Goal: Task Accomplishment & Management: Manage account settings

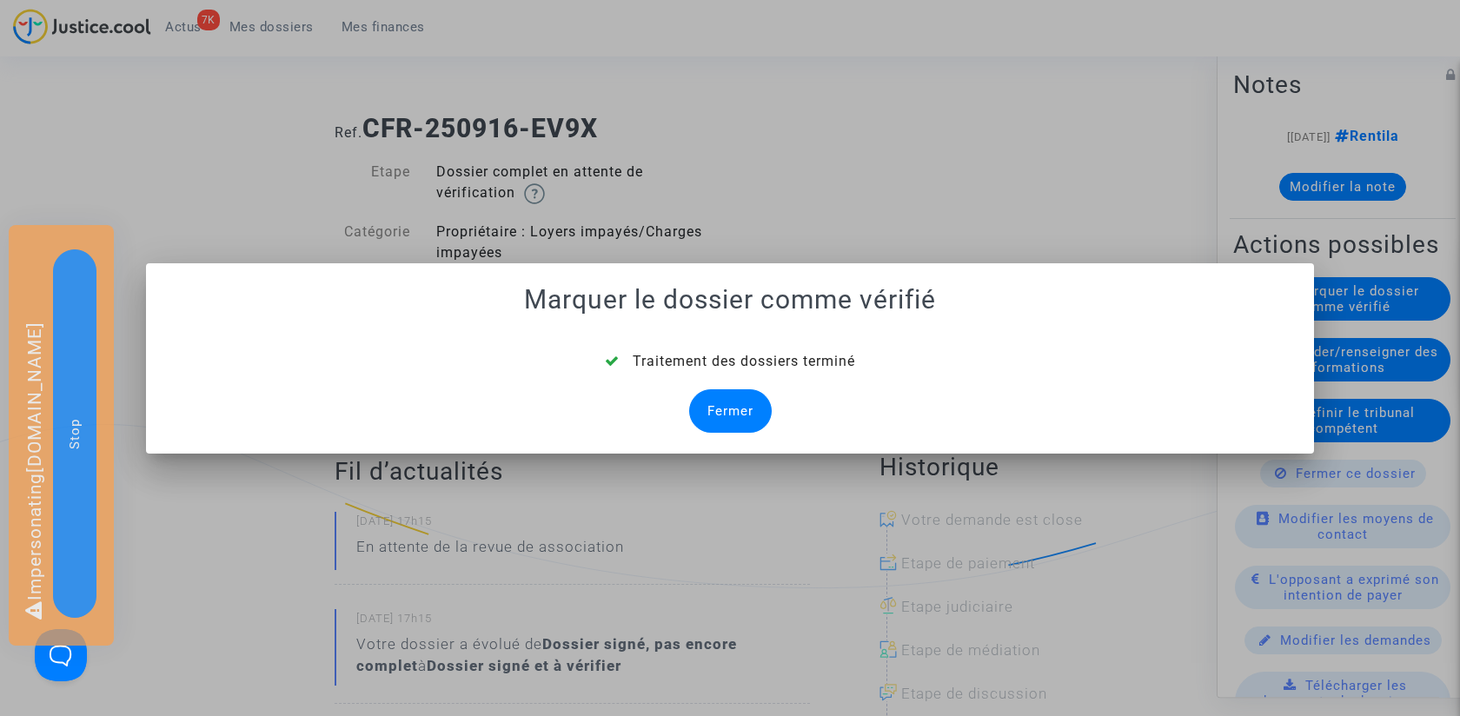
click at [709, 423] on div "Fermer" at bounding box center [730, 410] width 83 height 43
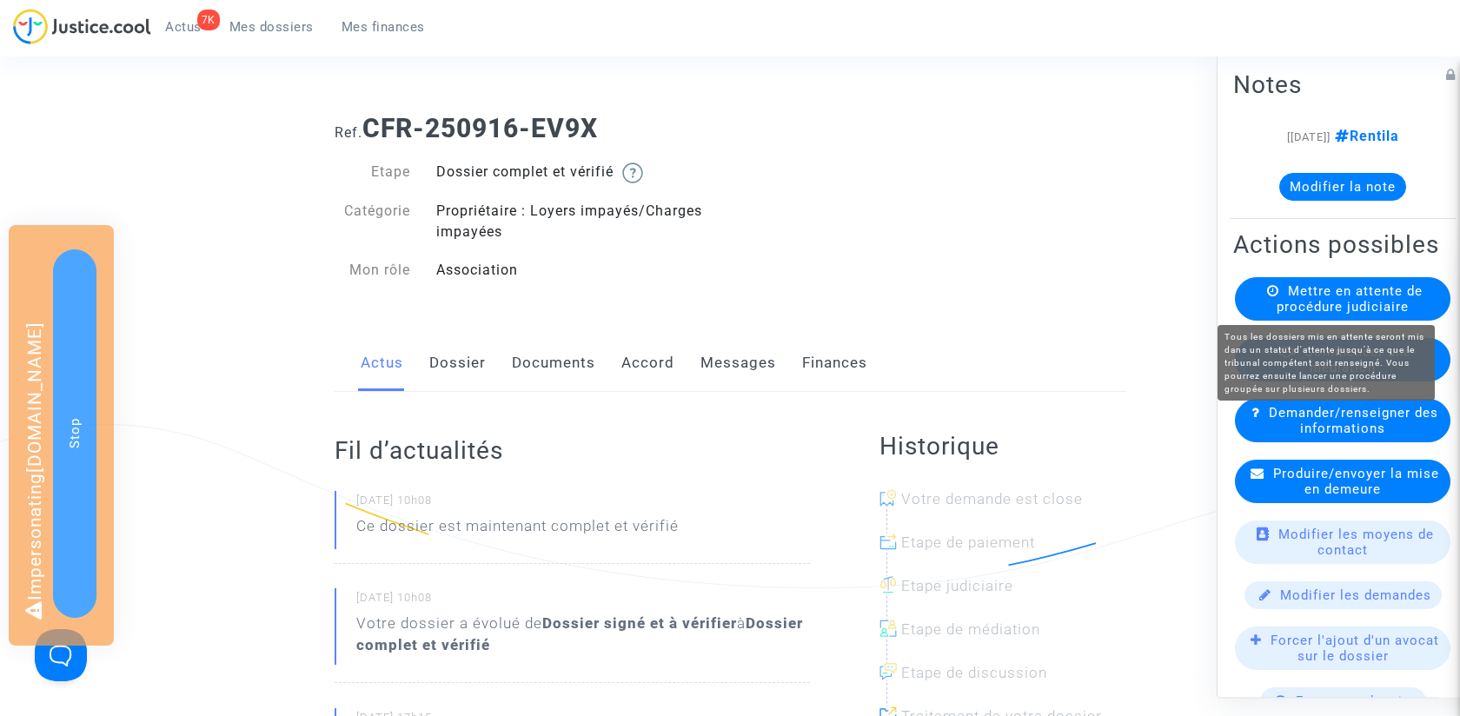
click at [1331, 294] on span "Mettre en attente de procédure judiciaire" at bounding box center [1350, 298] width 146 height 31
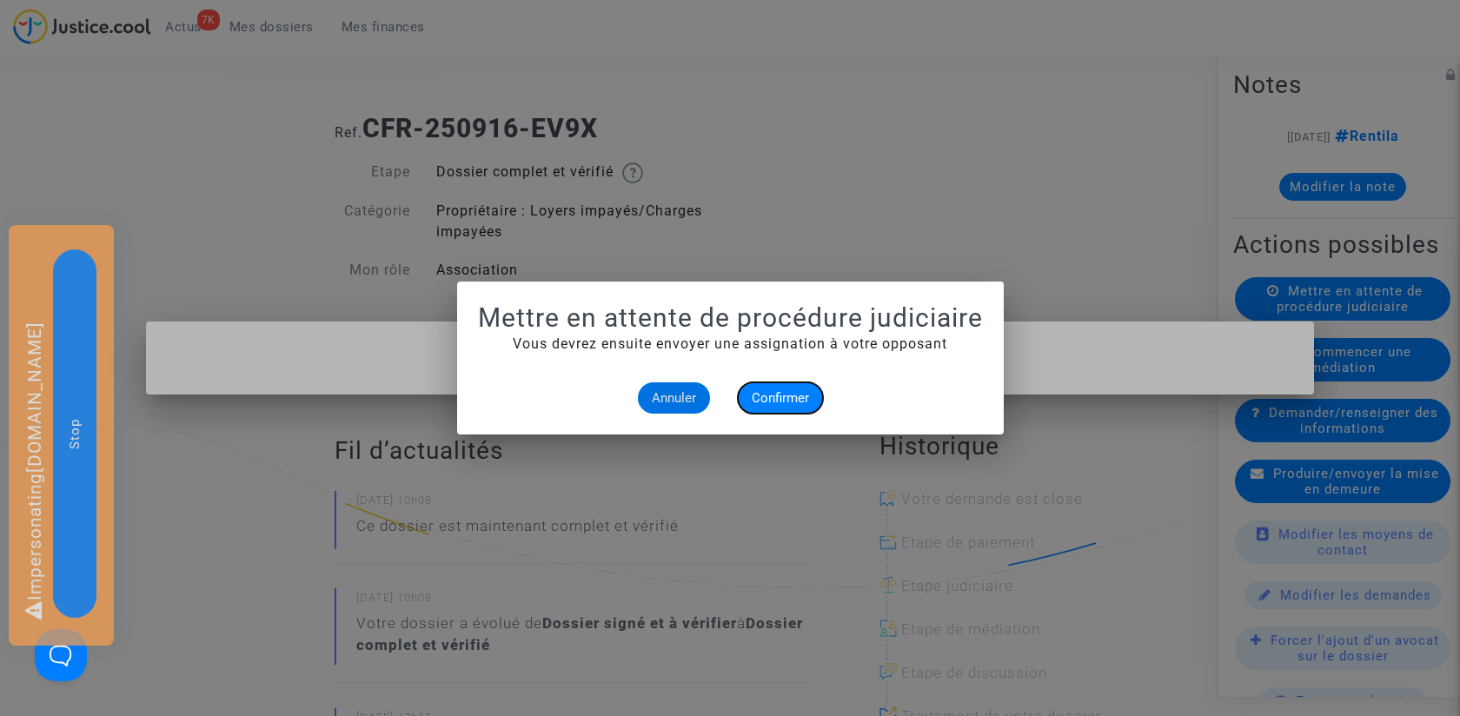
click at [784, 391] on span "Confirmer" at bounding box center [780, 398] width 57 height 16
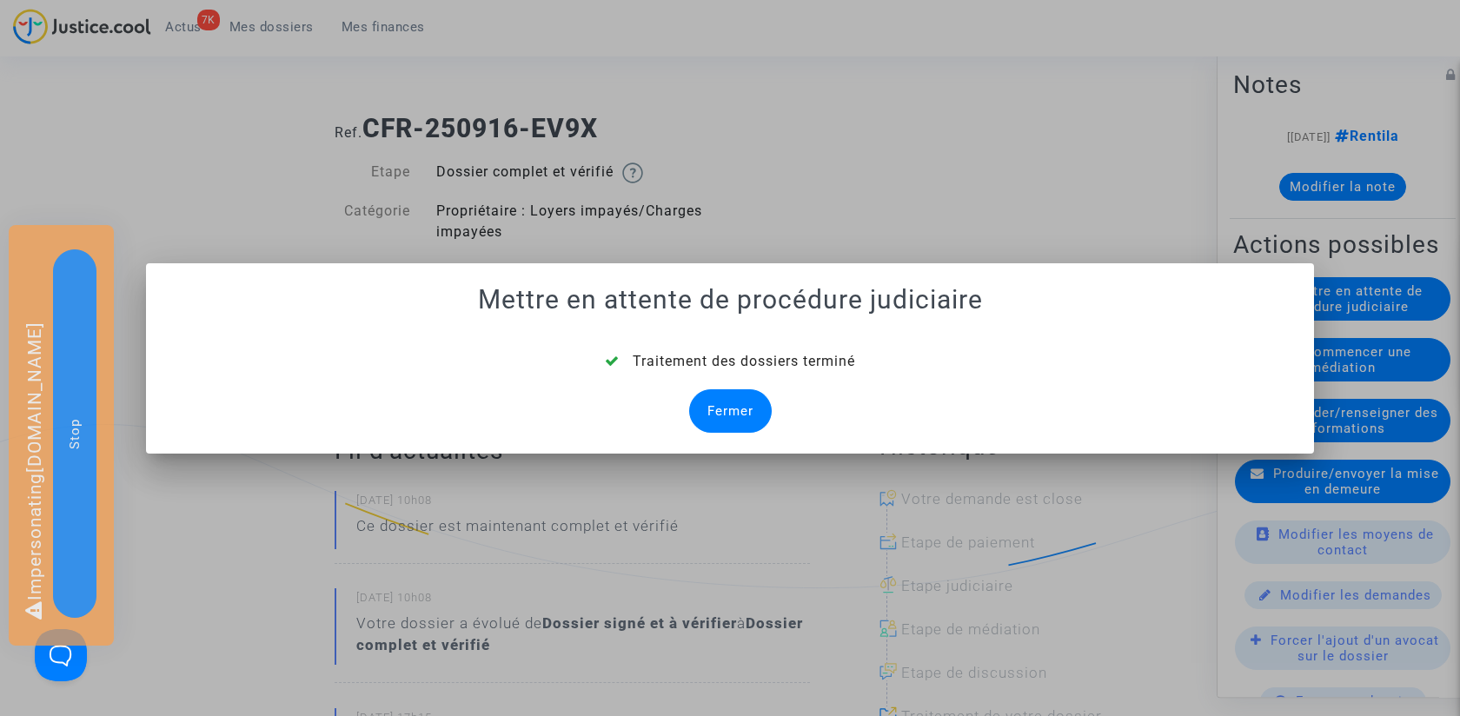
click at [725, 414] on div "Fermer" at bounding box center [730, 410] width 83 height 43
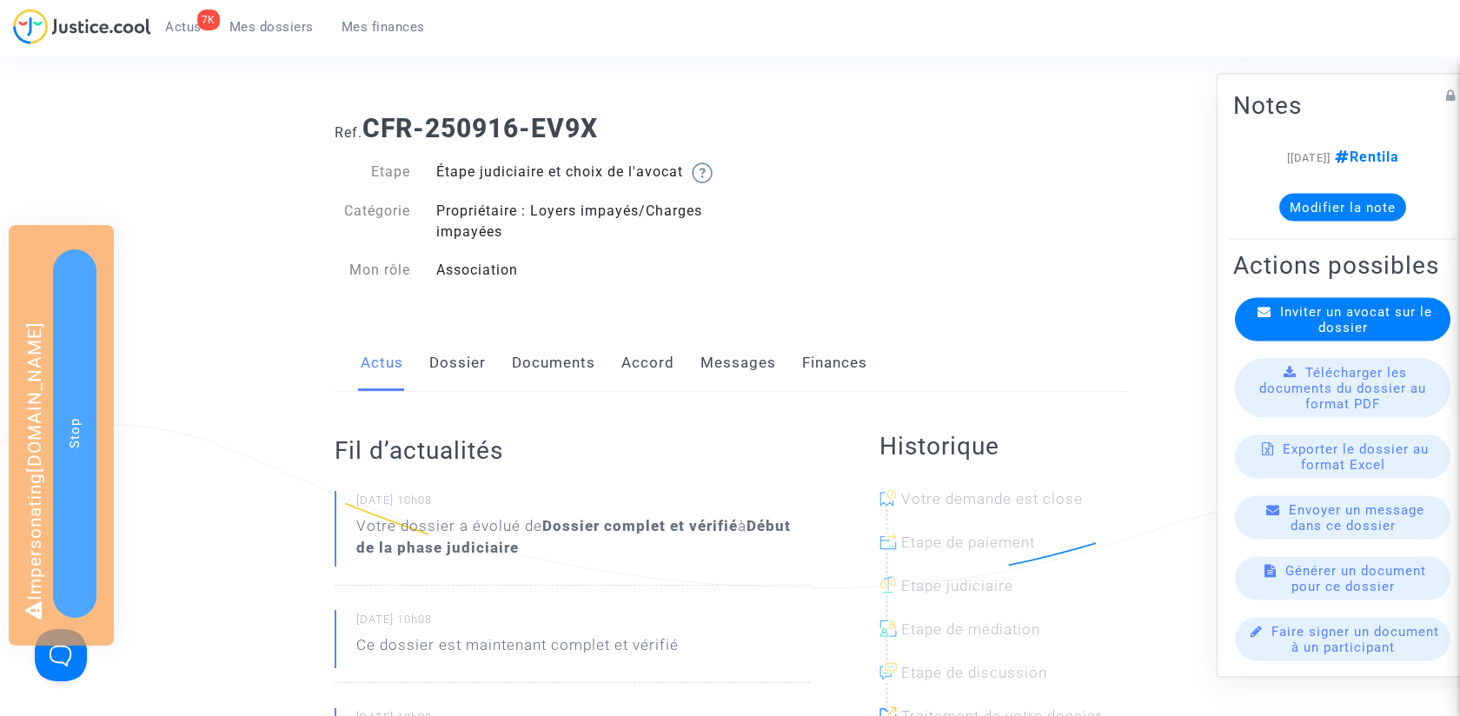
click at [268, 19] on span "Mes dossiers" at bounding box center [271, 27] width 84 height 16
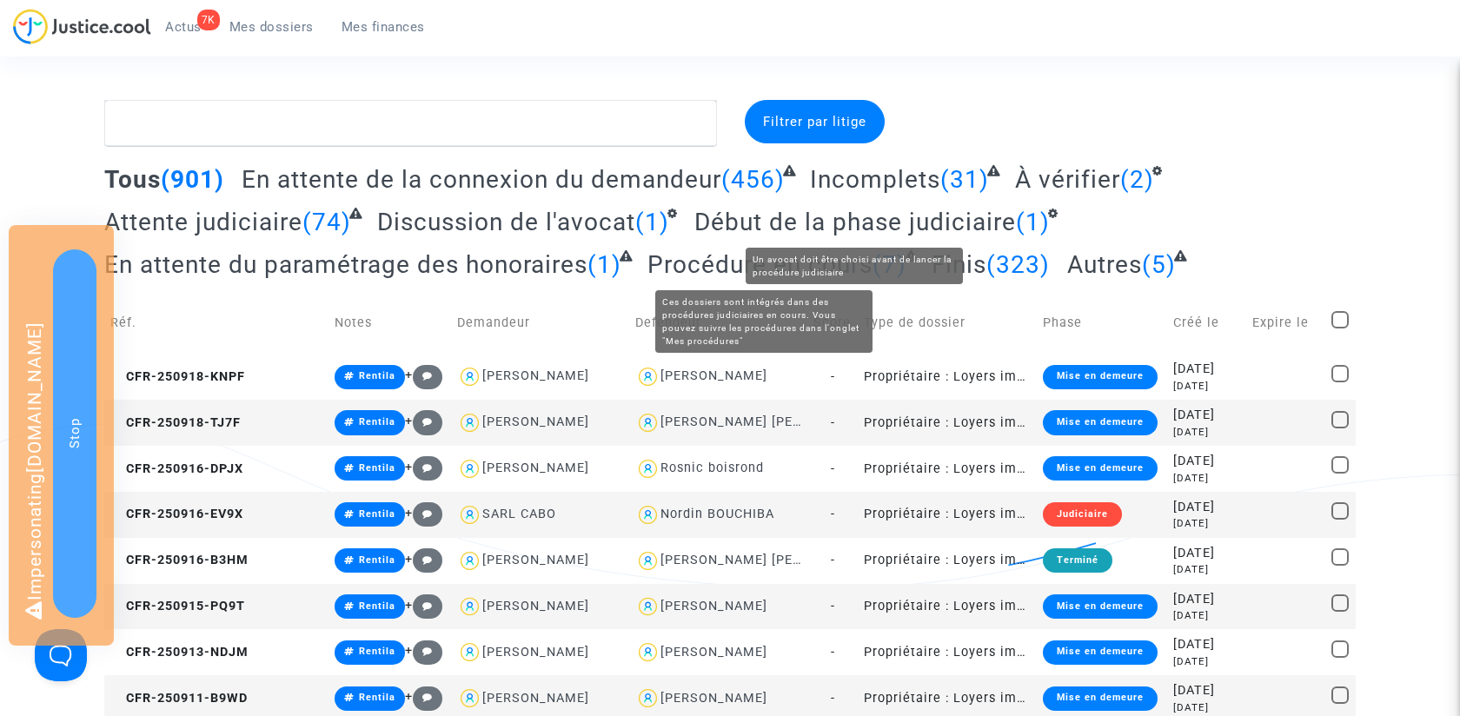
click at [800, 220] on span "Début de la phase judiciaire" at bounding box center [855, 222] width 322 height 29
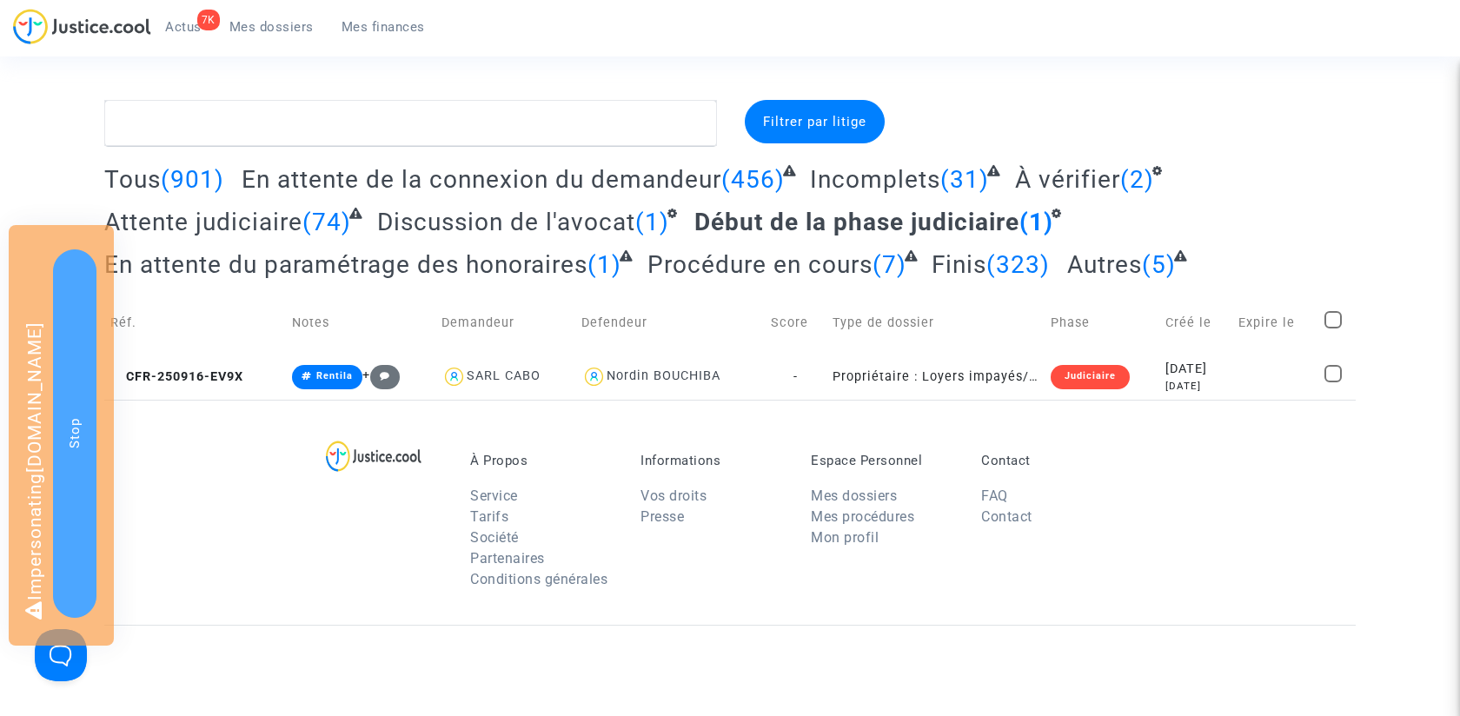
click at [209, 373] on span "CFR-250916-EV9X" at bounding box center [176, 376] width 133 height 15
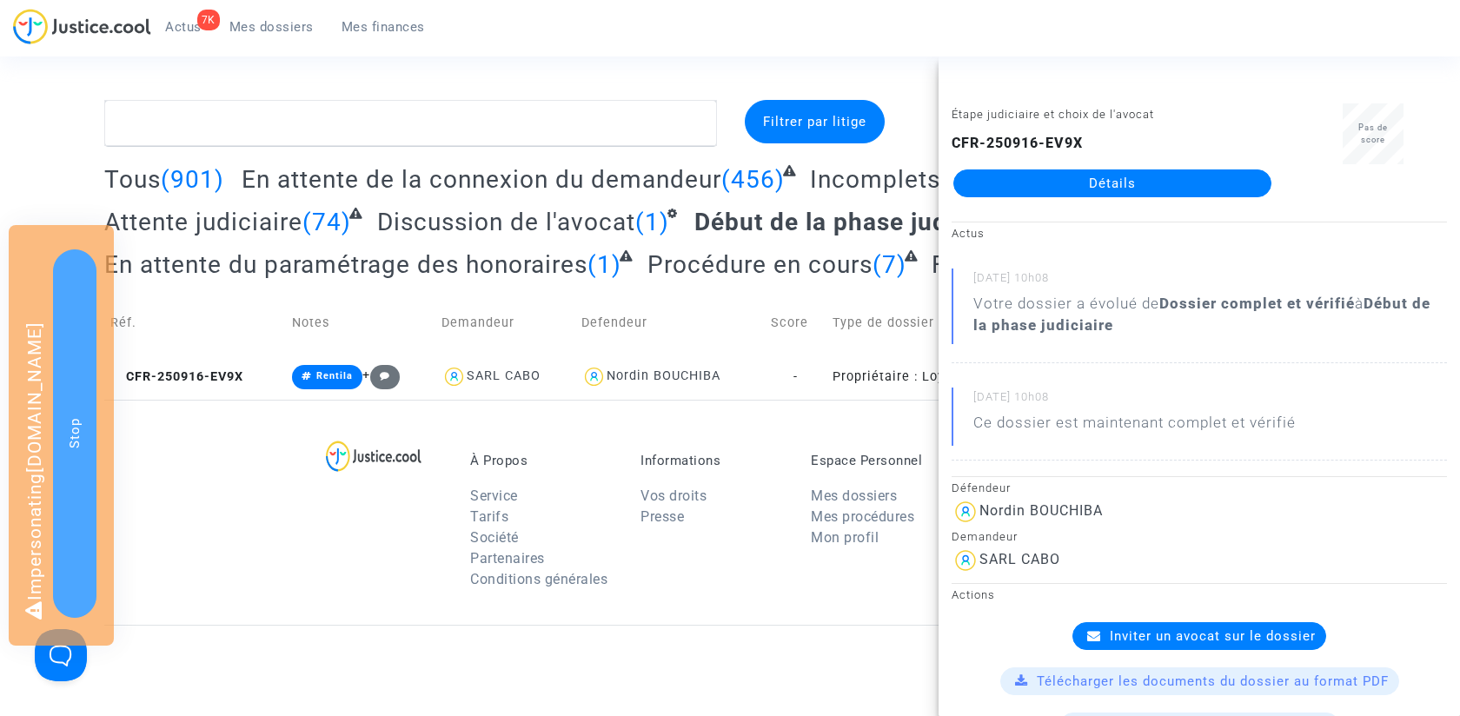
click at [1178, 622] on div "Inviter un avocat sur le dossier" at bounding box center [1199, 636] width 254 height 28
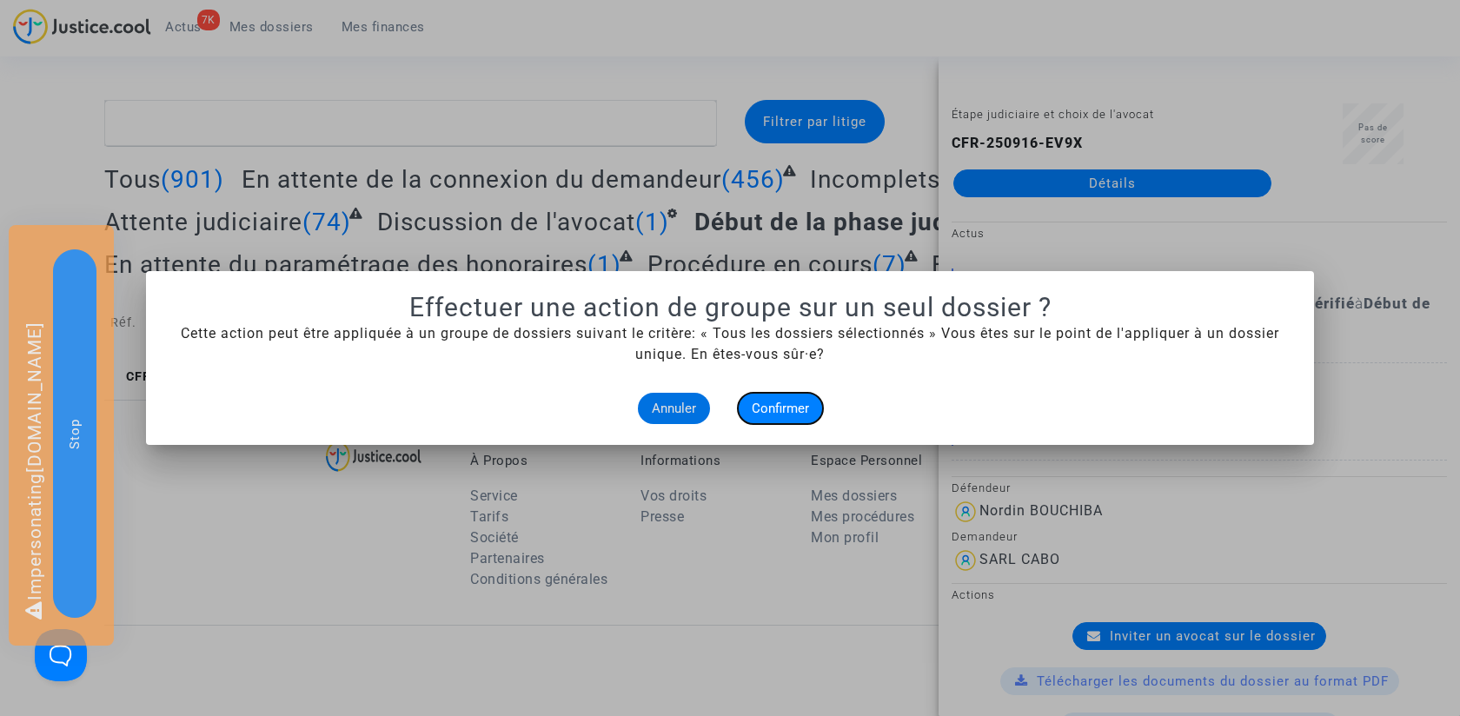
click at [784, 406] on span "Confirmer" at bounding box center [780, 409] width 57 height 16
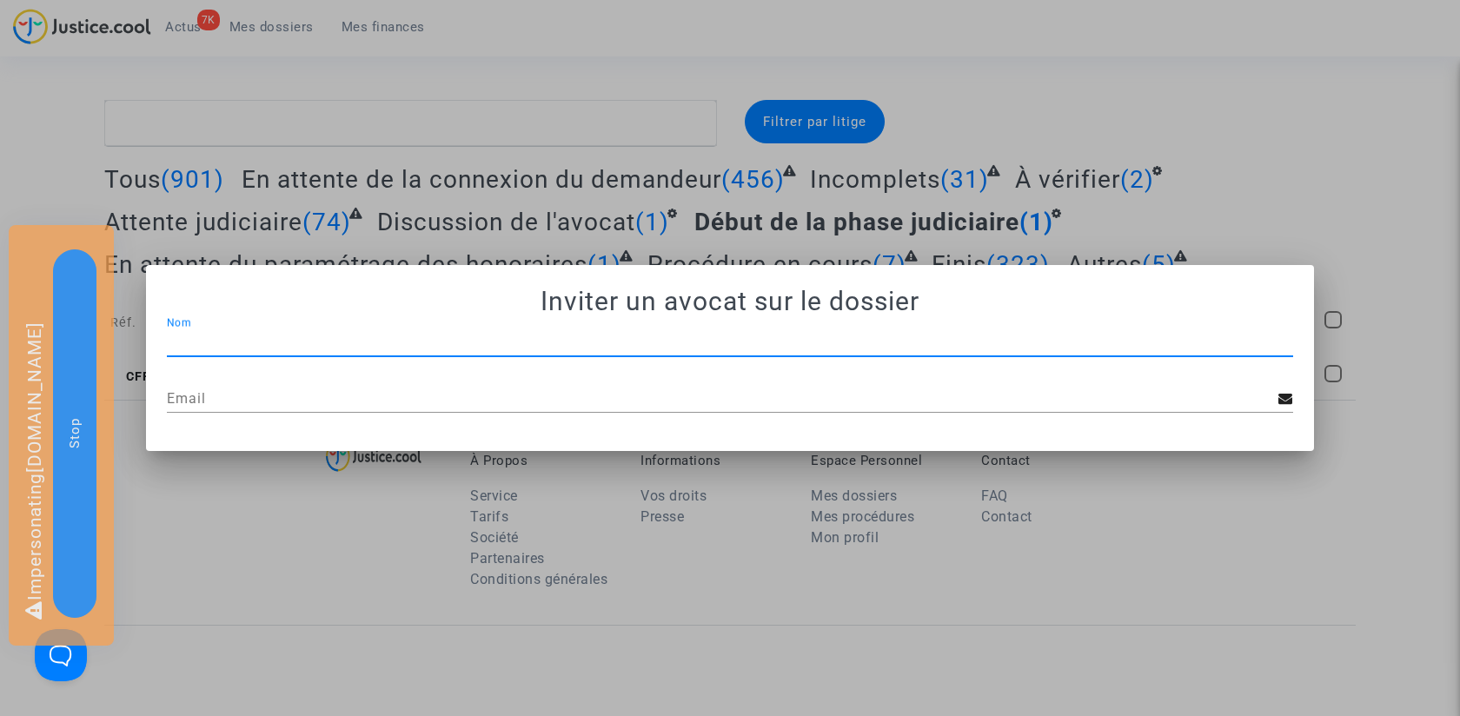
paste input "JP - MDT Avocats"
type input "JP - MDT Avocats"
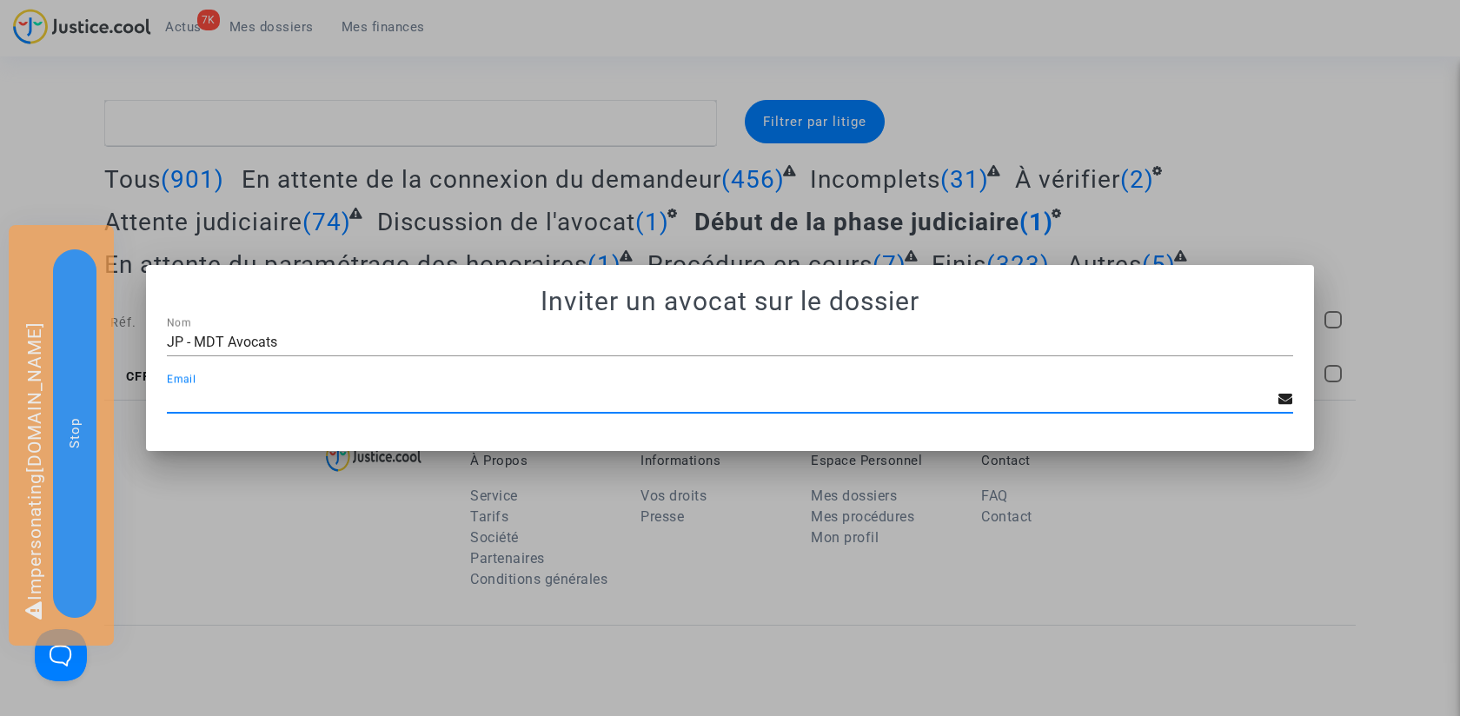
click at [787, 395] on input "Email" at bounding box center [723, 399] width 1112 height 16
paste input "[EMAIL_ADDRESS][DOMAIN_NAME]"
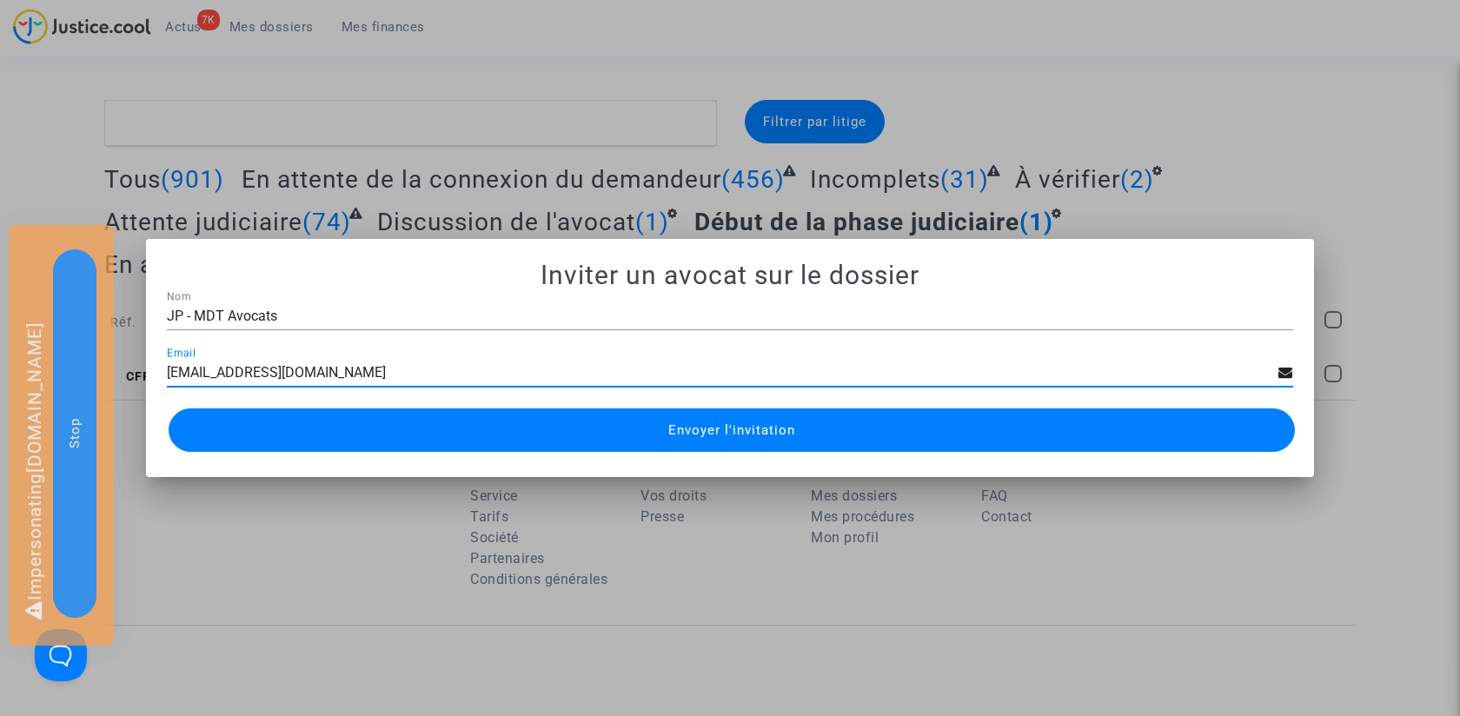
type input "[EMAIL_ADDRESS][DOMAIN_NAME]"
click at [740, 416] on button "Envoyer l'invitation" at bounding box center [732, 429] width 1126 height 43
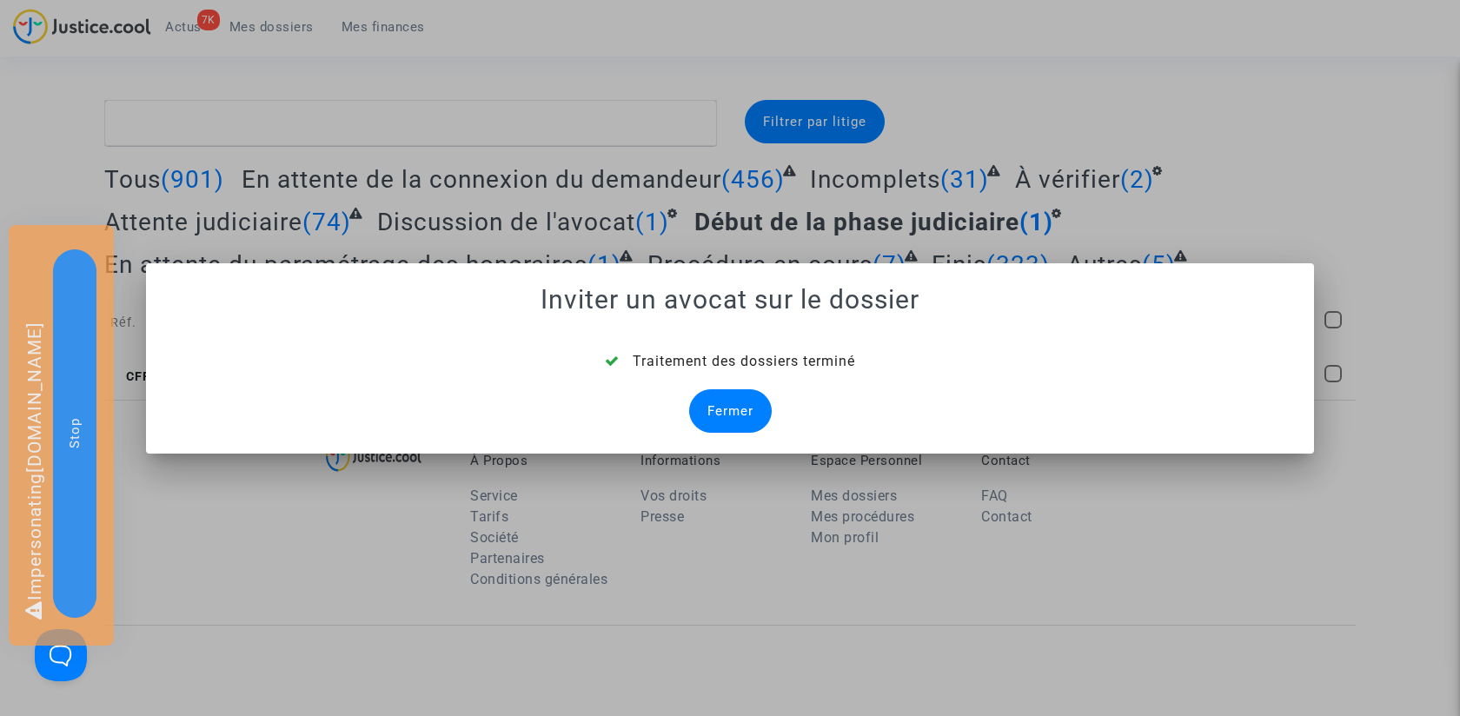
click at [728, 417] on div "Fermer" at bounding box center [730, 410] width 83 height 43
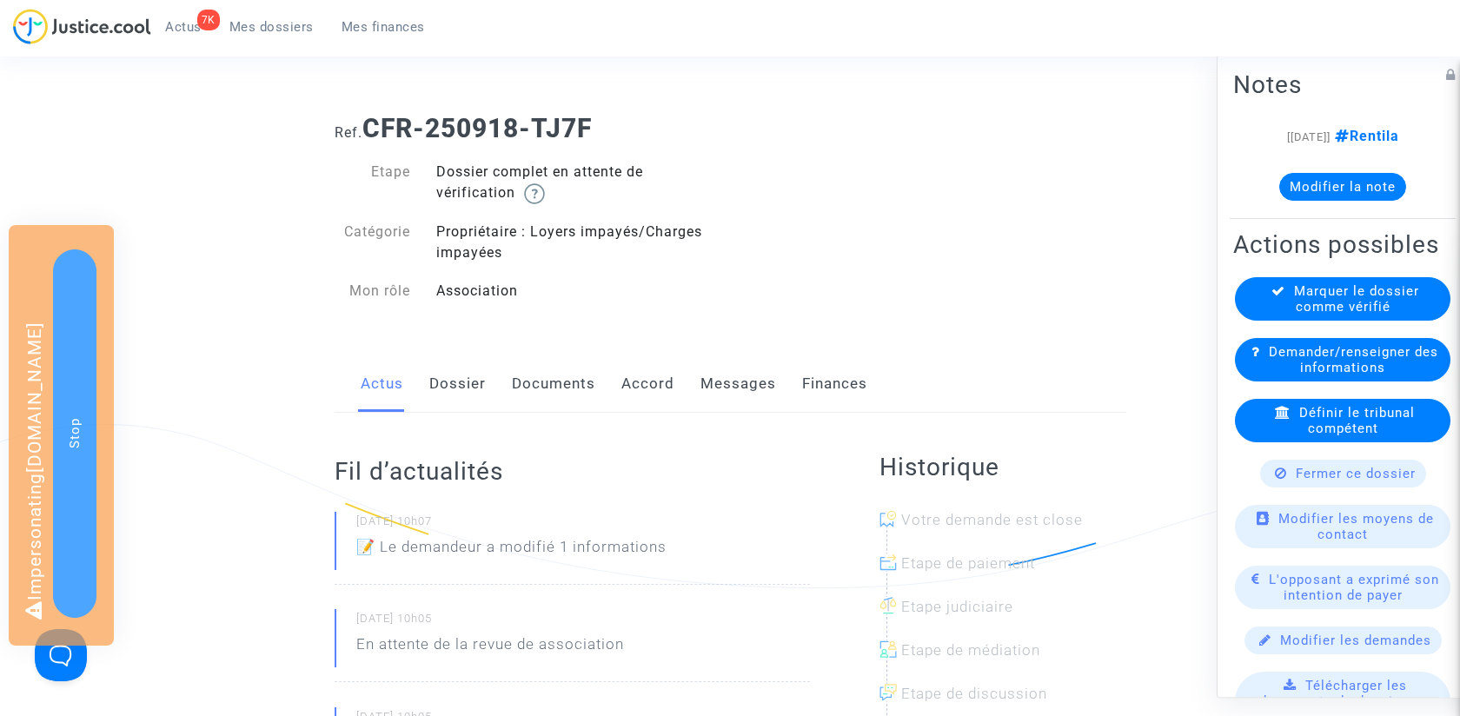
click at [541, 375] on link "Documents" at bounding box center [553, 383] width 83 height 57
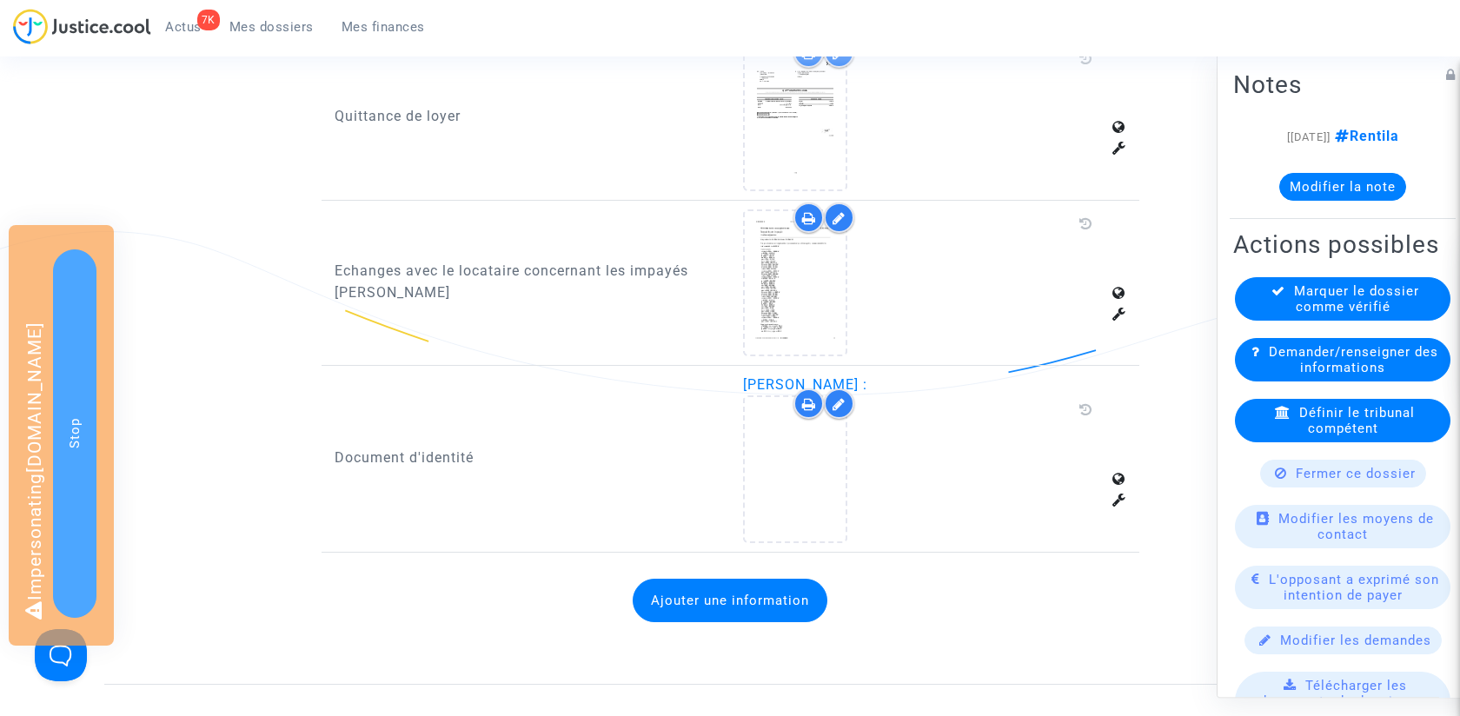
scroll to position [1039, 0]
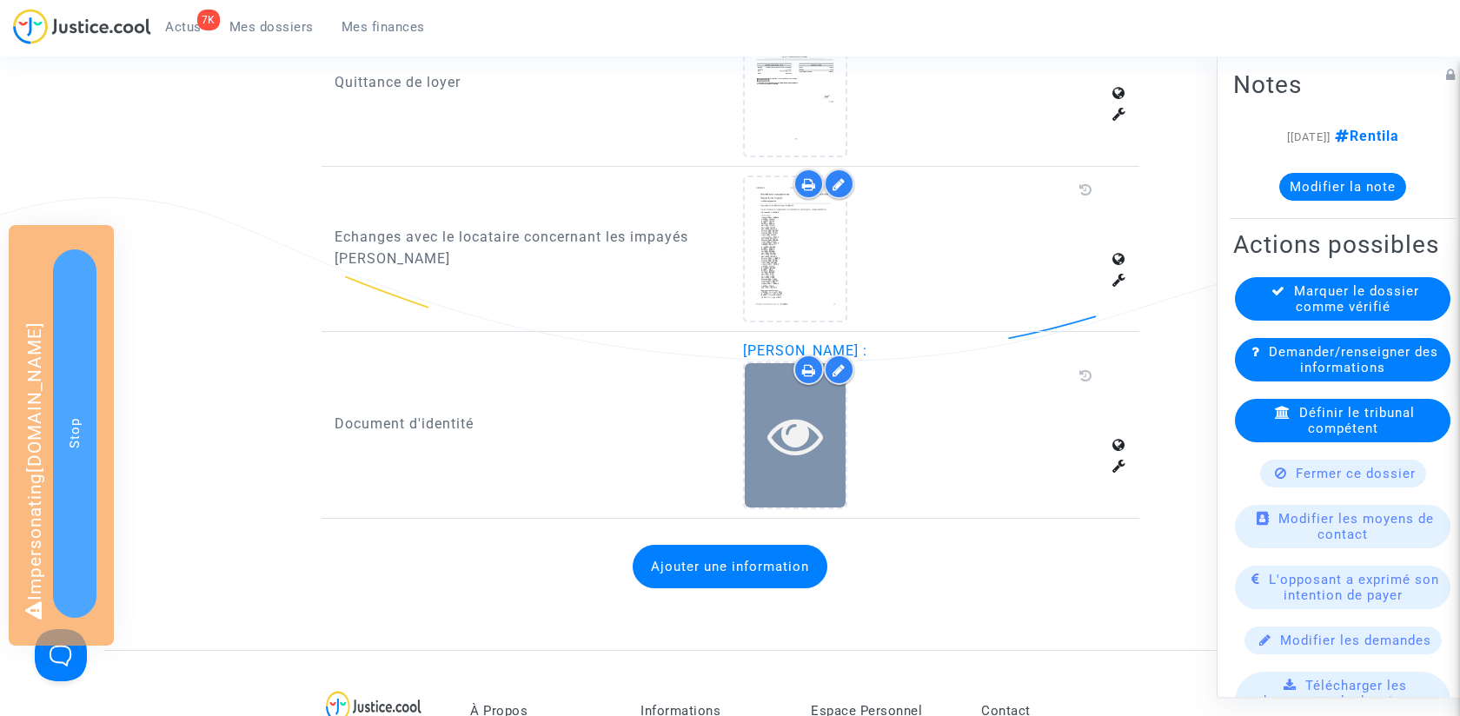
click at [811, 428] on icon at bounding box center [795, 436] width 56 height 56
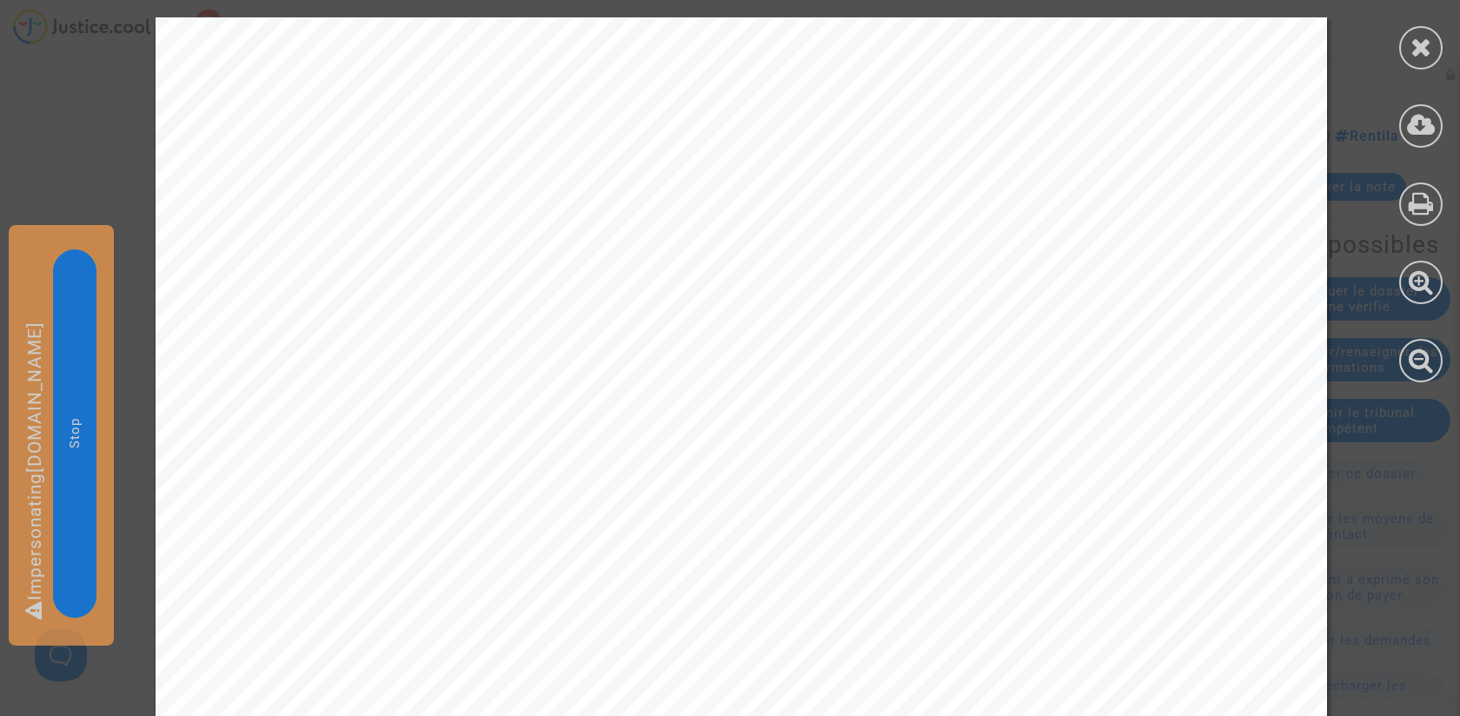
scroll to position [0, 0]
click at [1419, 56] on icon at bounding box center [1422, 47] width 22 height 26
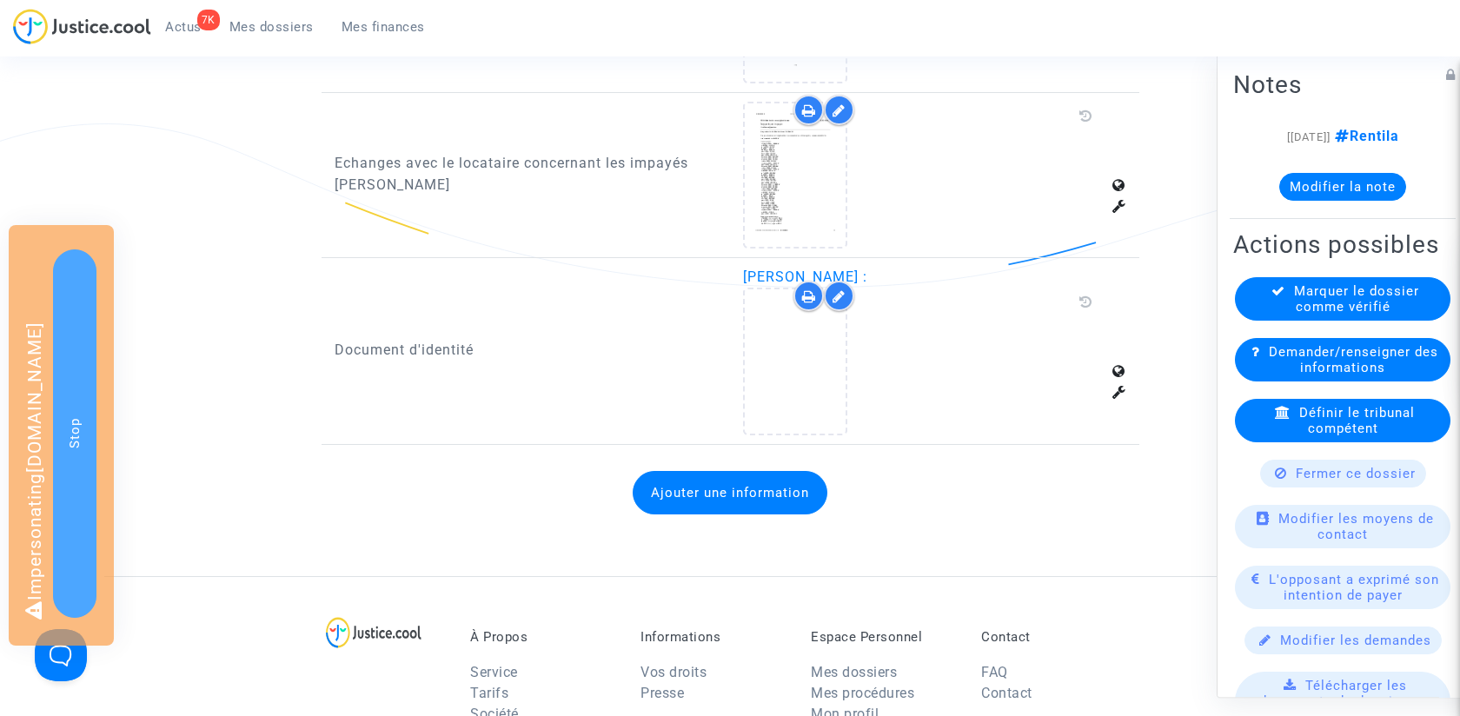
scroll to position [1046, 0]
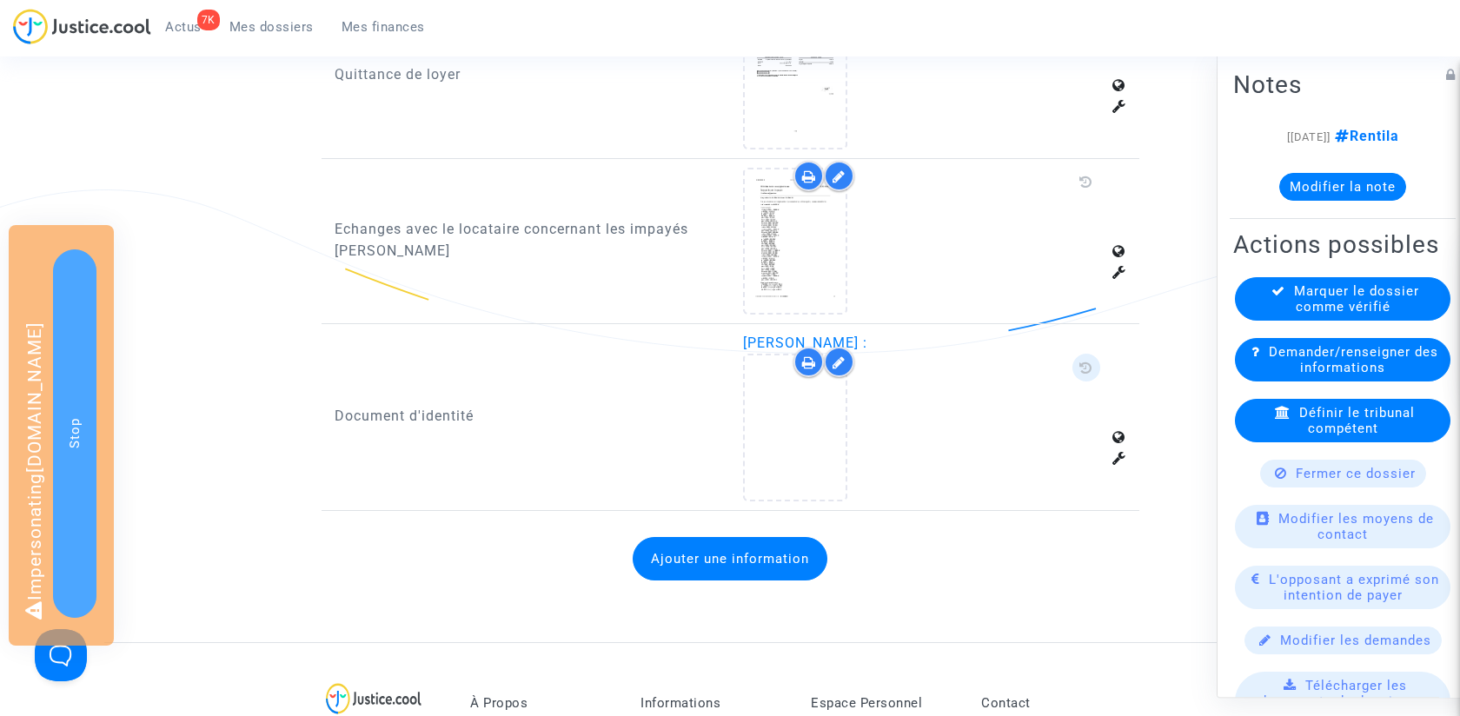
click at [1083, 369] on icon at bounding box center [1085, 368] width 13 height 14
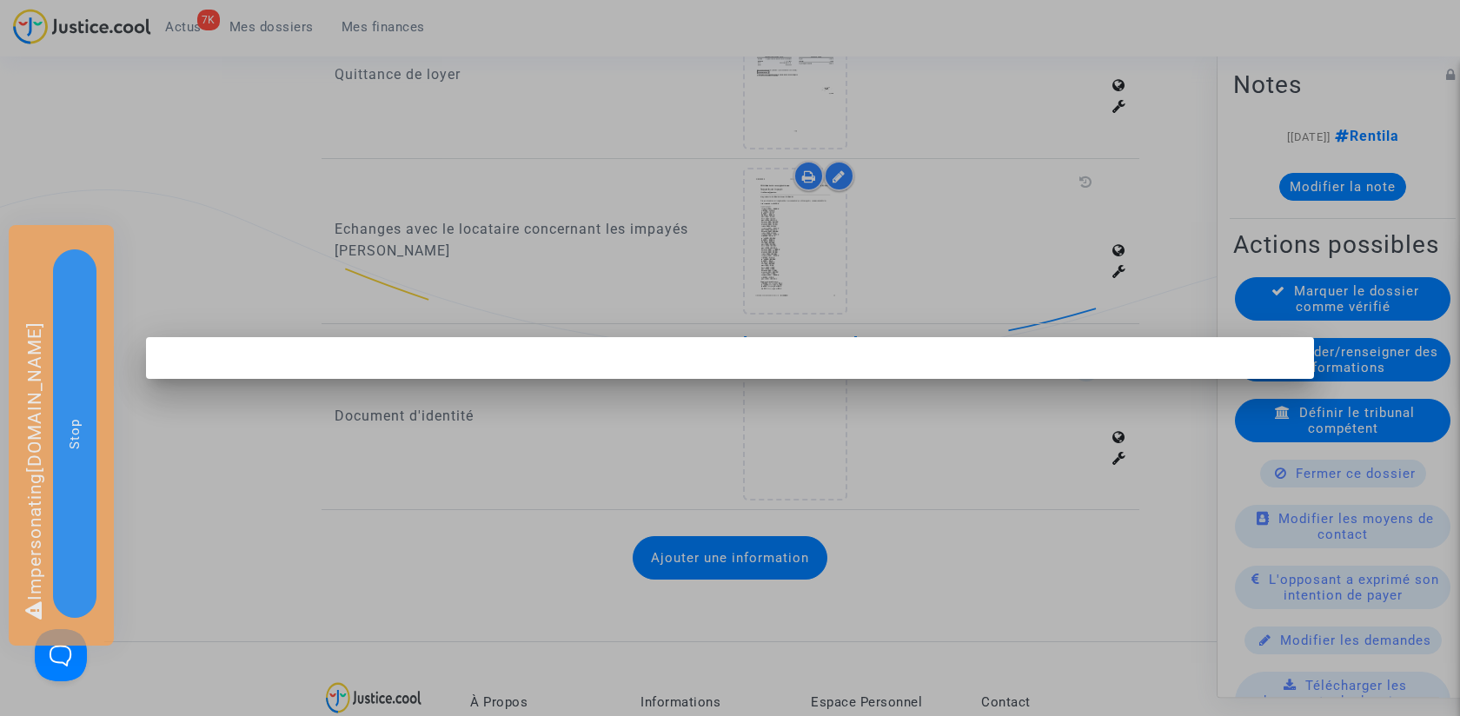
scroll to position [0, 0]
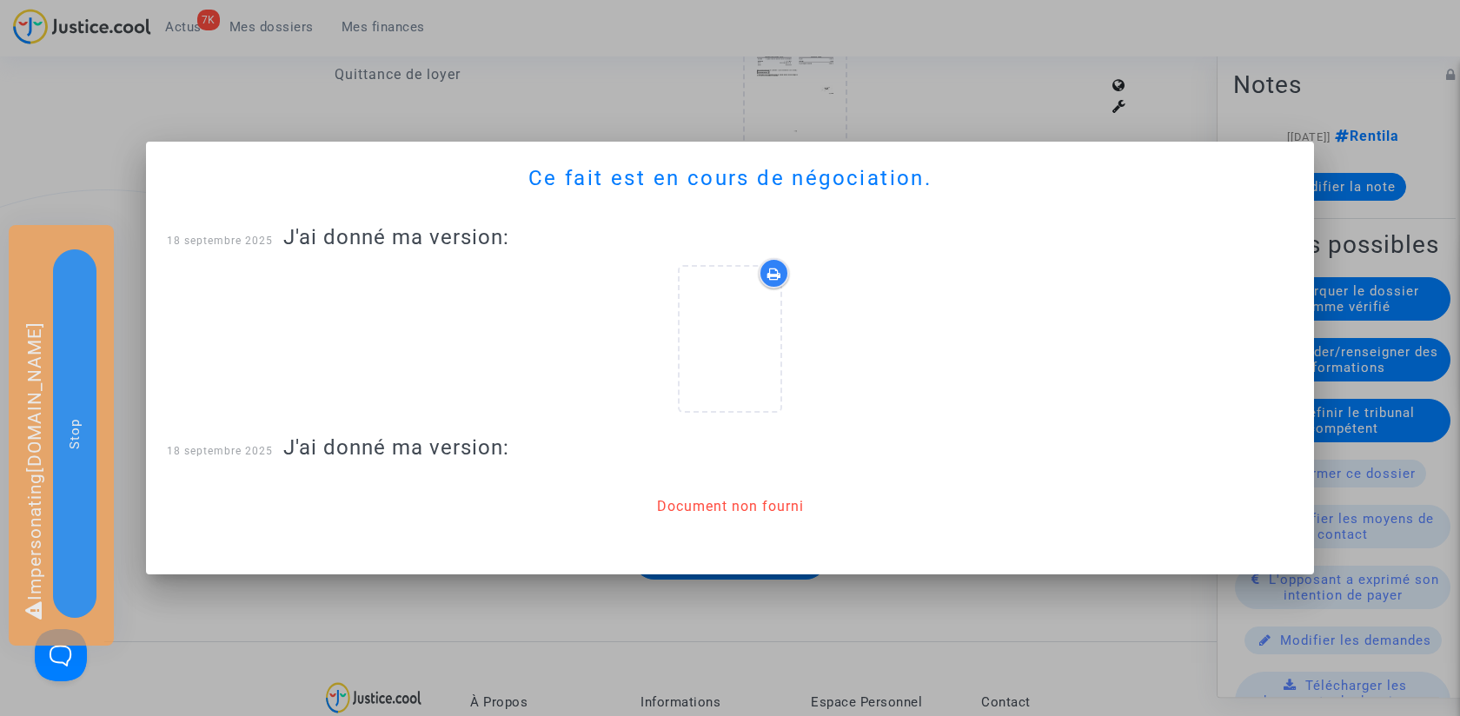
click at [1014, 116] on div at bounding box center [730, 358] width 1460 height 716
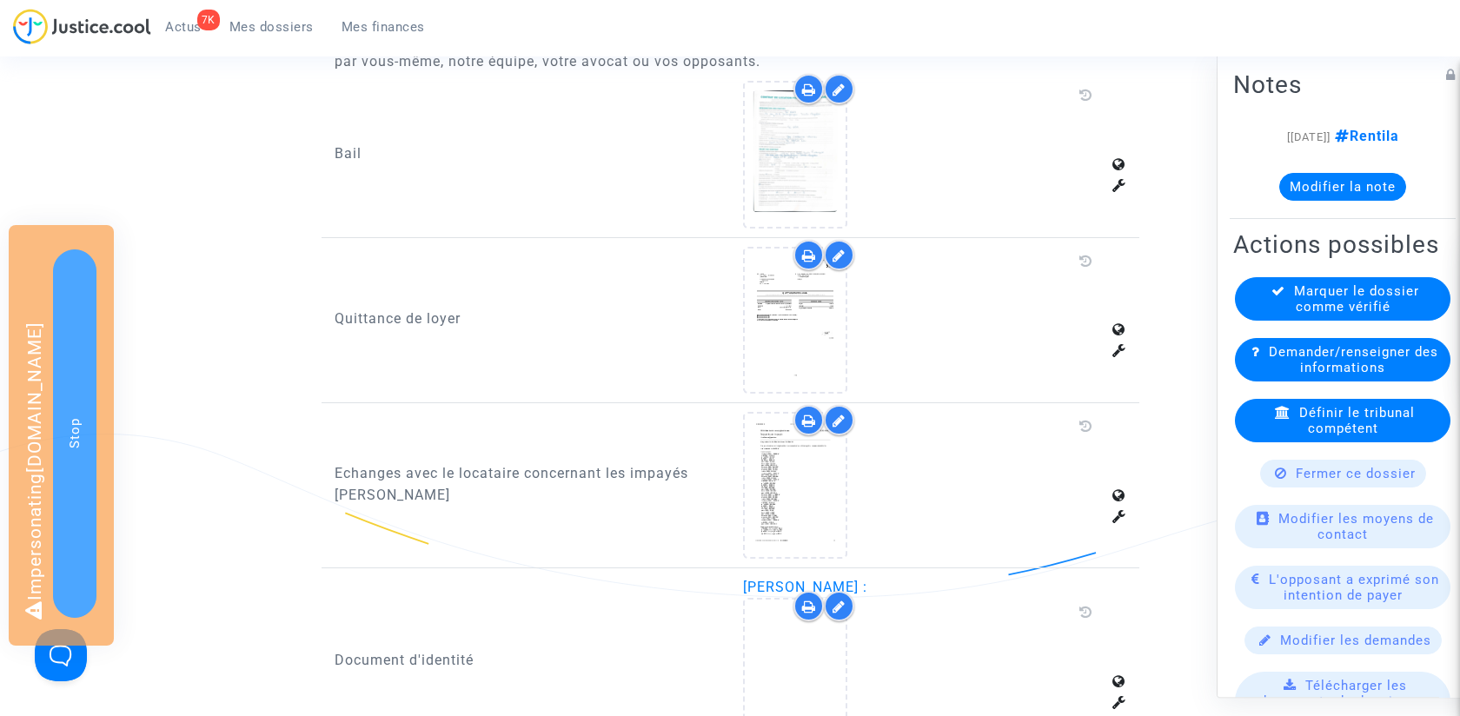
scroll to position [780, 0]
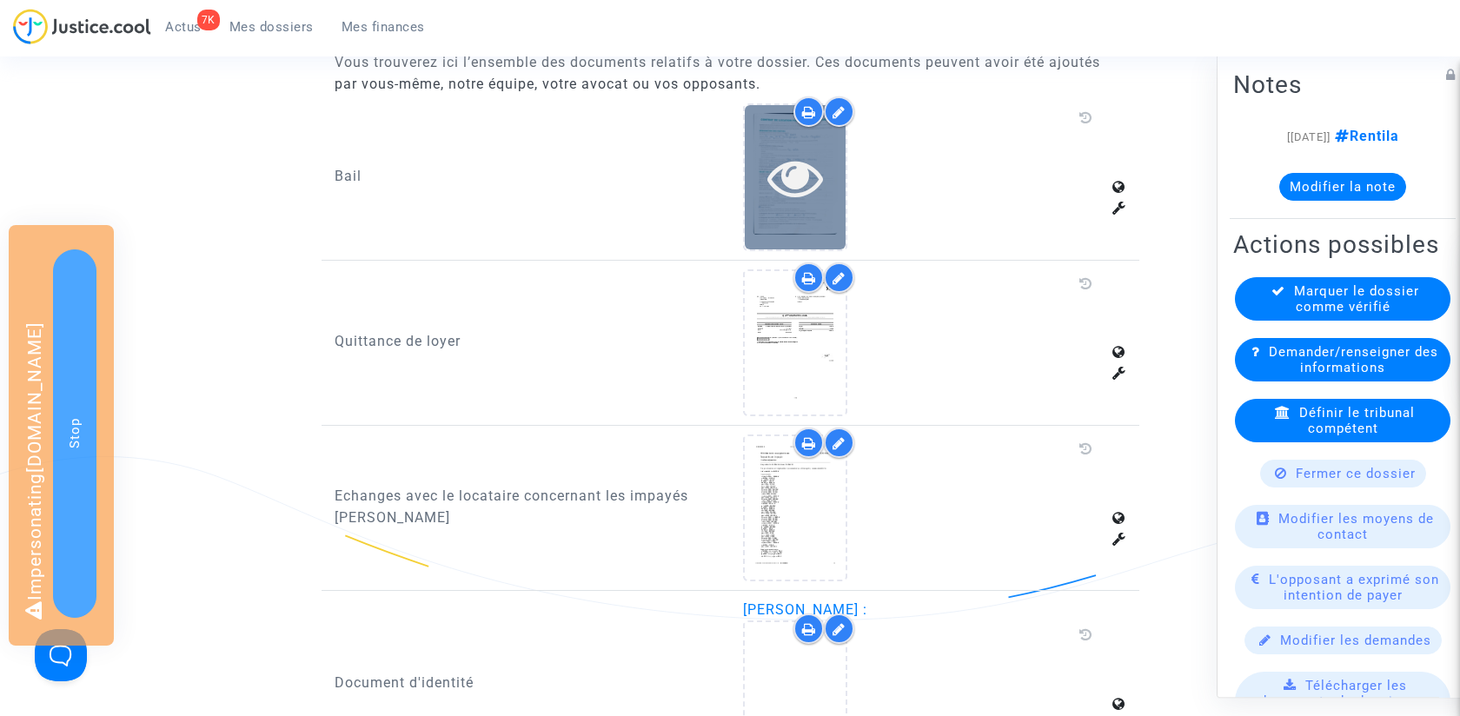
click at [801, 194] on icon at bounding box center [795, 177] width 56 height 56
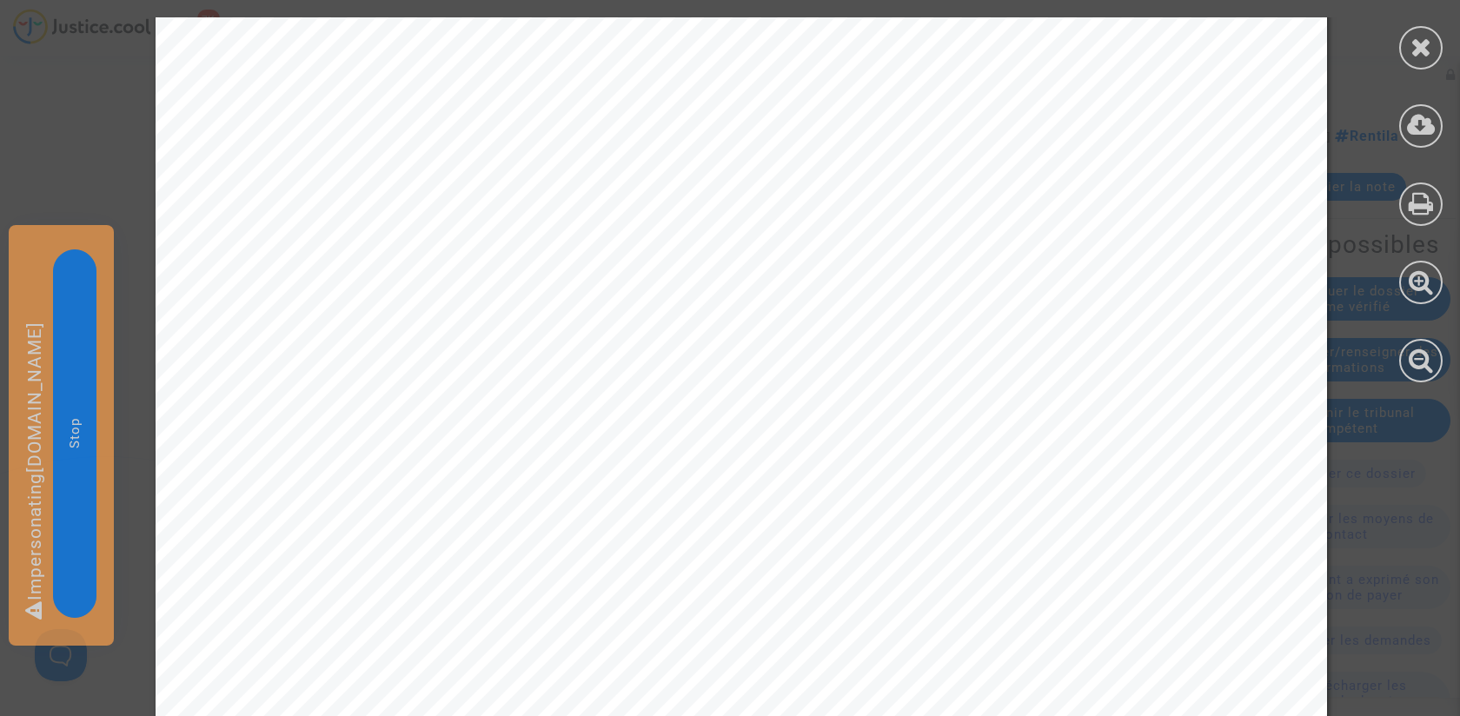
scroll to position [1951, 0]
click at [1430, 46] on icon at bounding box center [1422, 47] width 22 height 26
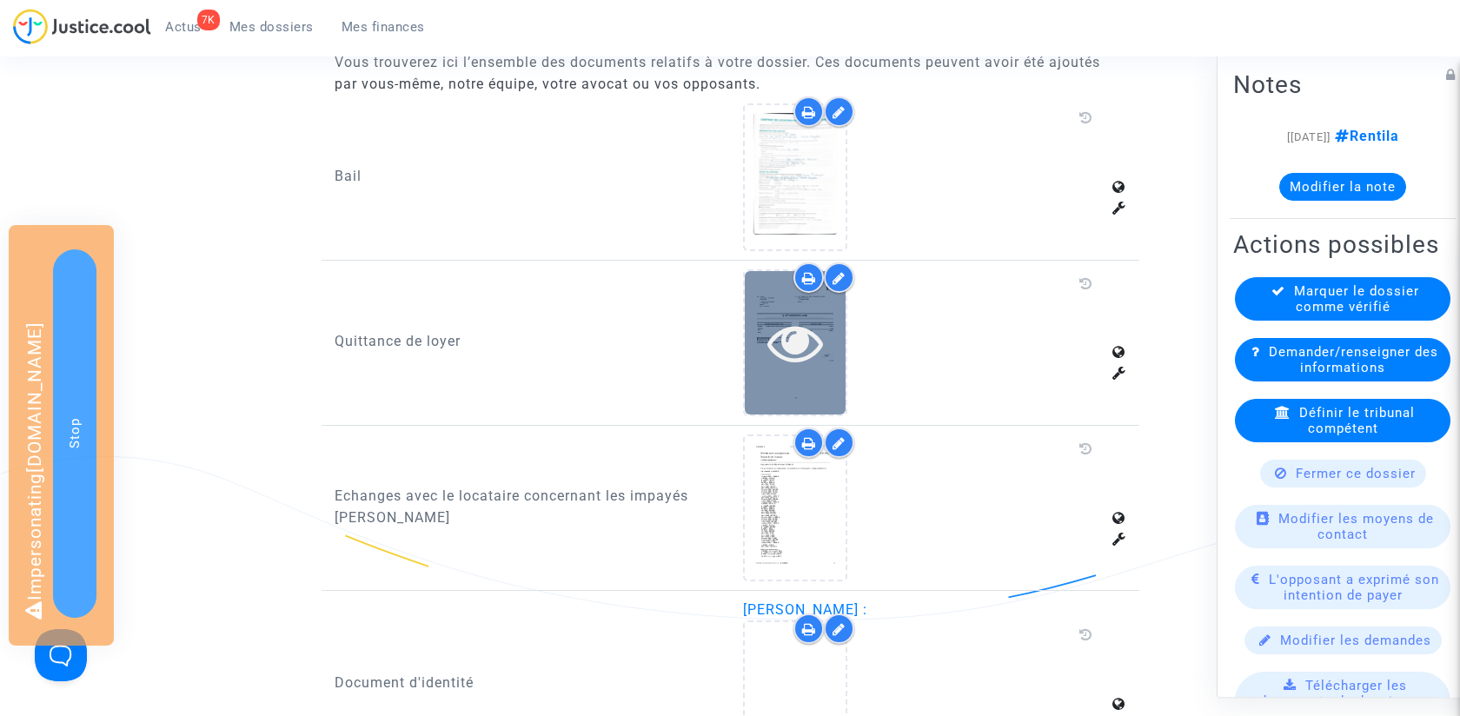
click at [800, 350] on icon at bounding box center [795, 343] width 56 height 56
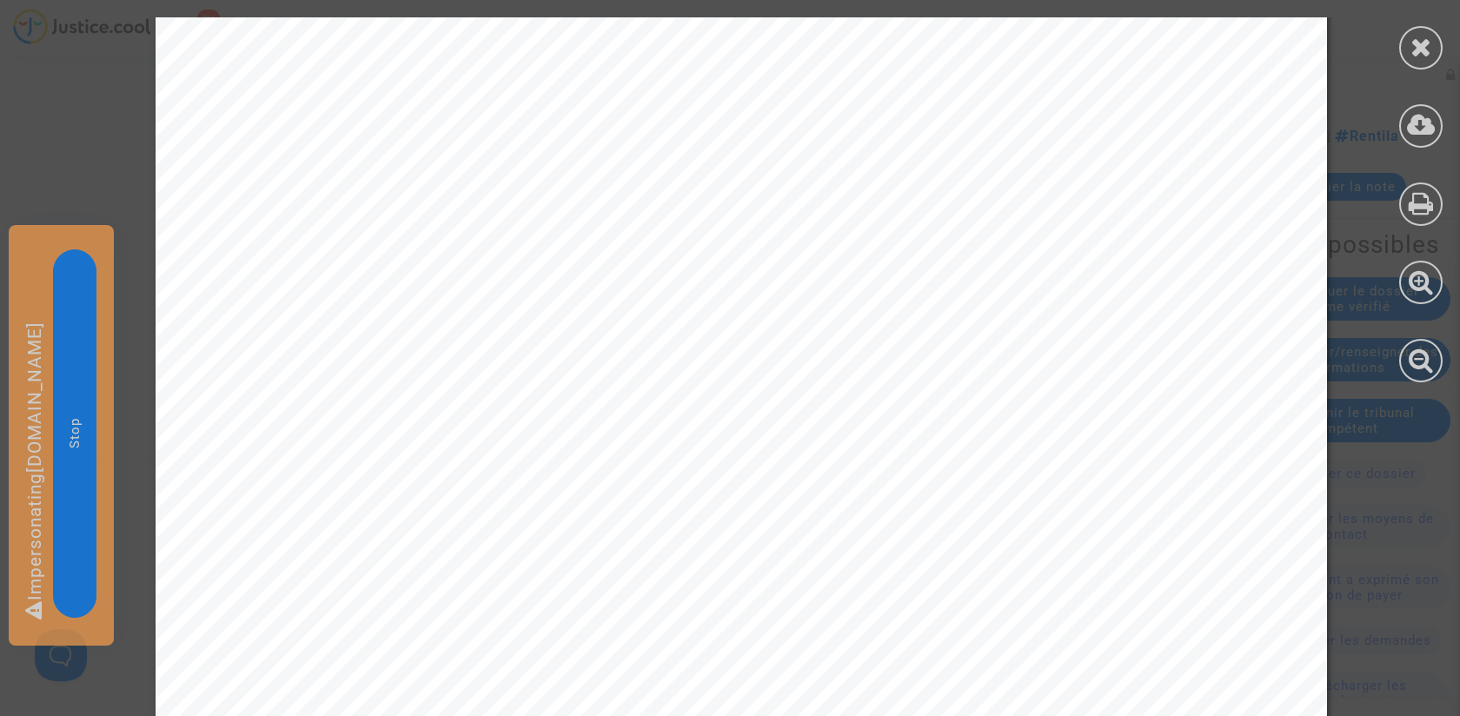
scroll to position [368, 0]
click at [1422, 39] on icon at bounding box center [1422, 47] width 22 height 26
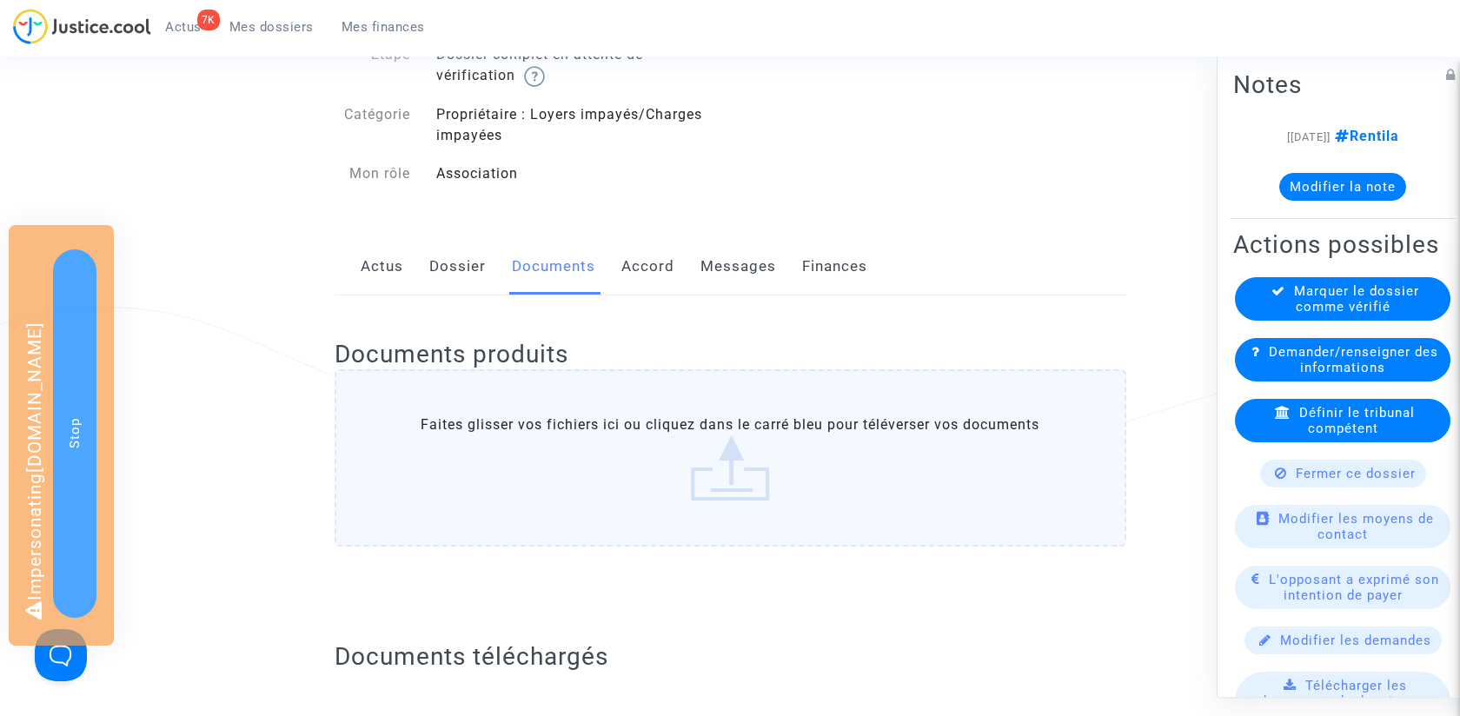
scroll to position [0, 0]
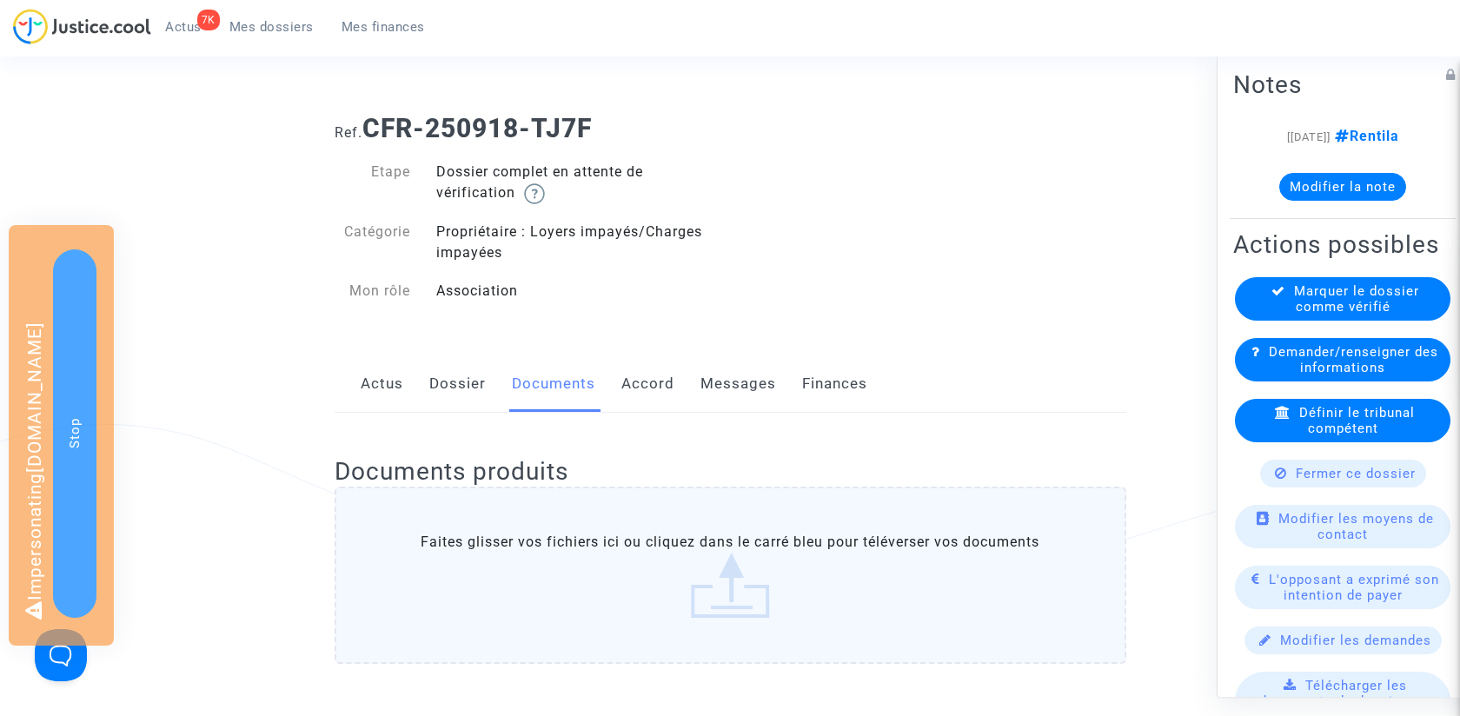
click at [468, 368] on link "Dossier" at bounding box center [457, 383] width 56 height 57
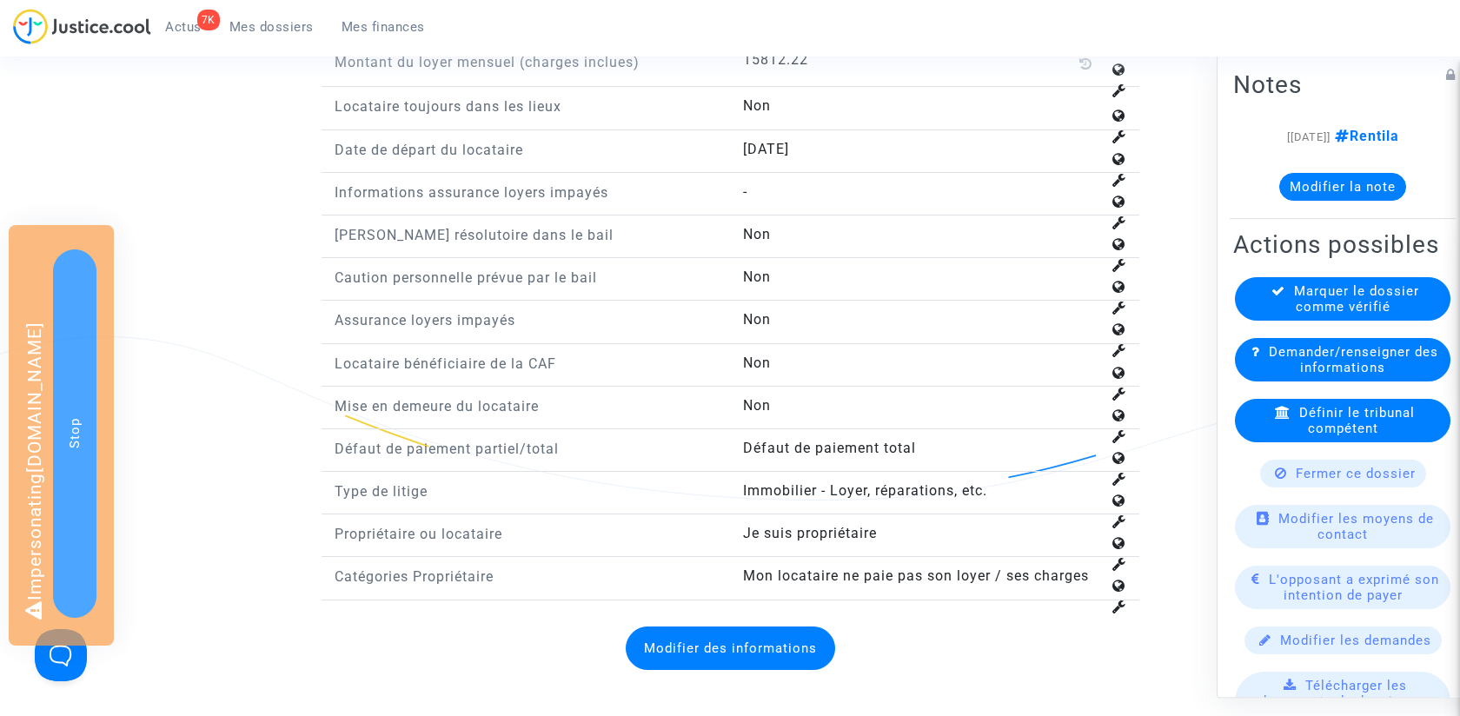
scroll to position [1776, 0]
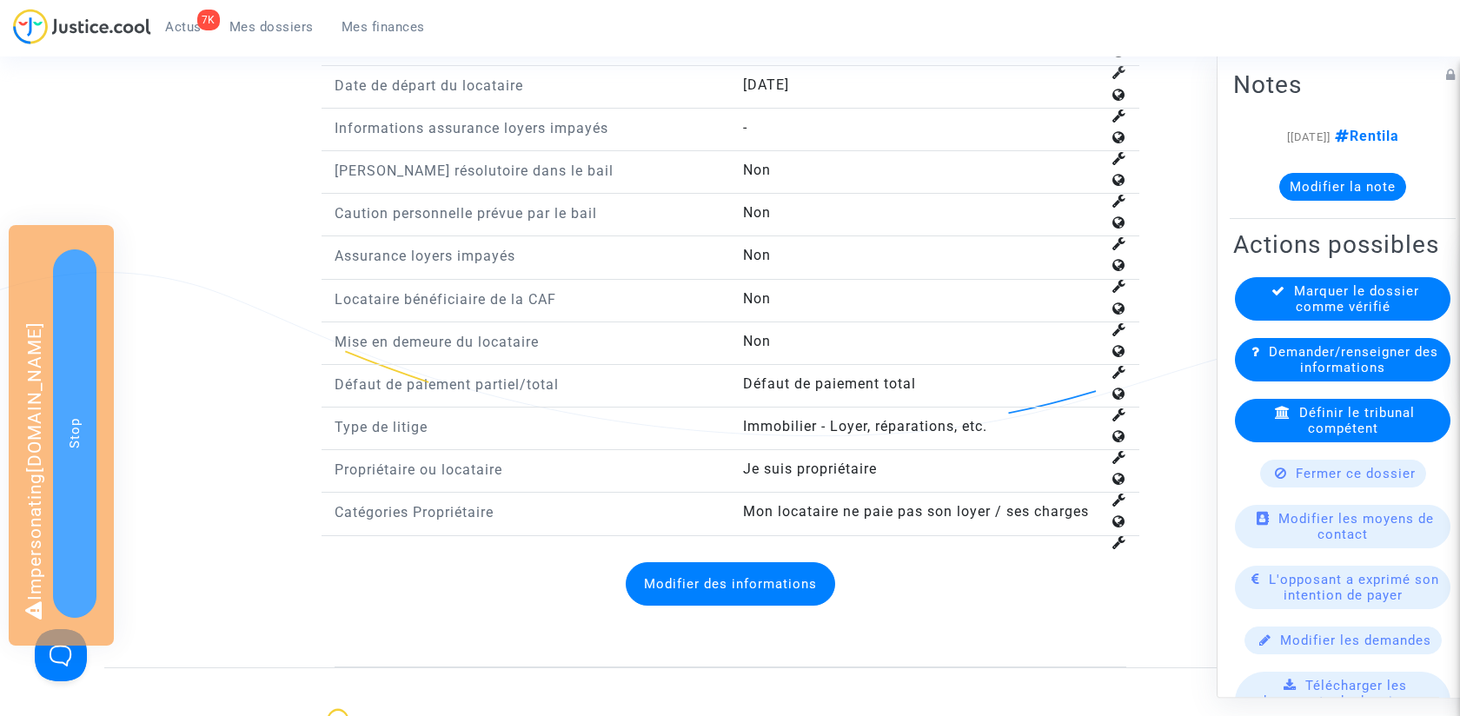
click at [687, 562] on button "Modifier des informations" at bounding box center [730, 583] width 209 height 43
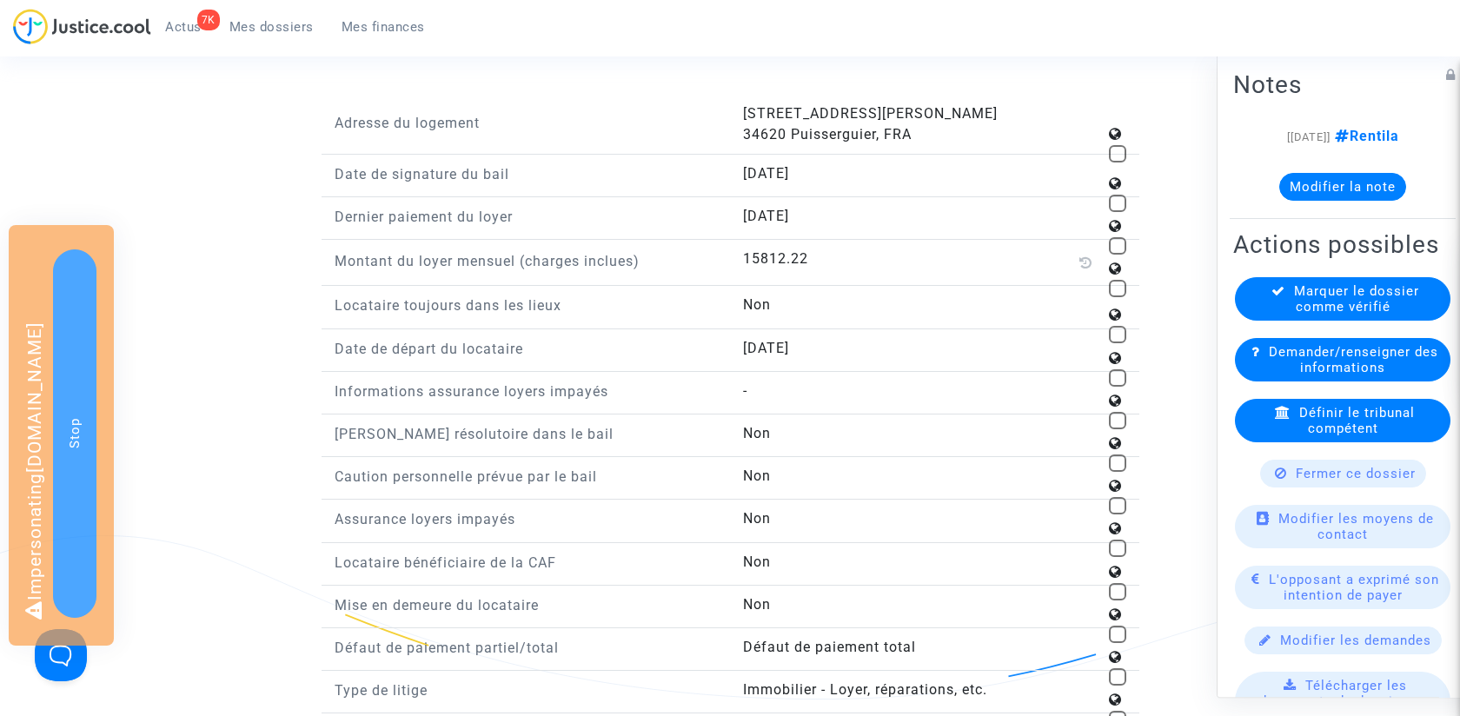
scroll to position [1483, 0]
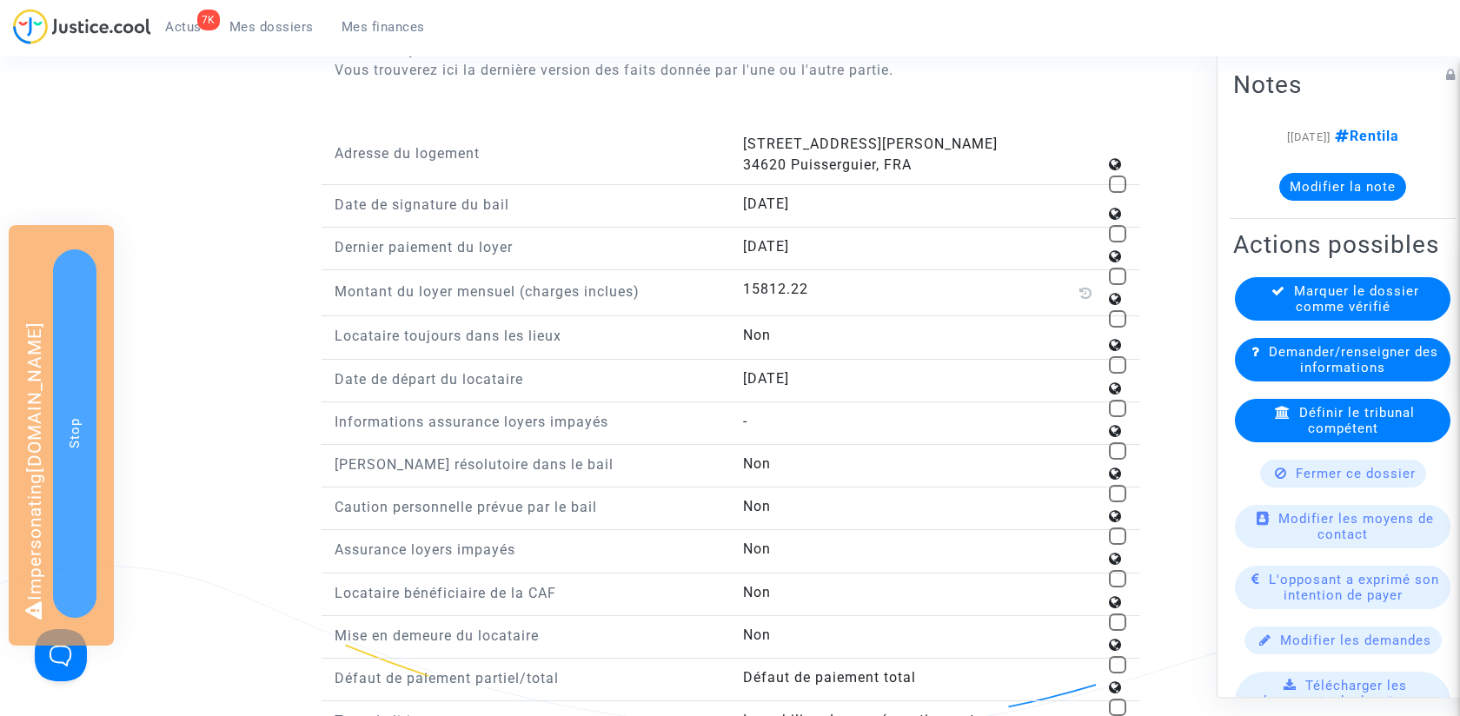
click at [1119, 310] on span at bounding box center [1117, 318] width 17 height 17
click at [1118, 328] on input "checkbox" at bounding box center [1117, 328] width 1 height 1
checkbox input "true"
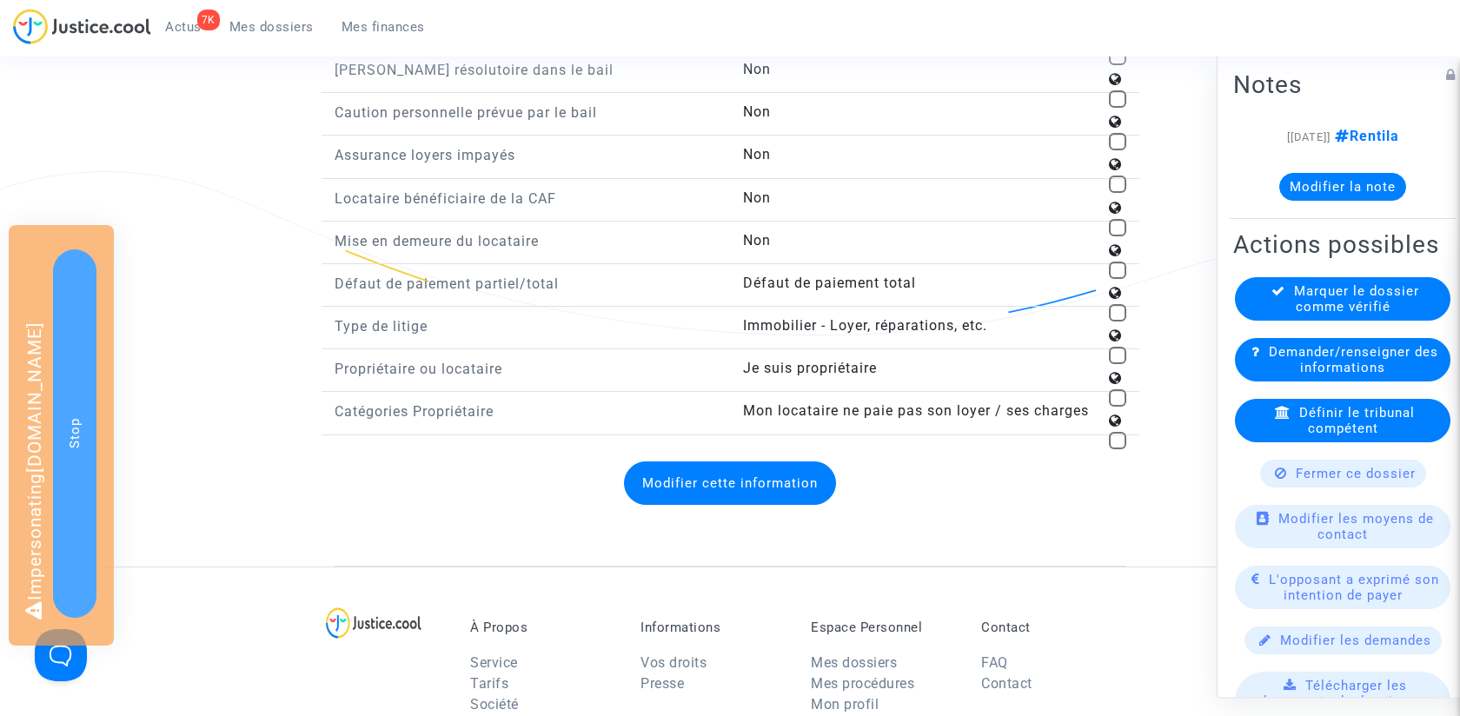
scroll to position [1936, 0]
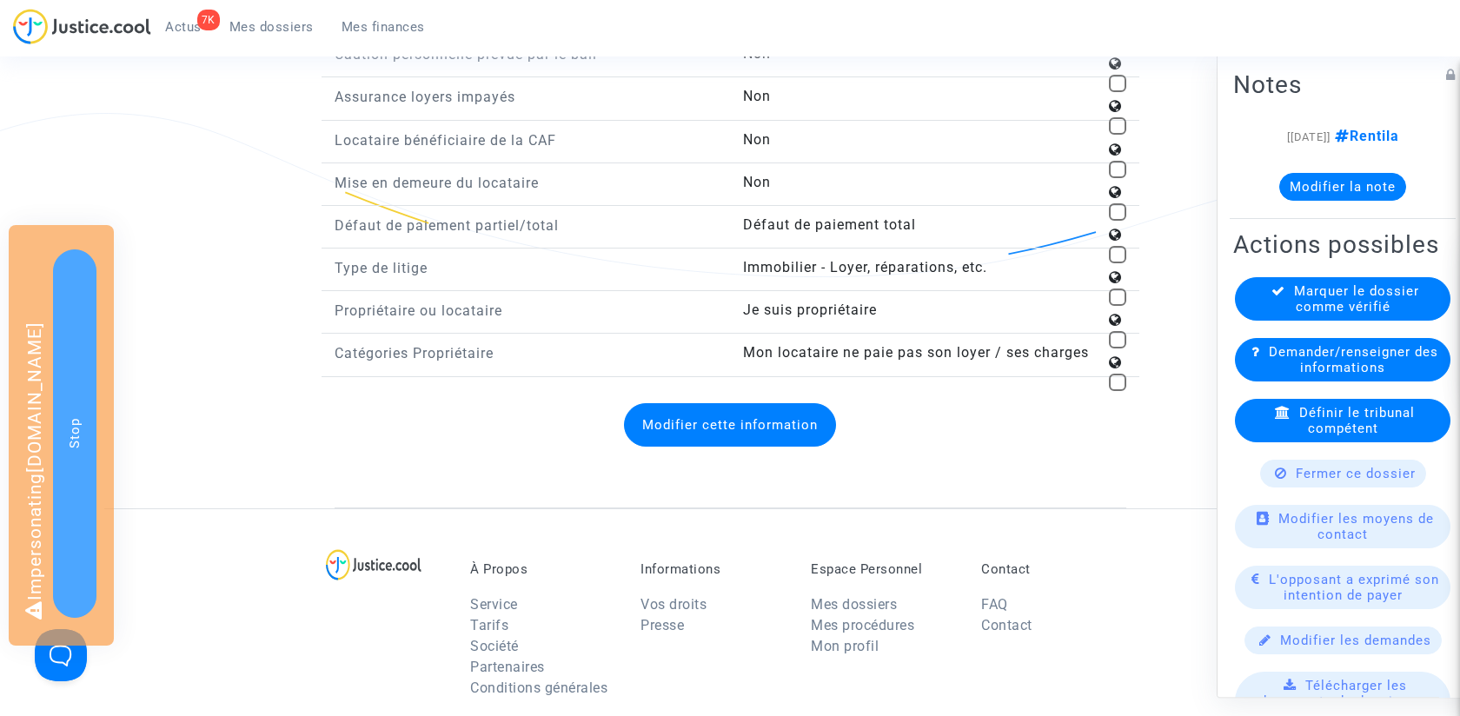
click at [757, 403] on button "Modifier cette information" at bounding box center [730, 424] width 212 height 43
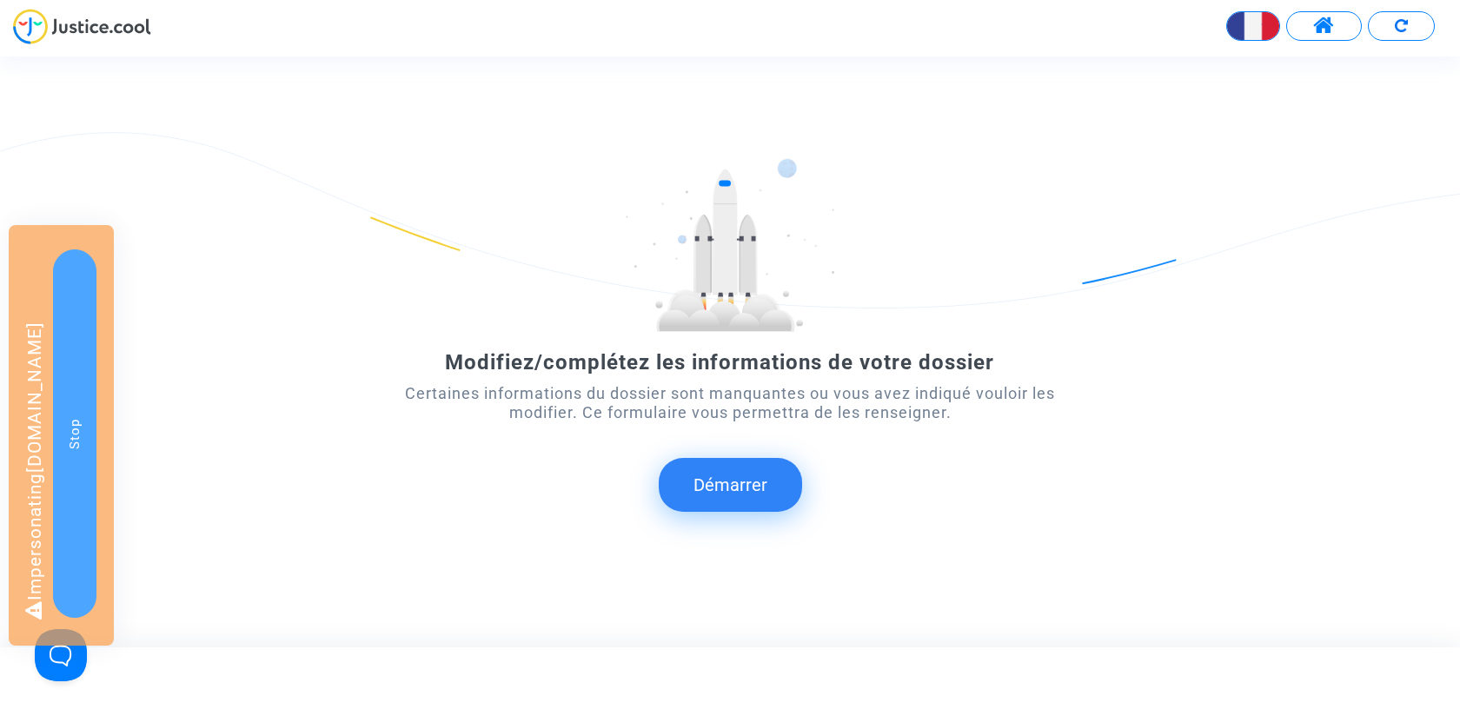
click at [707, 453] on form "Modifiez/complétez les informations de votre dossier Certaines informations du …" at bounding box center [730, 335] width 657 height 354
click at [712, 468] on button "Démarrer" at bounding box center [730, 485] width 143 height 54
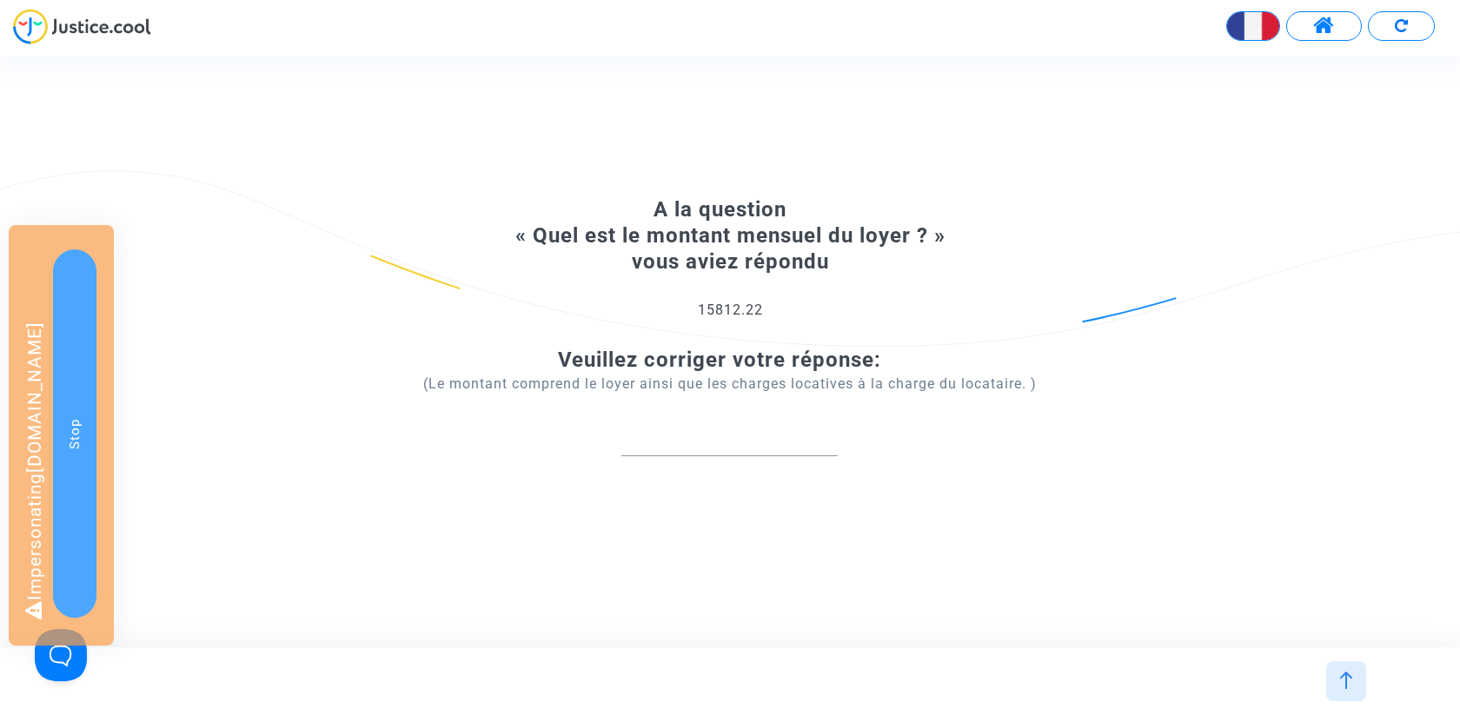
click at [739, 449] on div at bounding box center [729, 432] width 216 height 49
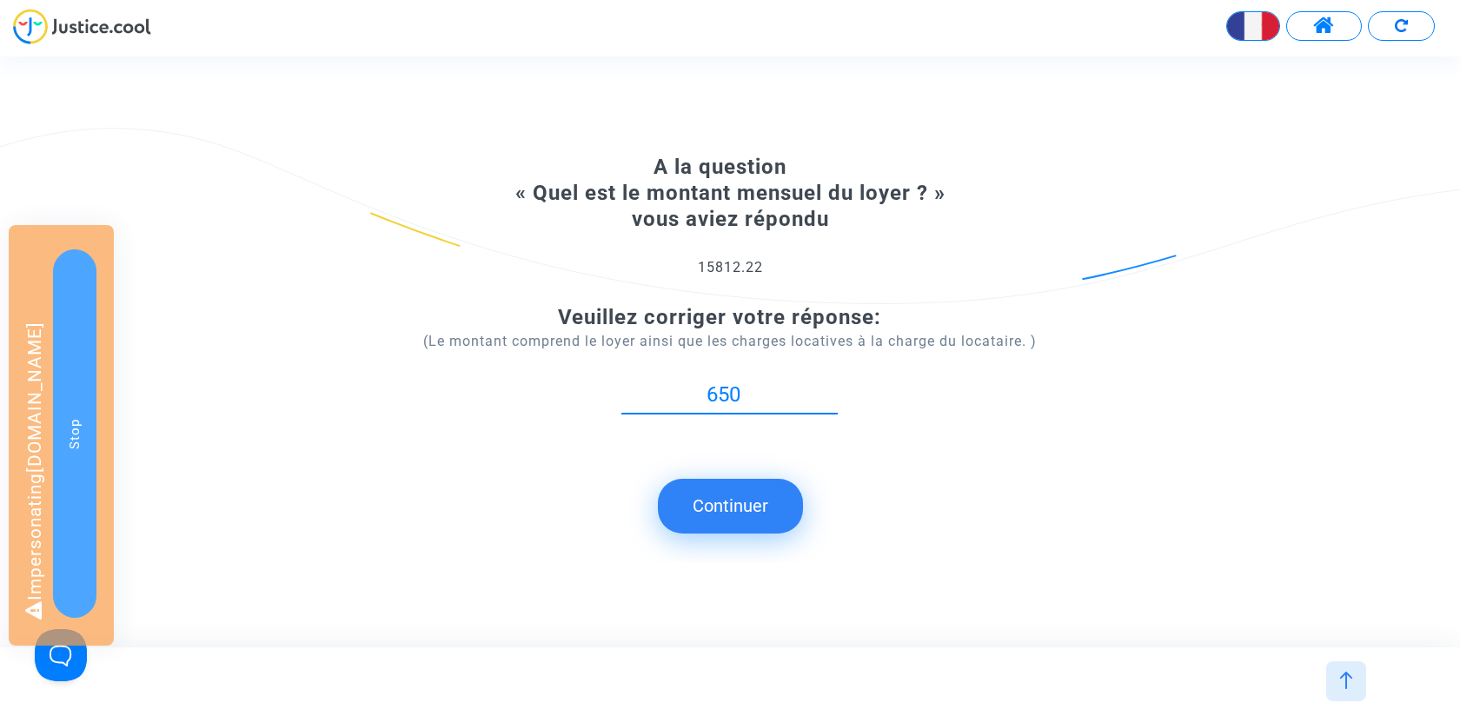
type input "650"
click at [738, 520] on button "Continuer" at bounding box center [730, 506] width 145 height 54
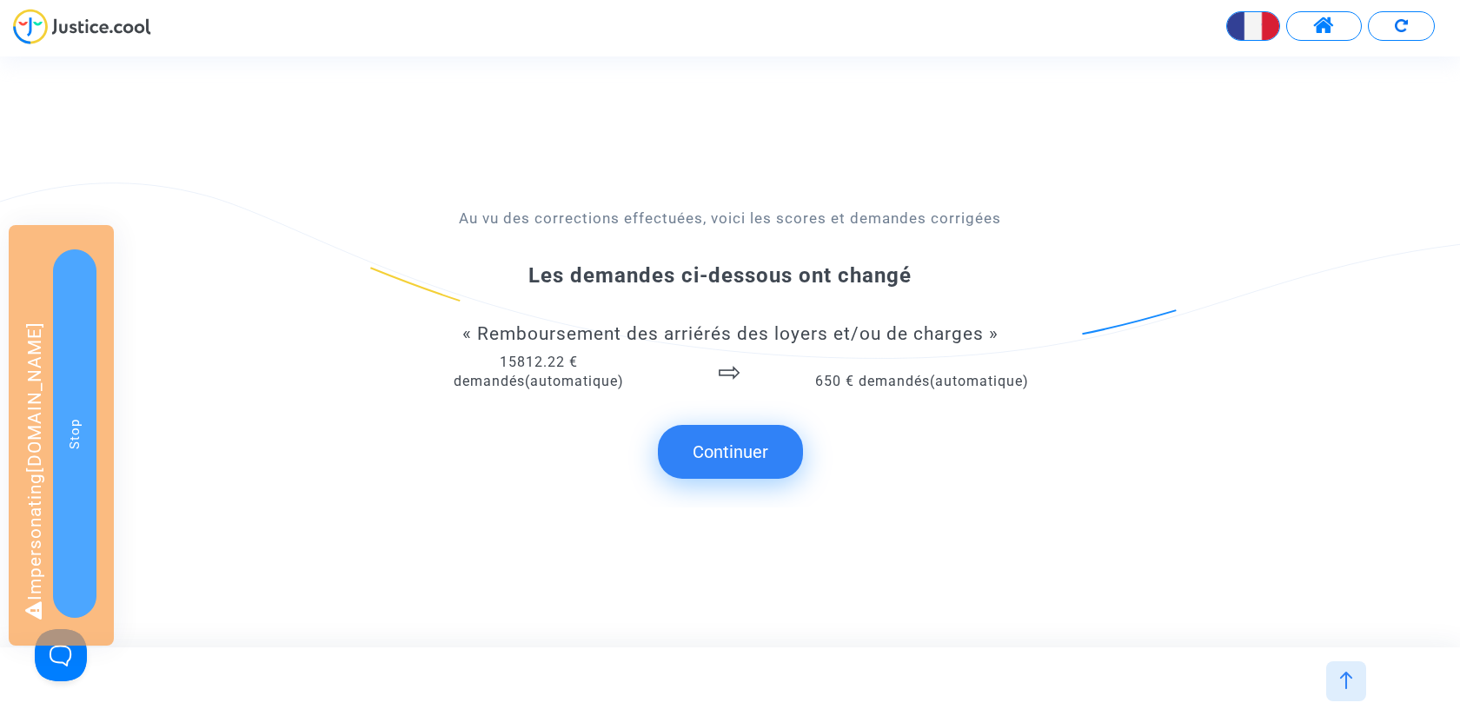
click at [734, 448] on button "Continuer" at bounding box center [730, 452] width 145 height 54
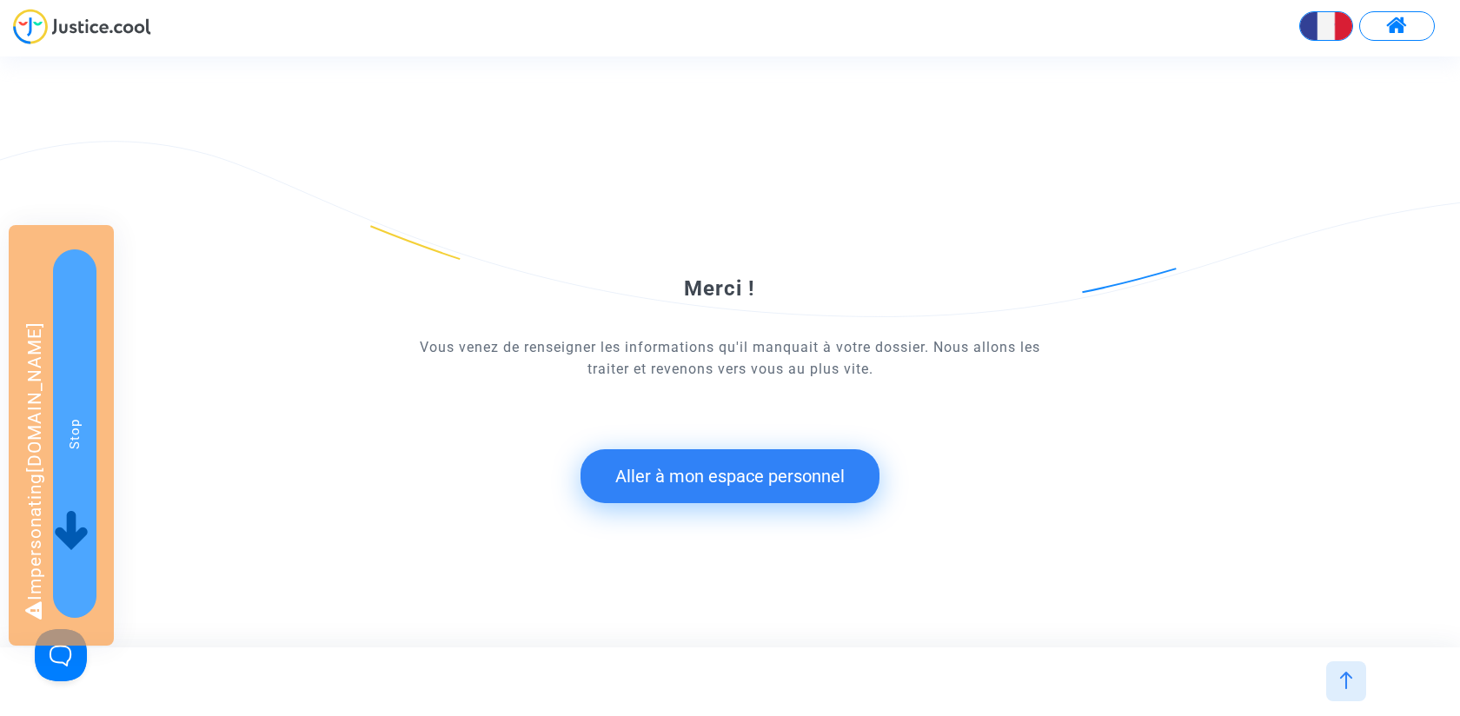
click at [723, 467] on button "Aller à mon espace personnel" at bounding box center [730, 476] width 299 height 54
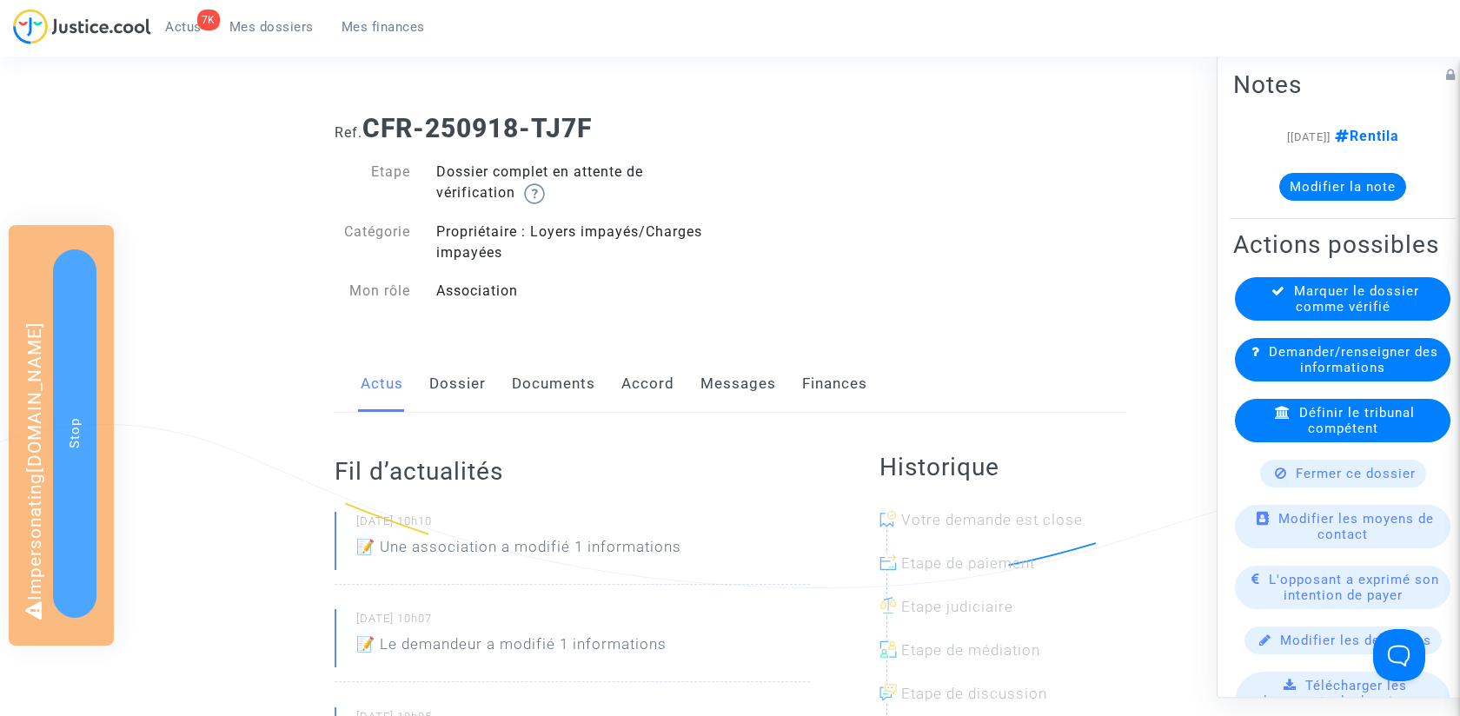
click at [442, 388] on link "Dossier" at bounding box center [457, 383] width 56 height 57
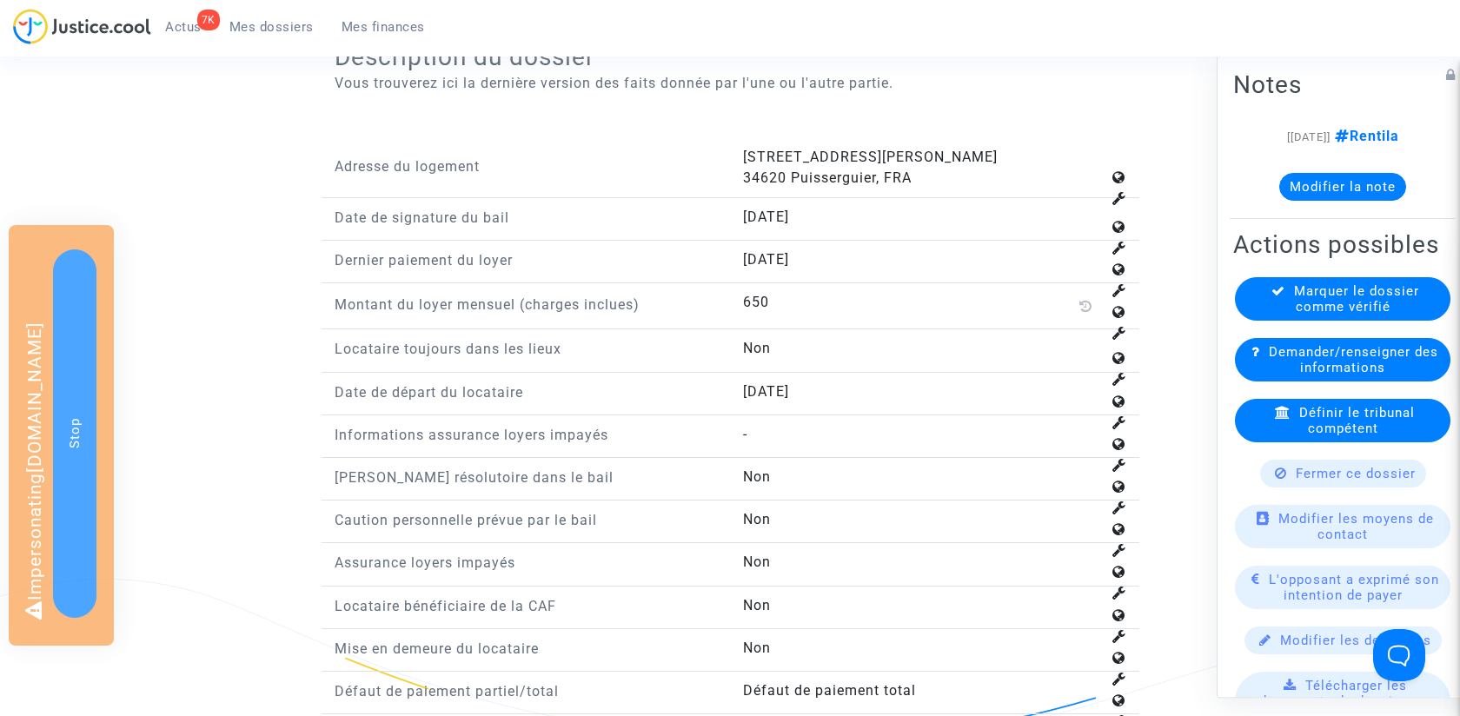
scroll to position [1523, 0]
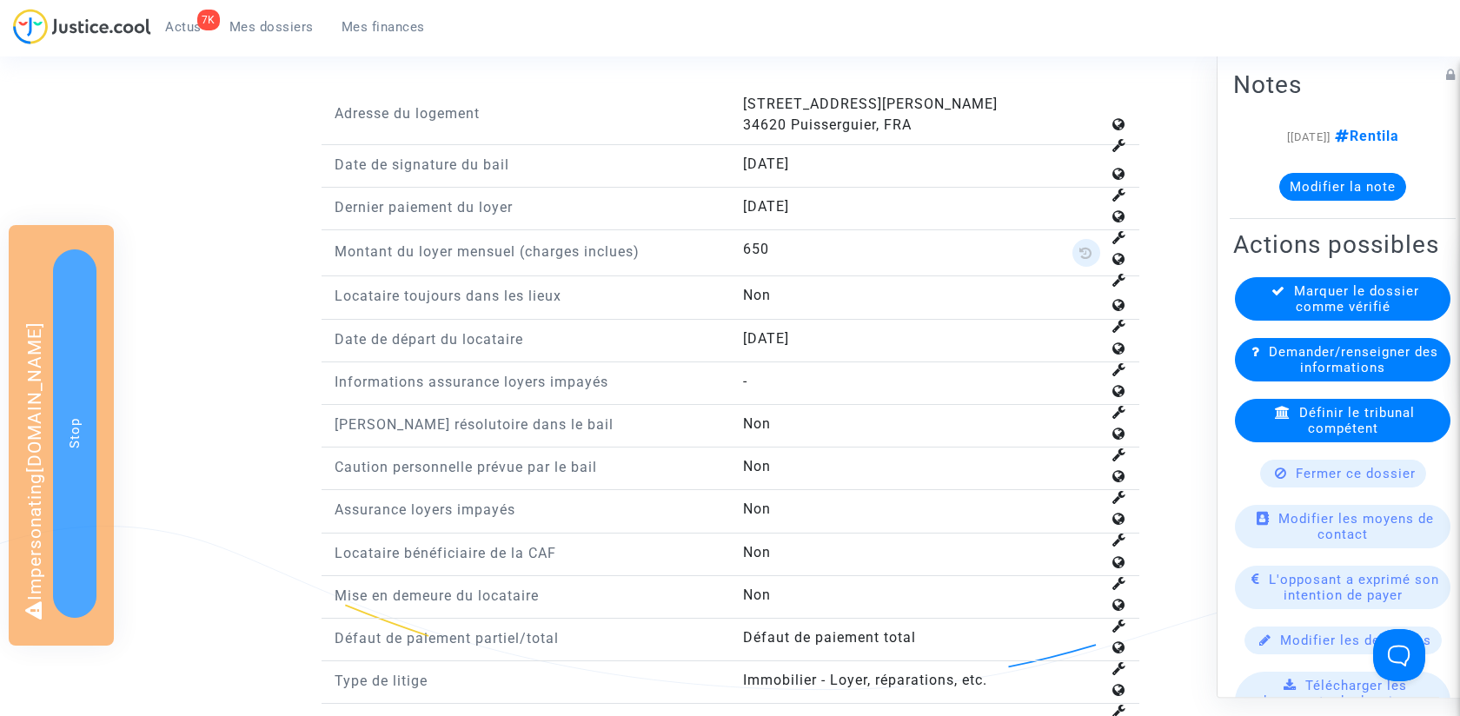
click at [1080, 246] on icon at bounding box center [1085, 253] width 13 height 14
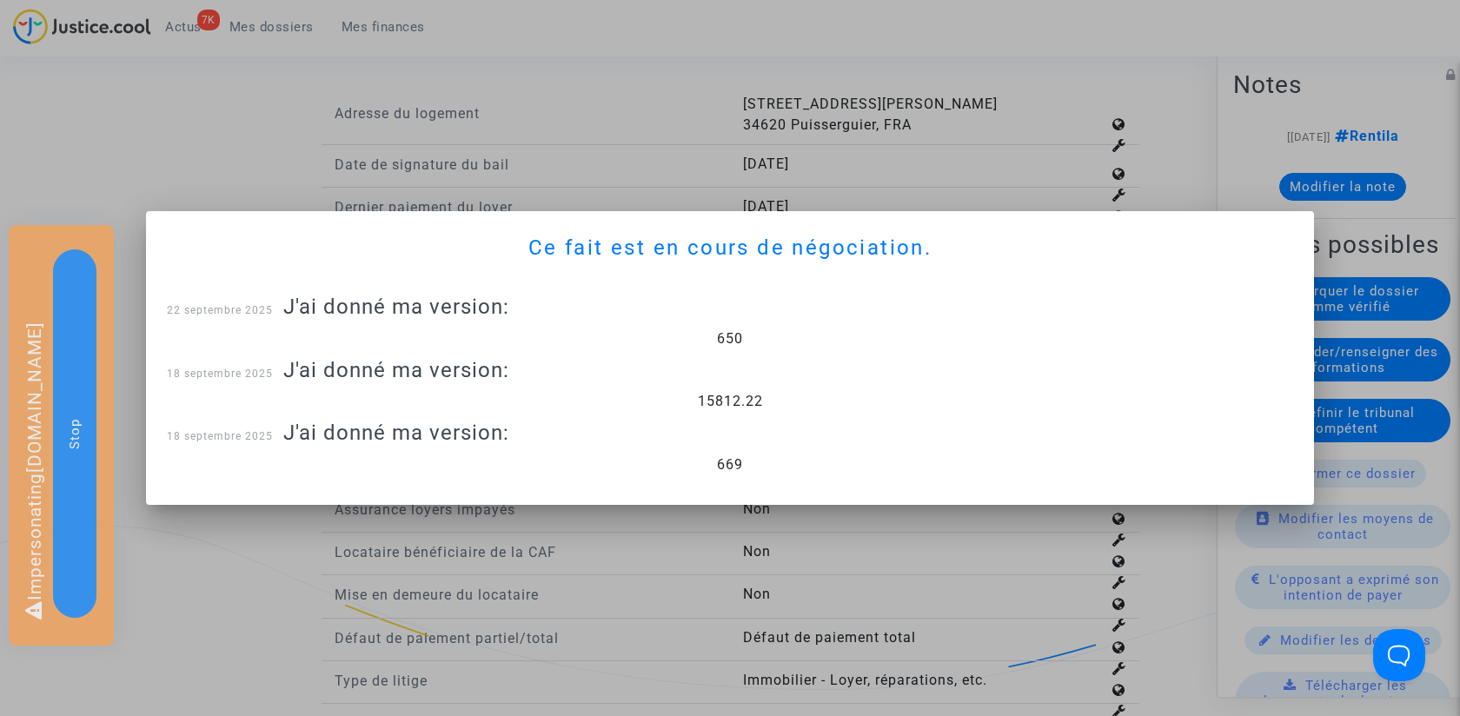
click at [295, 157] on div at bounding box center [730, 358] width 1460 height 716
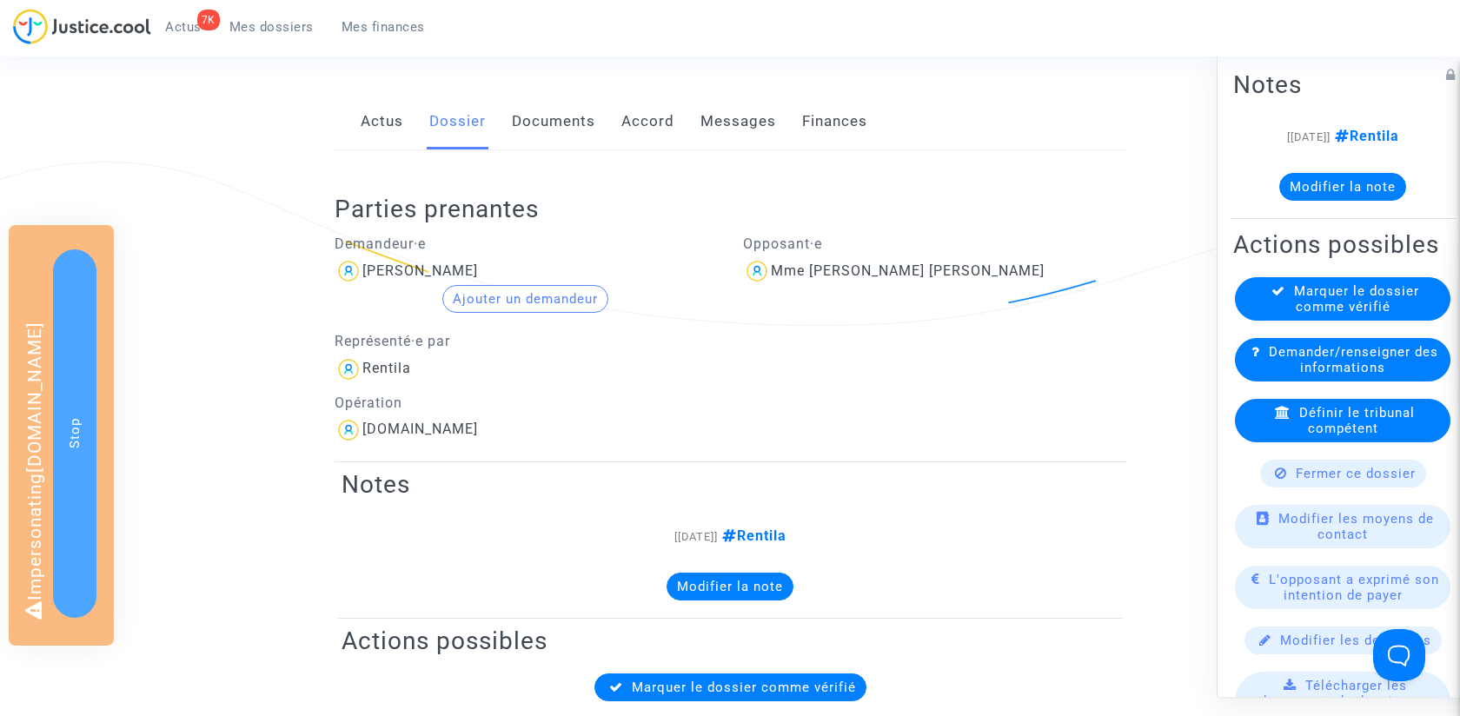
scroll to position [240, 0]
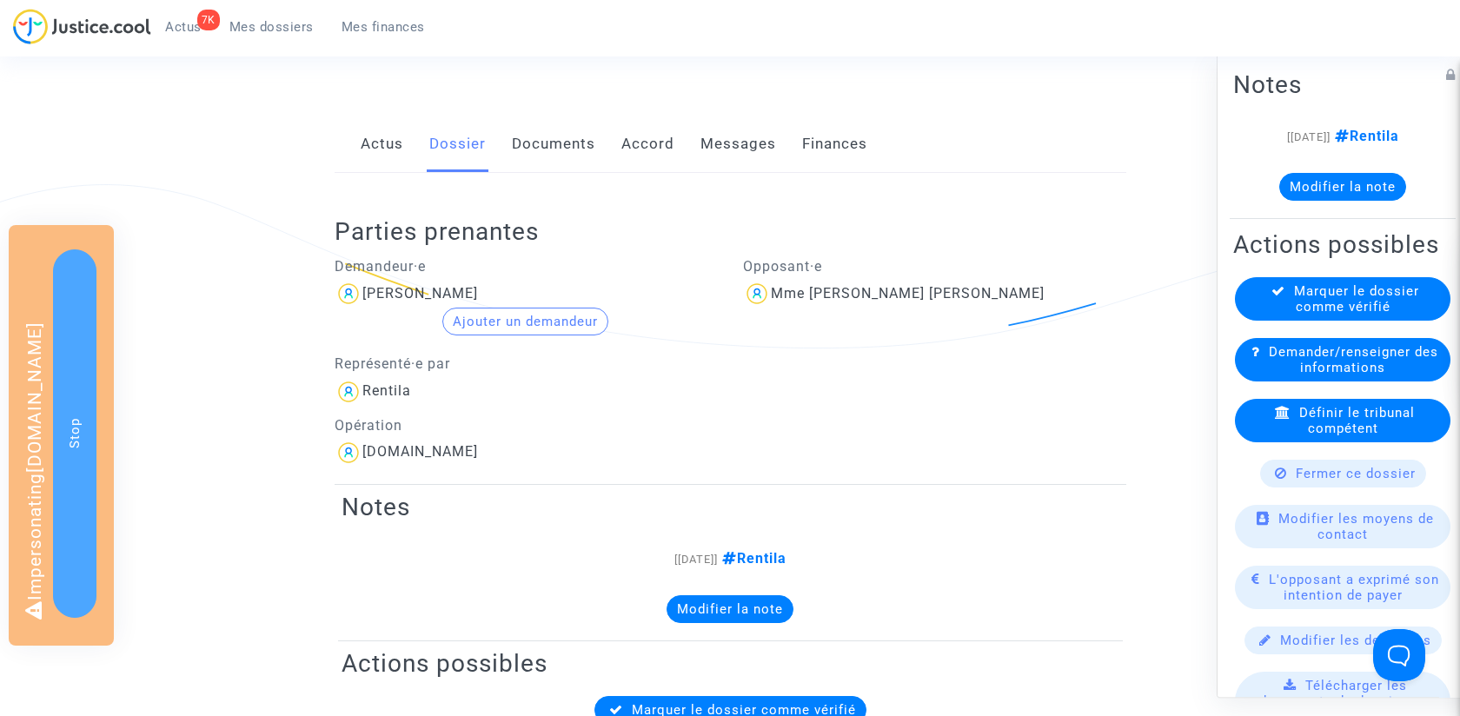
click at [545, 142] on link "Documents" at bounding box center [553, 144] width 83 height 57
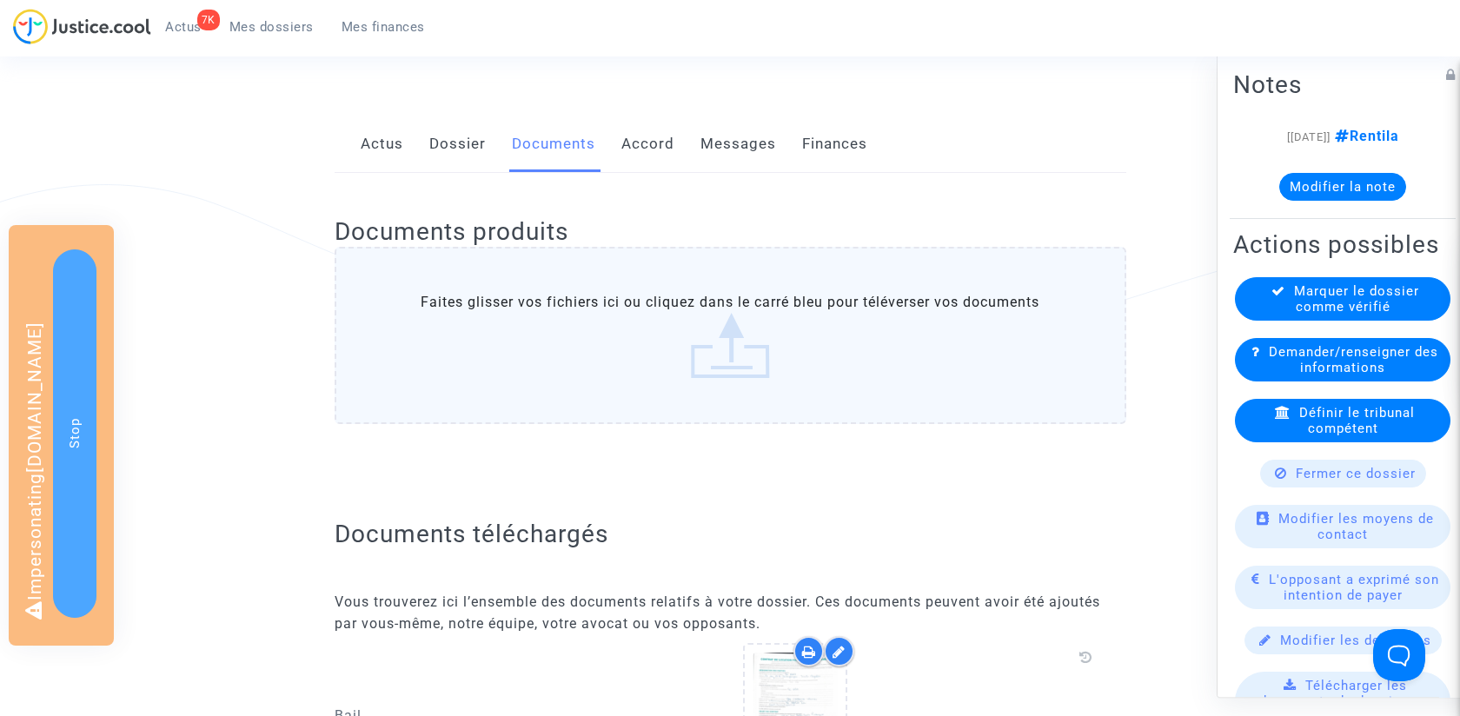
click at [468, 158] on link "Dossier" at bounding box center [457, 144] width 56 height 57
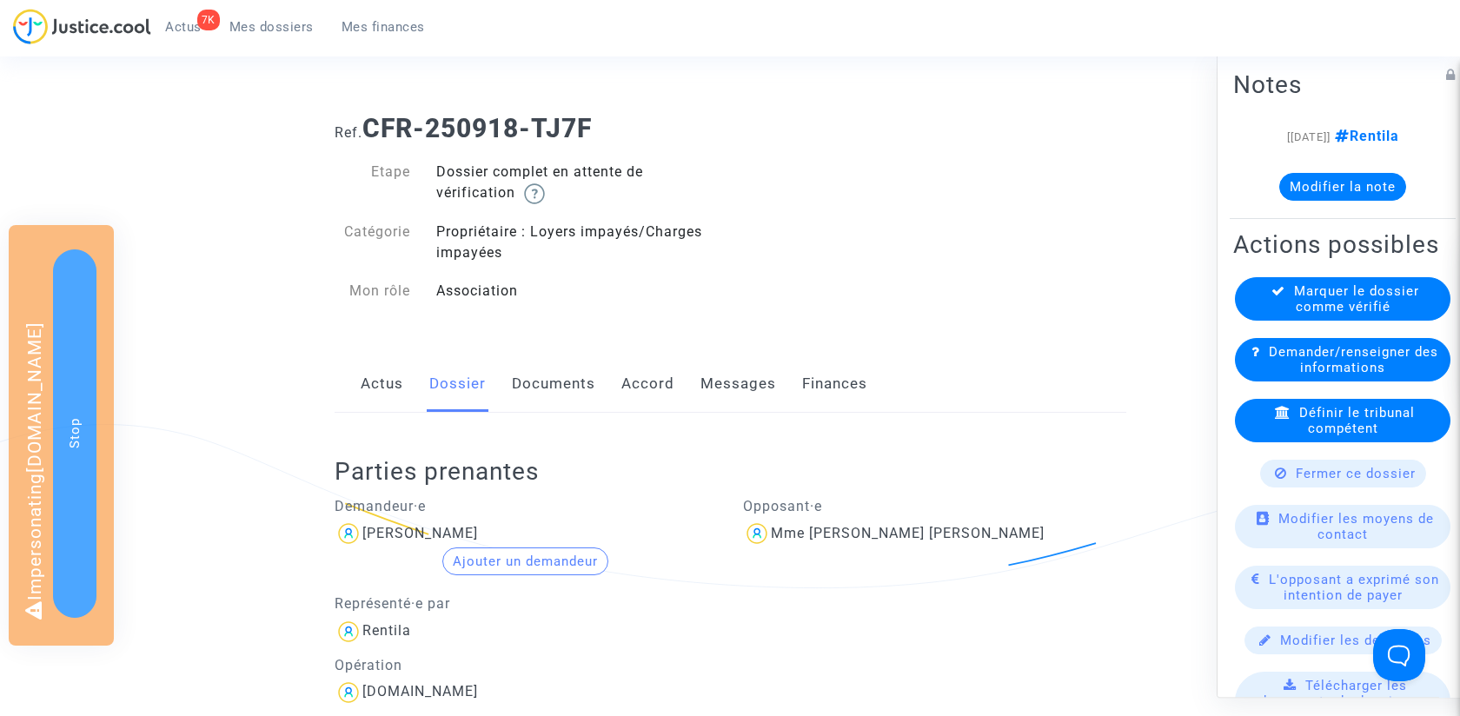
click at [562, 375] on link "Documents" at bounding box center [553, 383] width 83 height 57
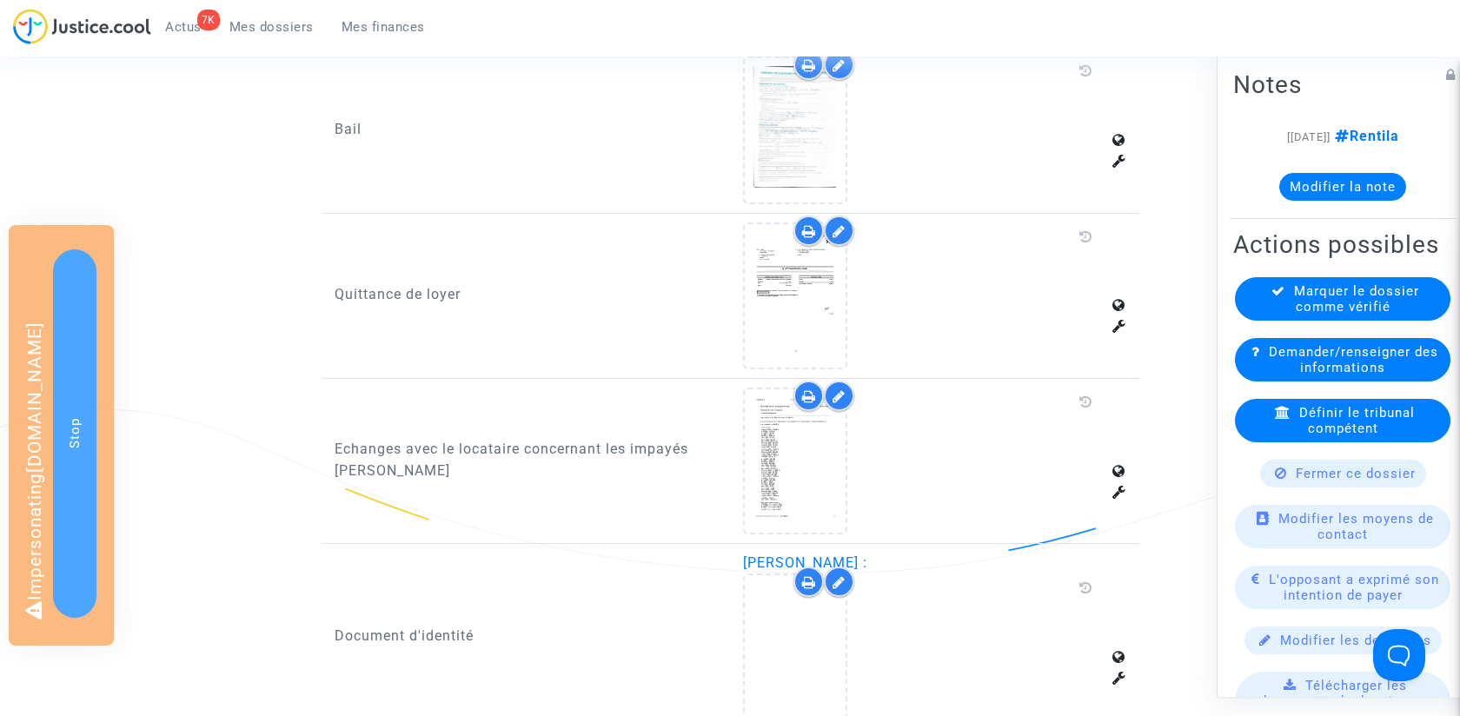
scroll to position [812, 0]
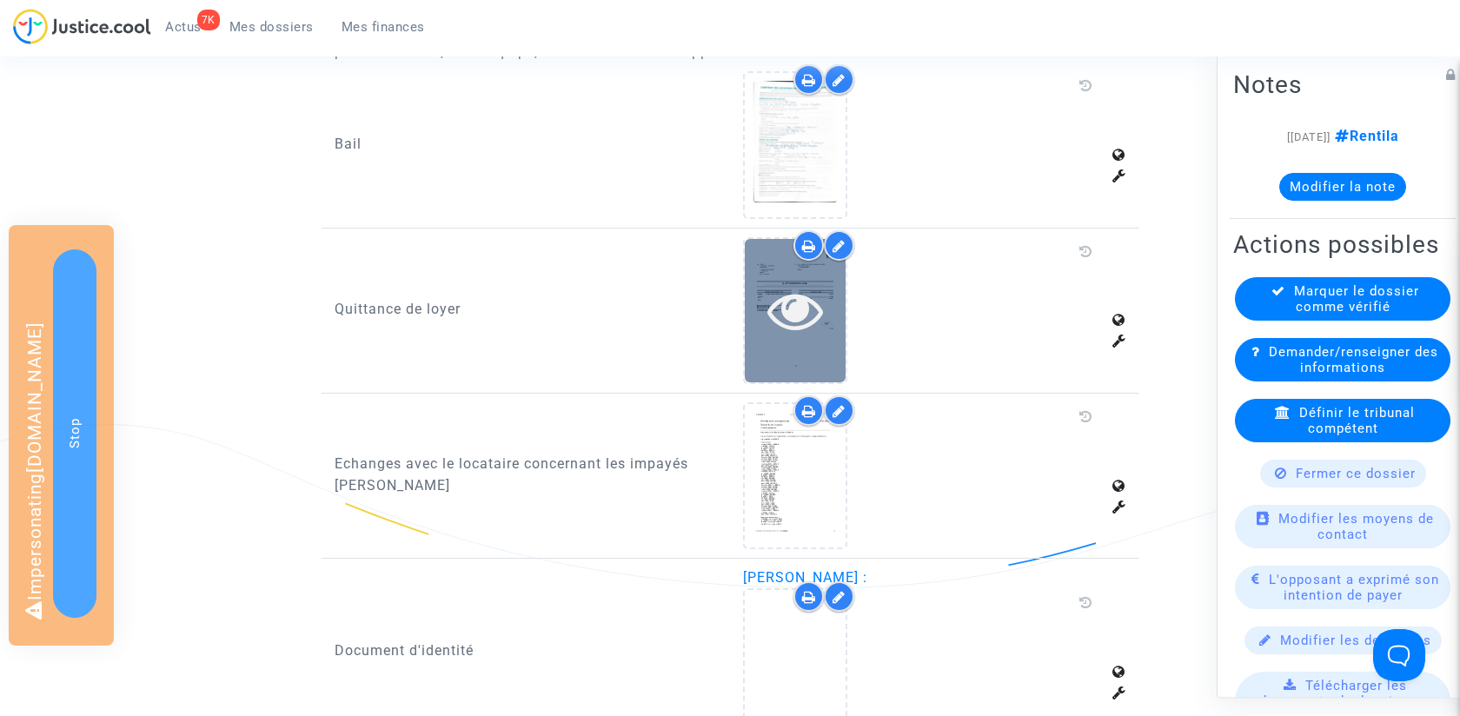
click at [822, 318] on icon at bounding box center [795, 310] width 56 height 56
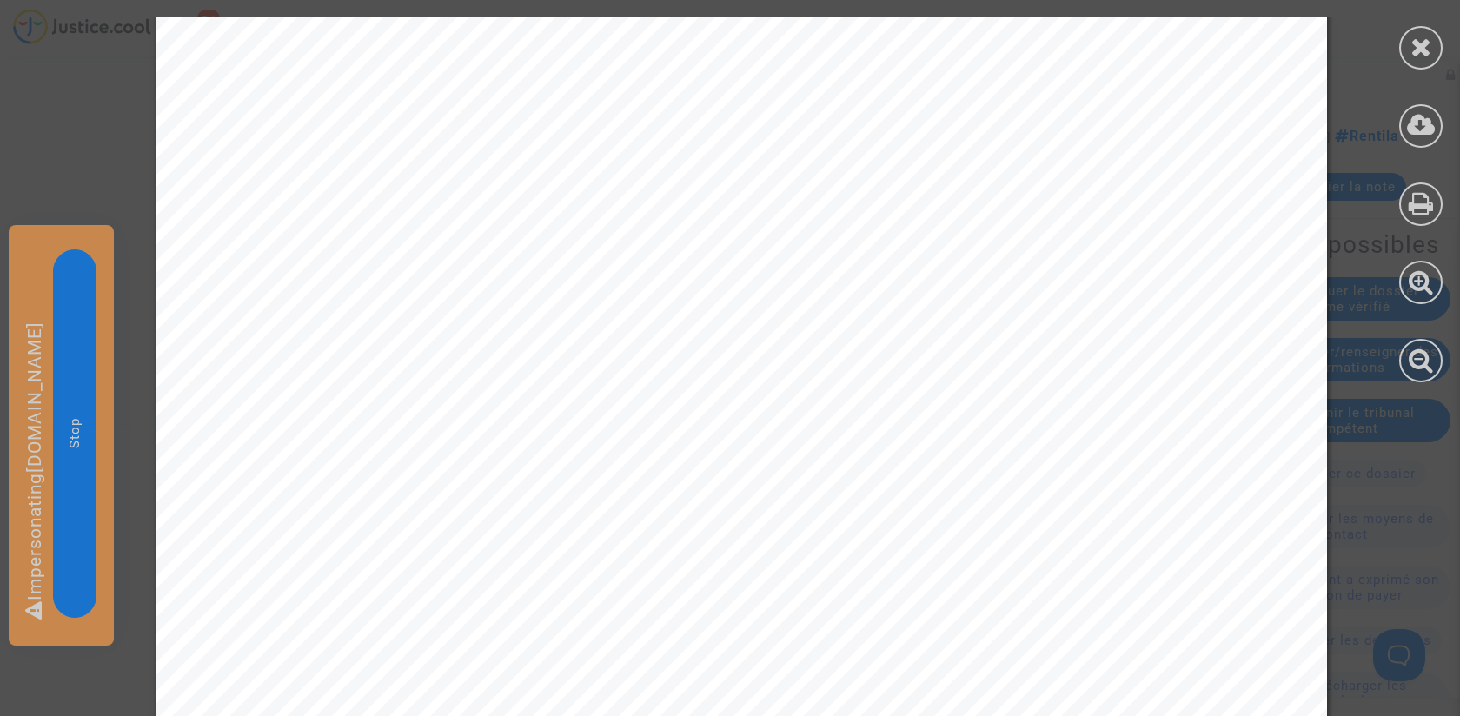
scroll to position [302, 0]
click at [1427, 51] on icon at bounding box center [1422, 47] width 22 height 26
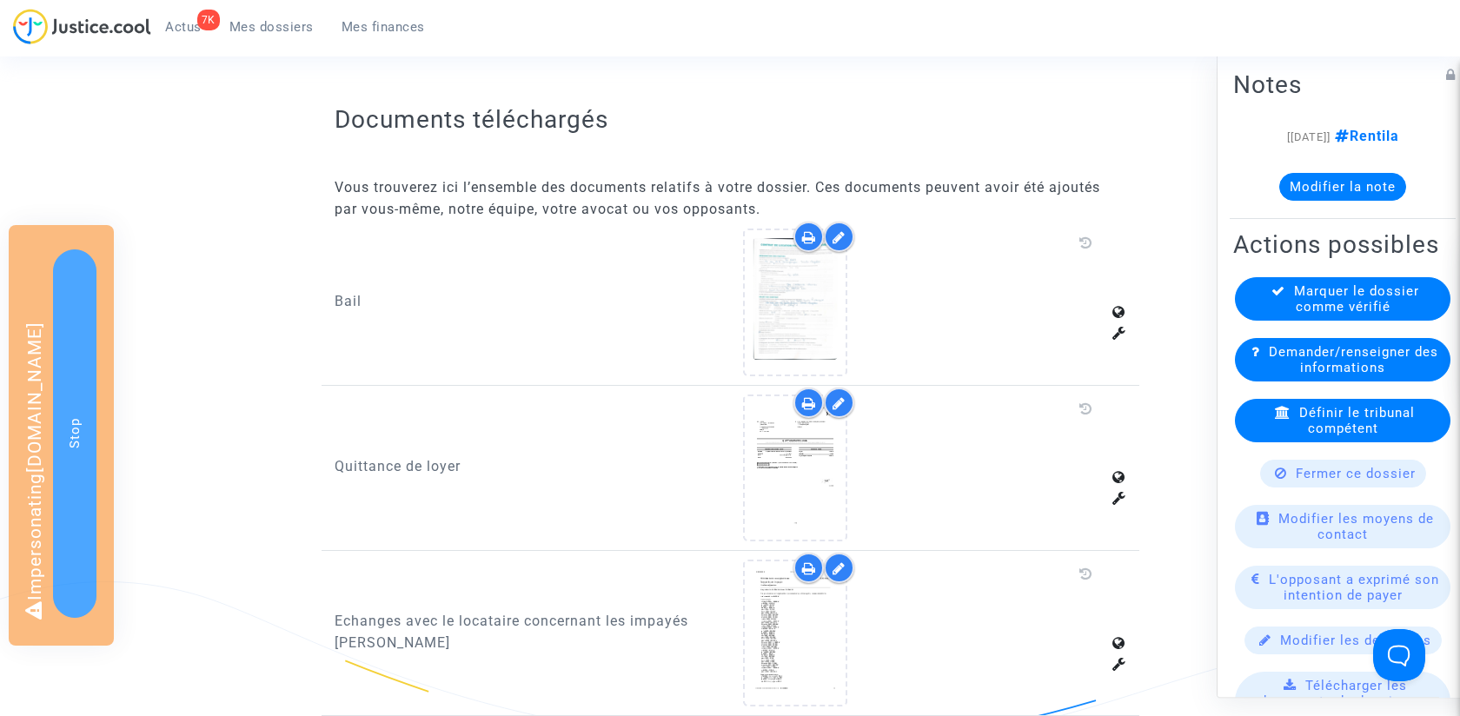
scroll to position [579, 0]
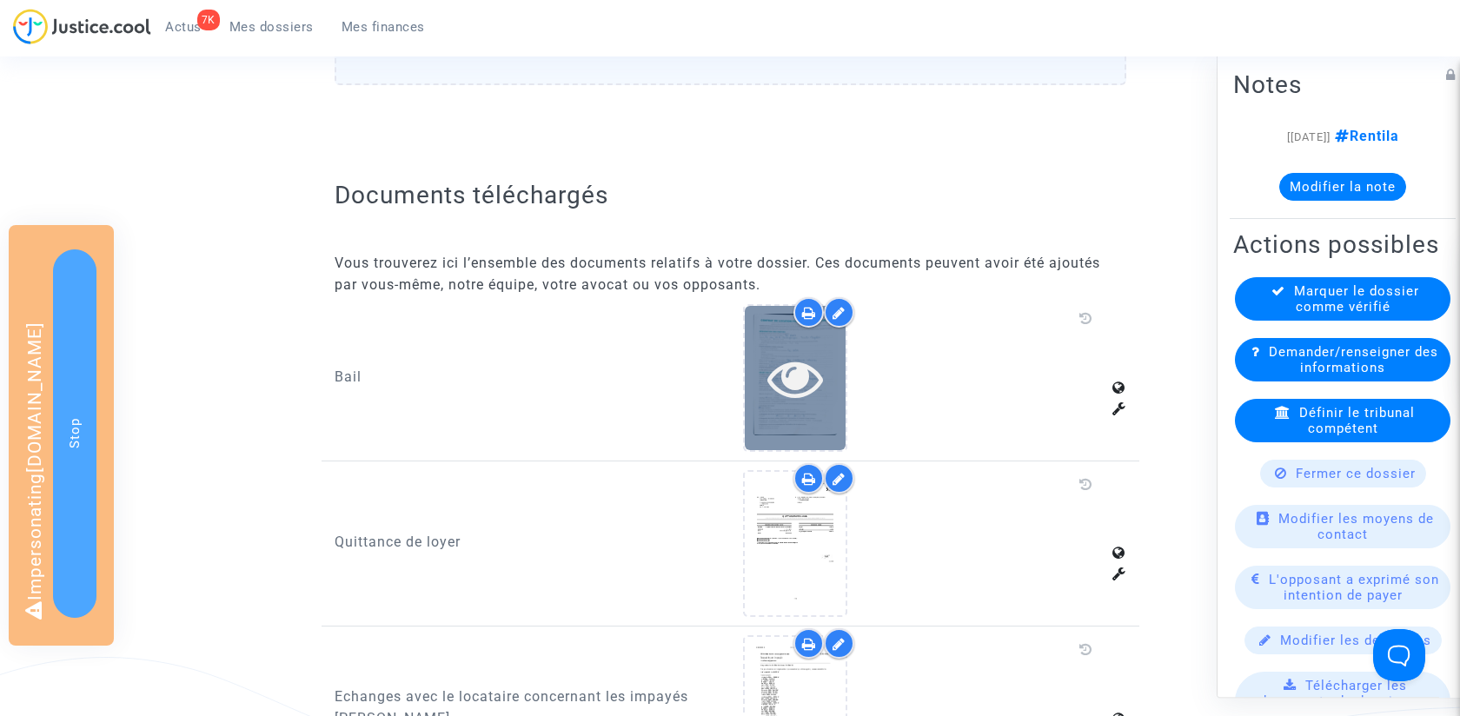
click at [803, 364] on icon at bounding box center [795, 378] width 56 height 56
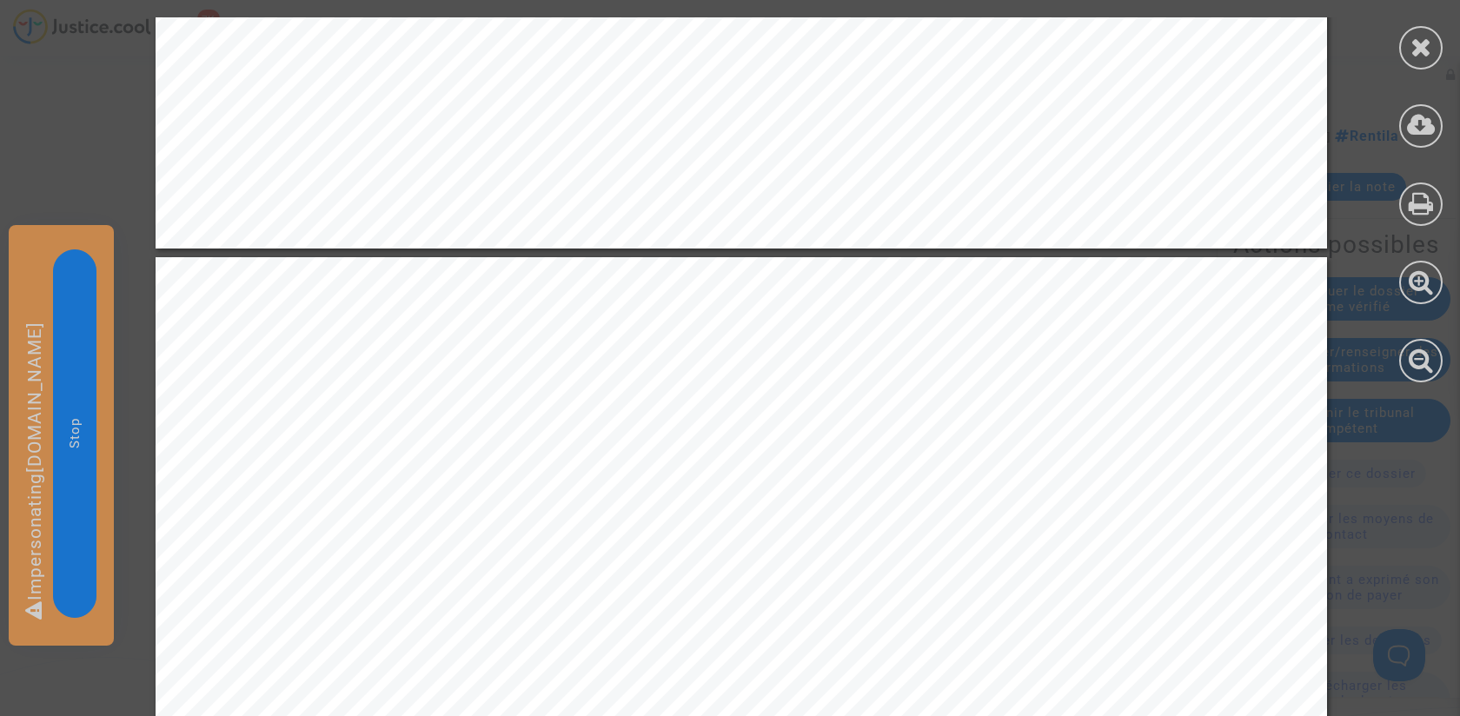
scroll to position [1612, 0]
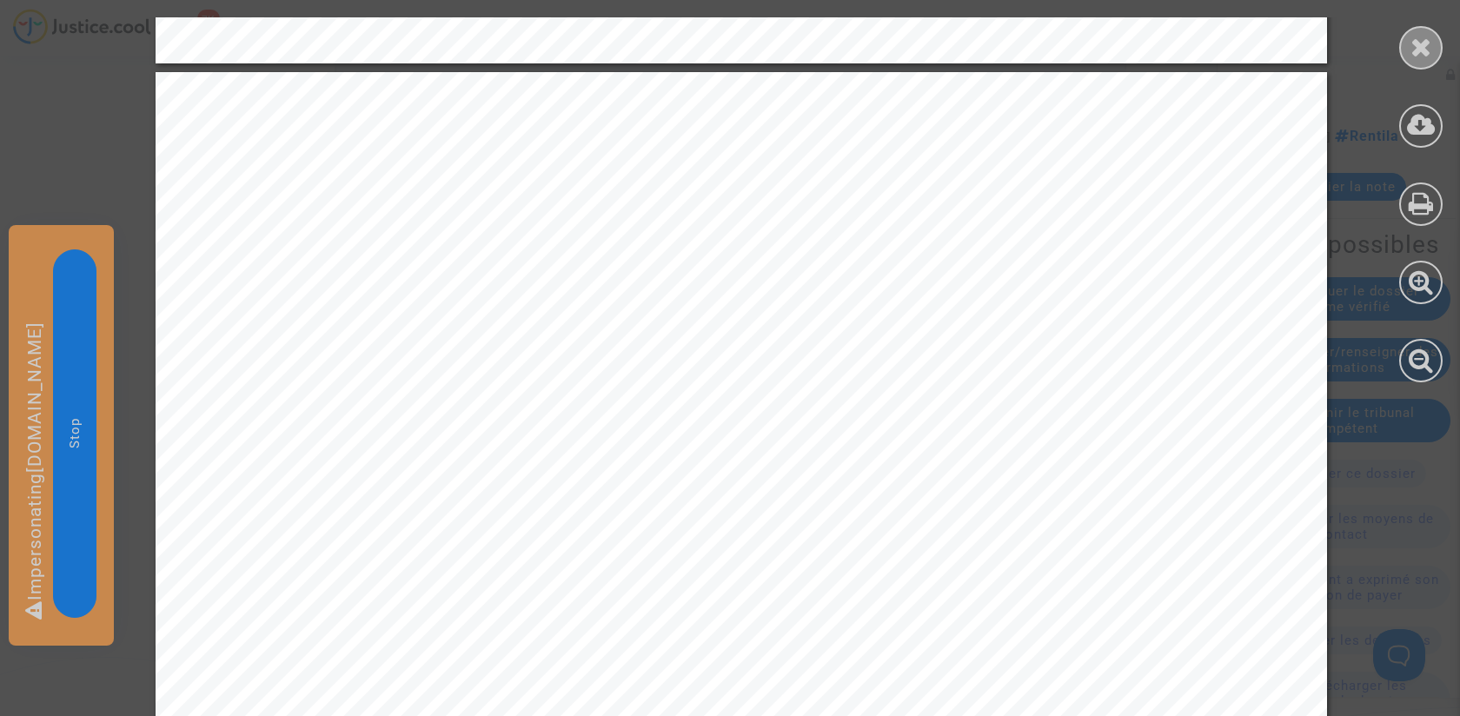
click at [1428, 47] on icon at bounding box center [1422, 47] width 22 height 26
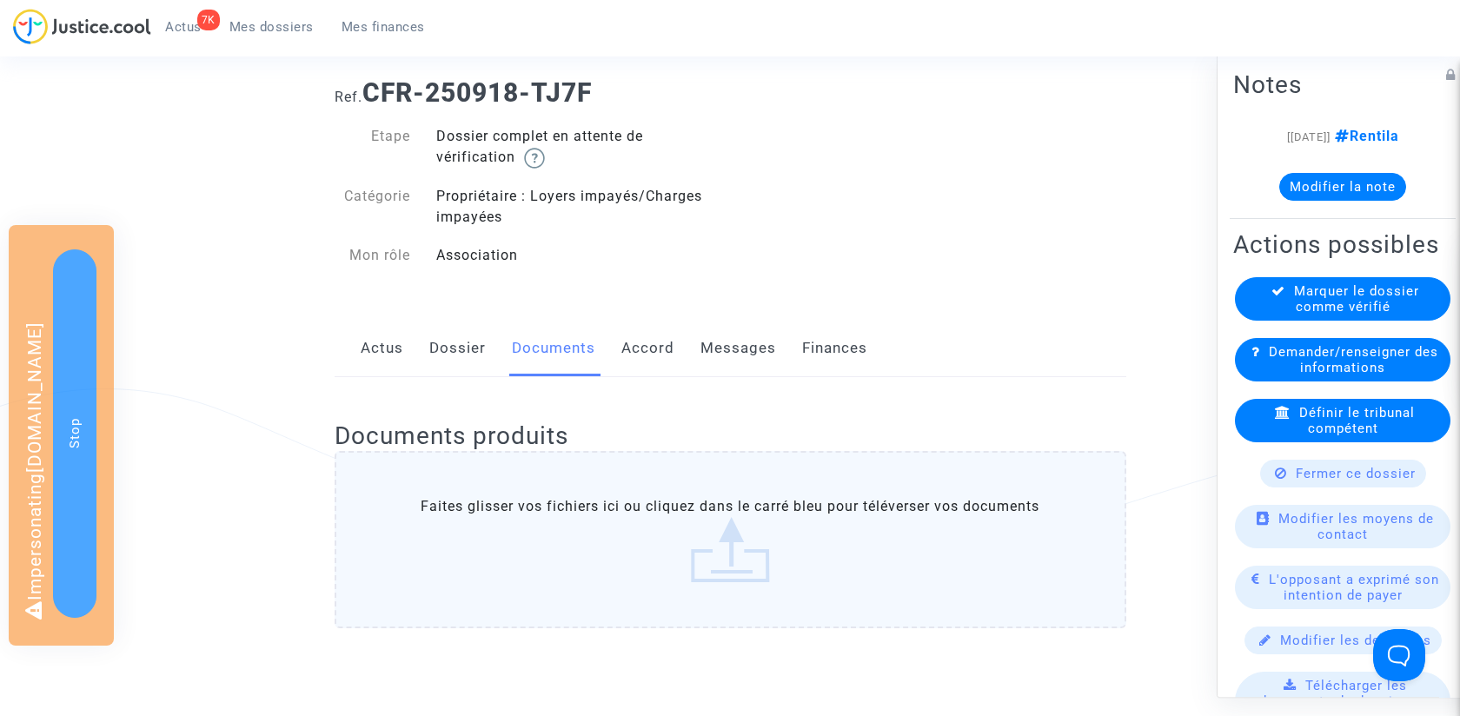
scroll to position [0, 0]
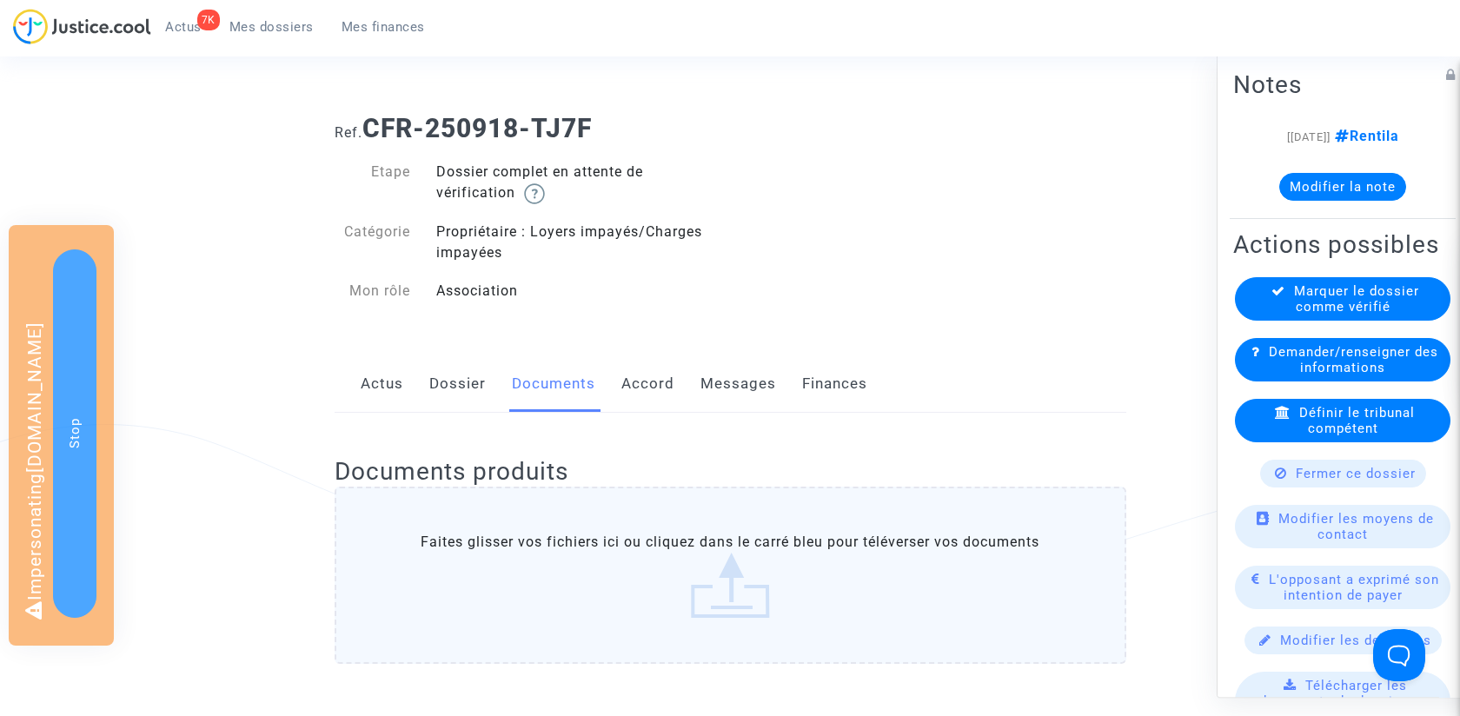
click at [455, 379] on link "Dossier" at bounding box center [457, 383] width 56 height 57
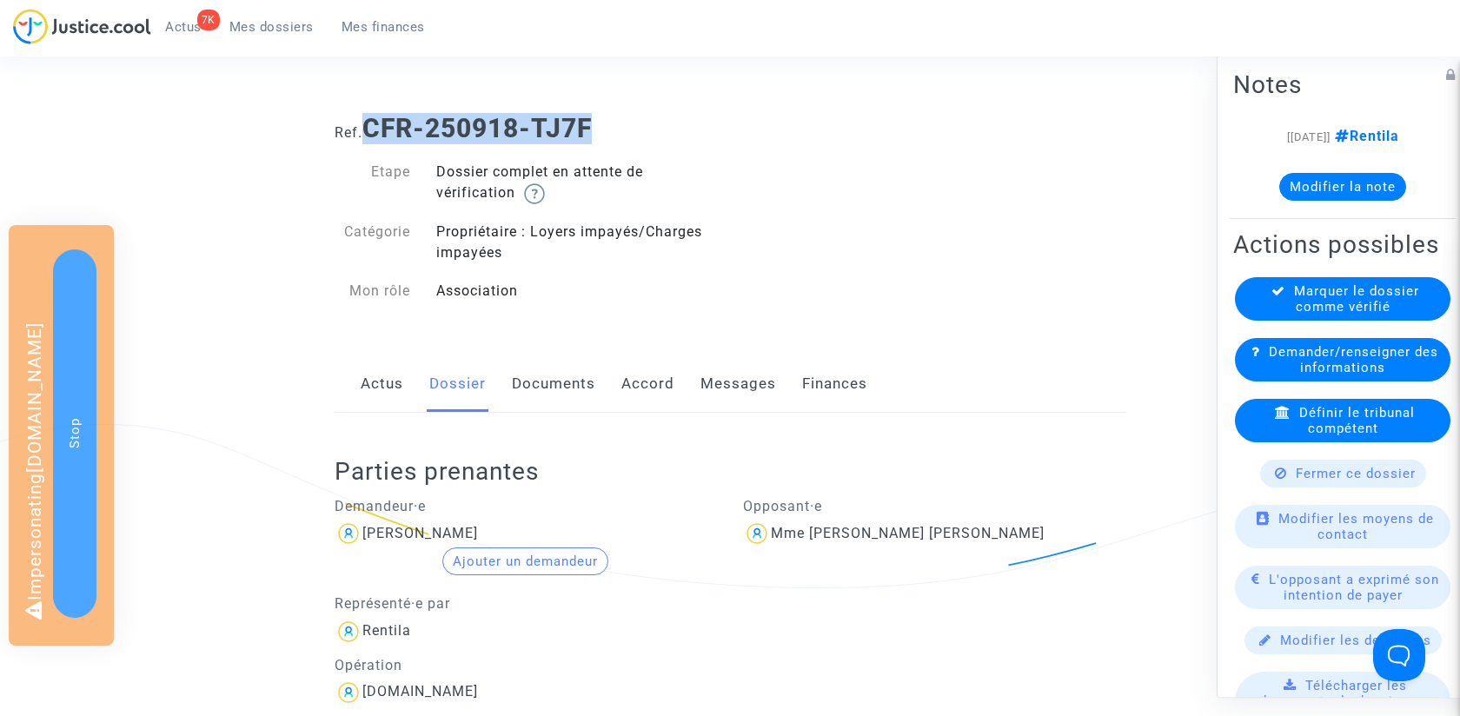
drag, startPoint x: 372, startPoint y: 125, endPoint x: 751, endPoint y: 146, distance: 379.5
click at [751, 146] on div "Ref. CFR-250918-TJ7F Etape Dossier complet en attente de vérification Catégorie…" at bounding box center [731, 210] width 818 height 220
copy b "CFR-250918-TJ7F"
click at [548, 400] on link "Documents" at bounding box center [553, 383] width 83 height 57
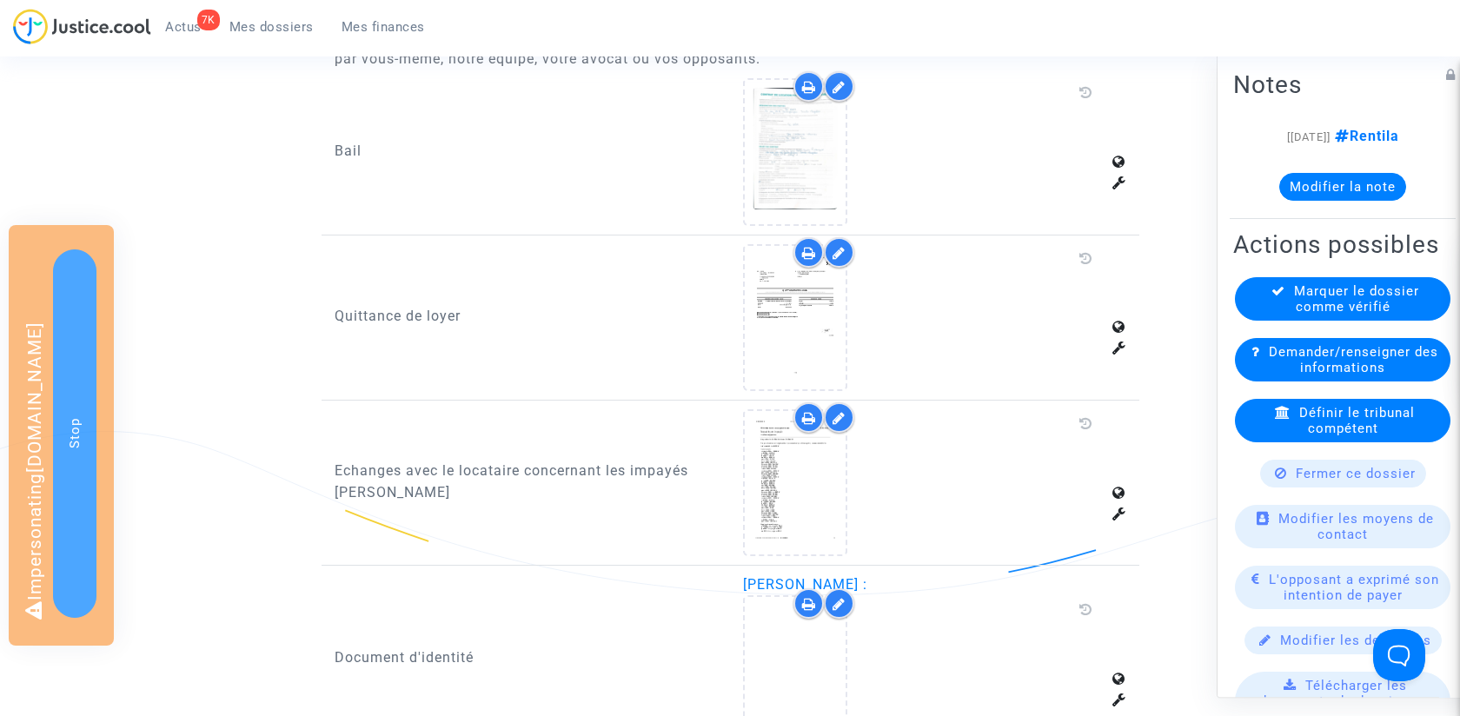
scroll to position [772, 0]
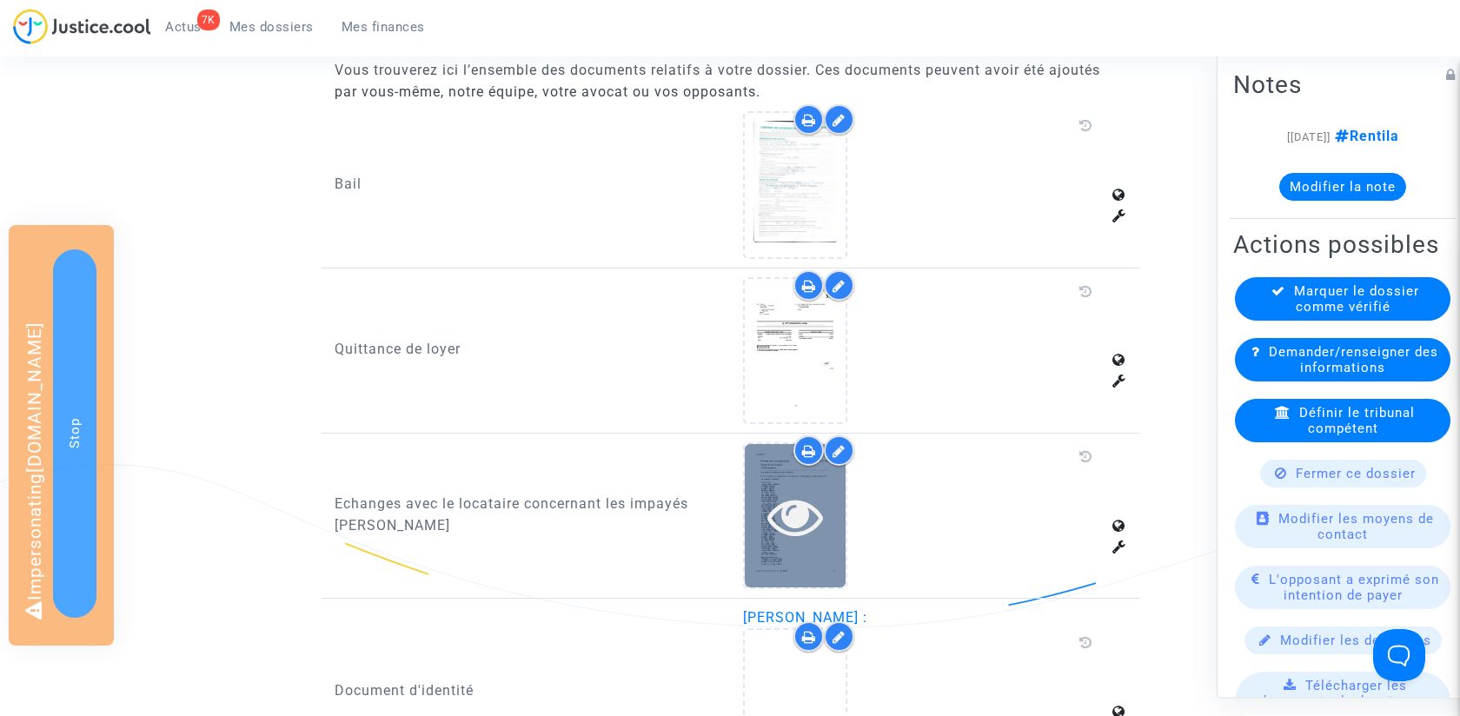
click at [766, 505] on div at bounding box center [795, 516] width 101 height 56
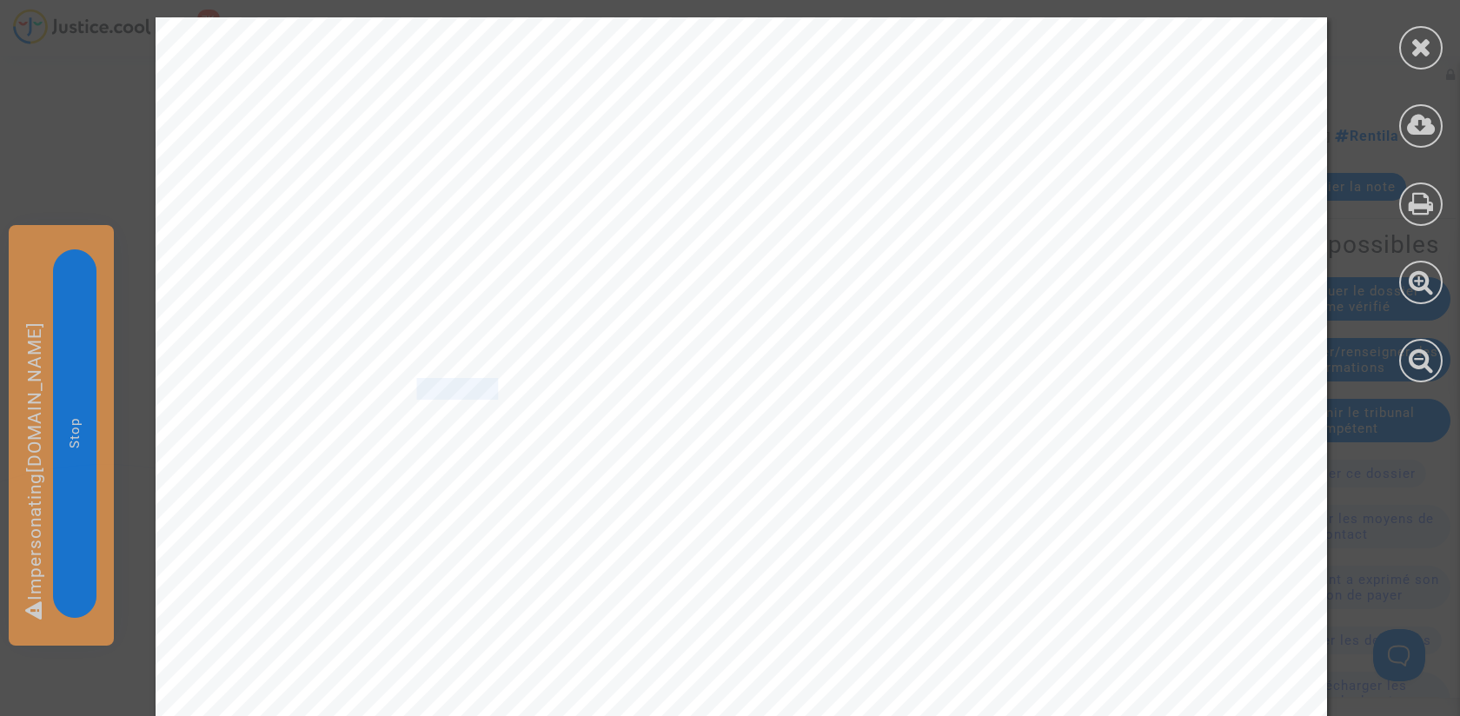
drag, startPoint x: 417, startPoint y: 387, endPoint x: 499, endPoint y: 387, distance: 81.7
click at [499, 387] on span "Total restant dû : 15,812.22 €" at bounding box center [403, 389] width 271 height 19
copy span ": 15,812."
click at [1415, 54] on icon at bounding box center [1422, 47] width 22 height 26
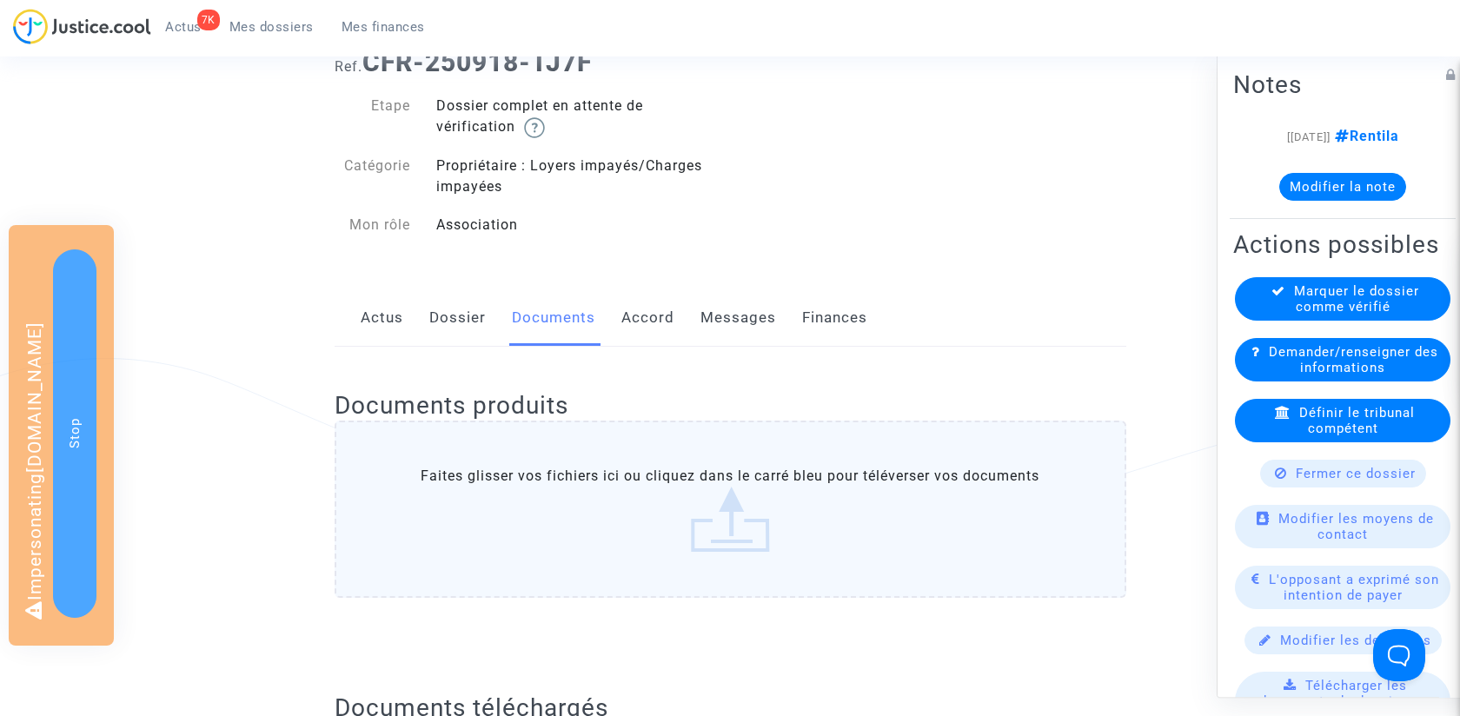
scroll to position [0, 0]
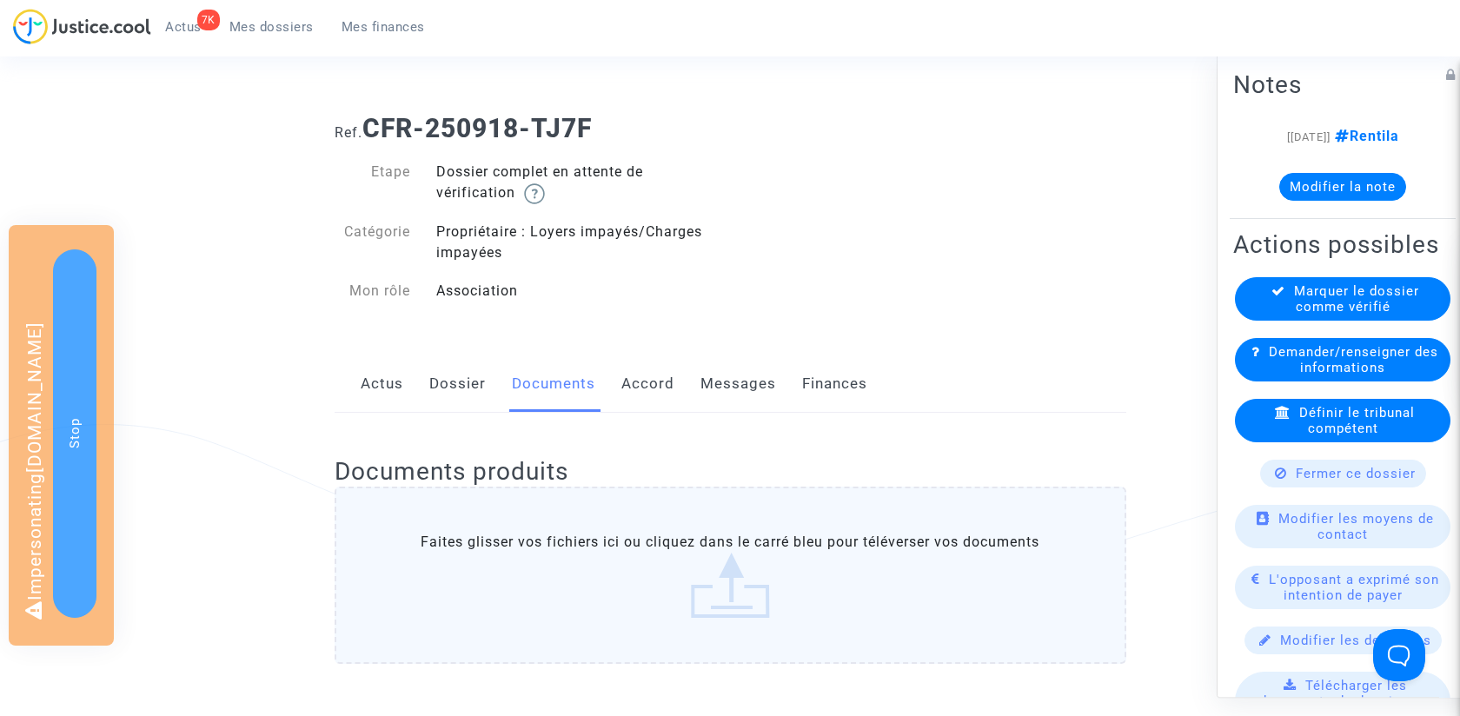
click at [445, 377] on link "Dossier" at bounding box center [457, 383] width 56 height 57
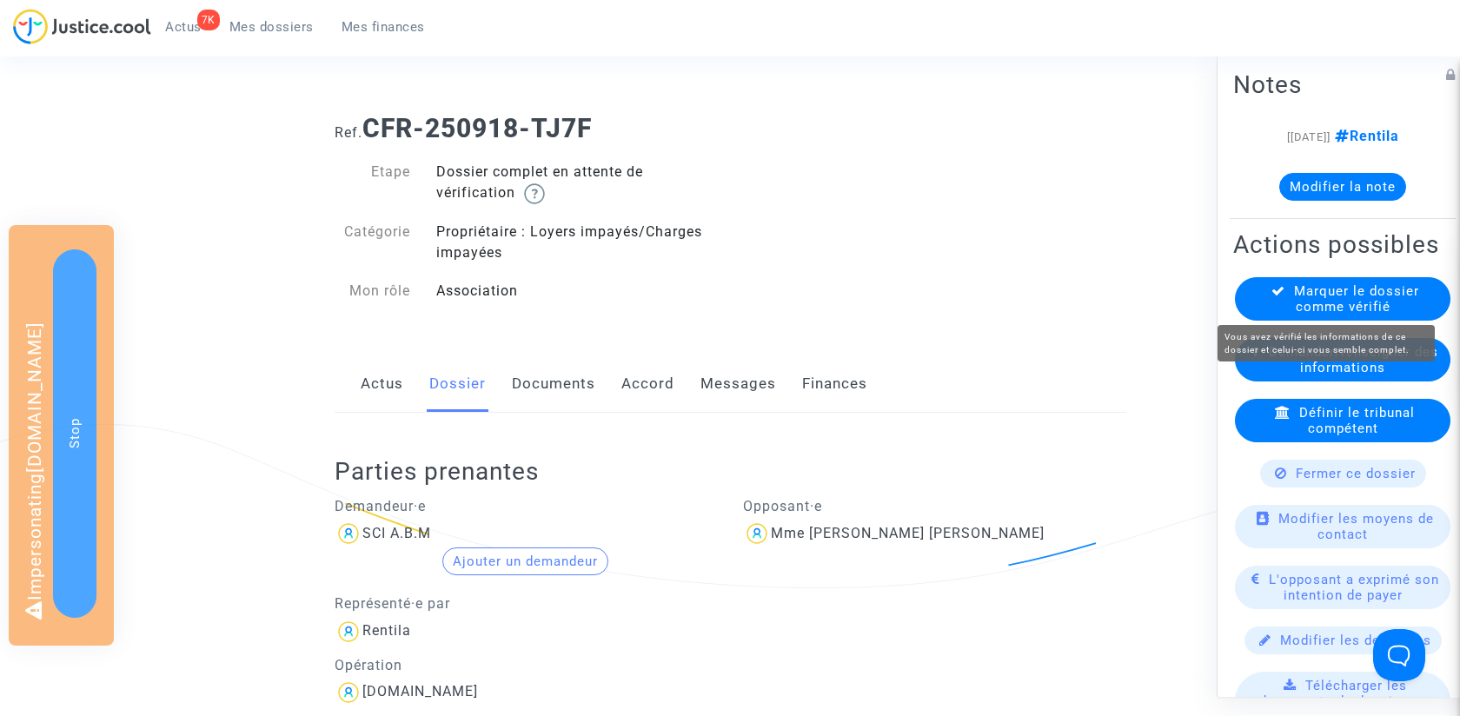
click at [1320, 298] on span "Marquer le dossier comme vérifié" at bounding box center [1356, 298] width 125 height 31
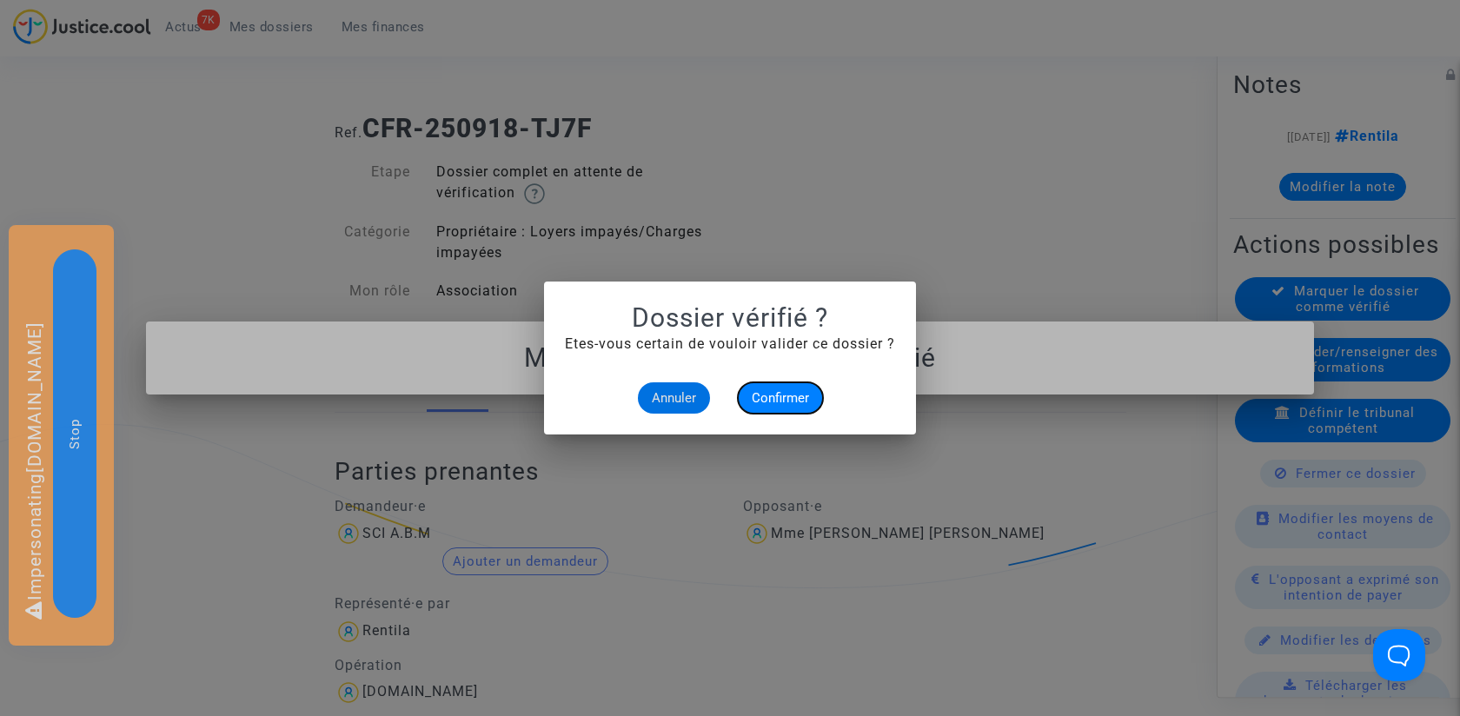
click at [789, 387] on button "Confirmer" at bounding box center [780, 397] width 85 height 31
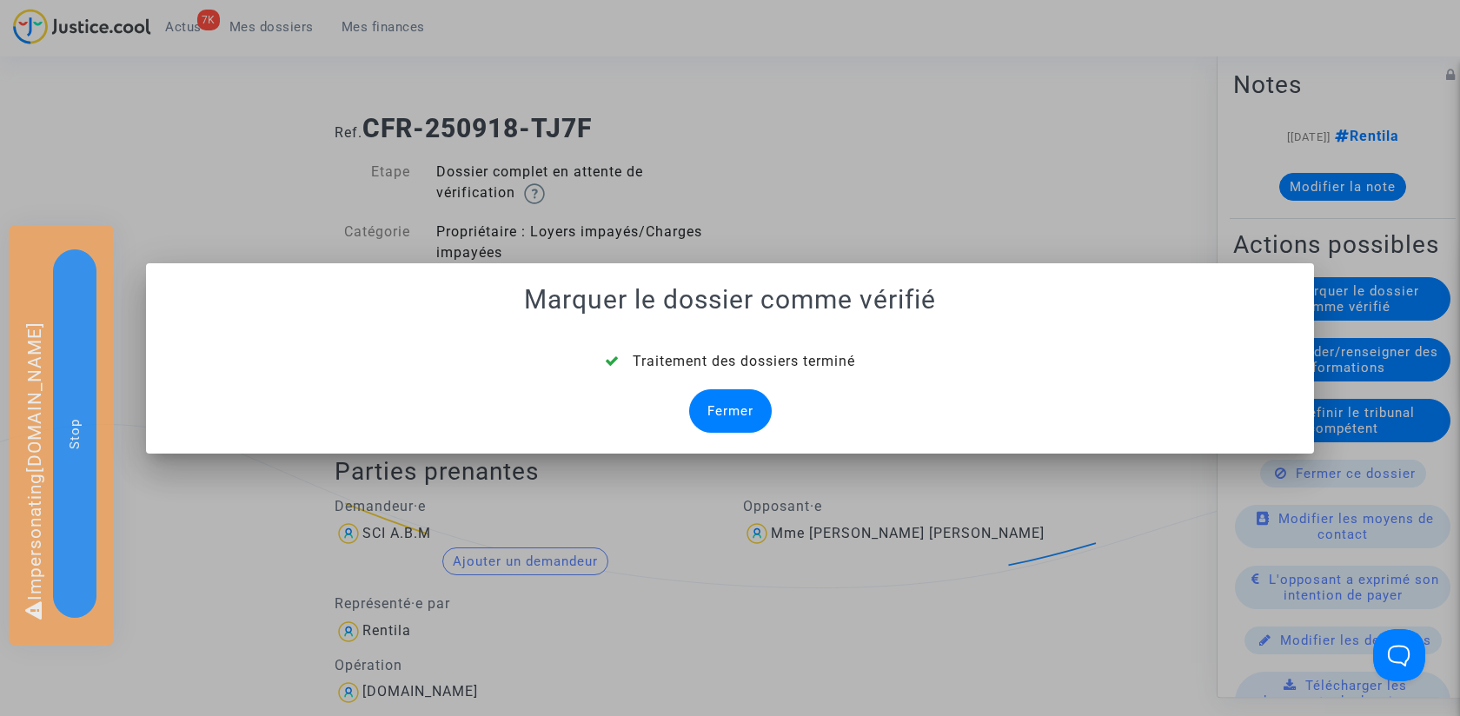
click at [740, 423] on div "Fermer" at bounding box center [730, 410] width 83 height 43
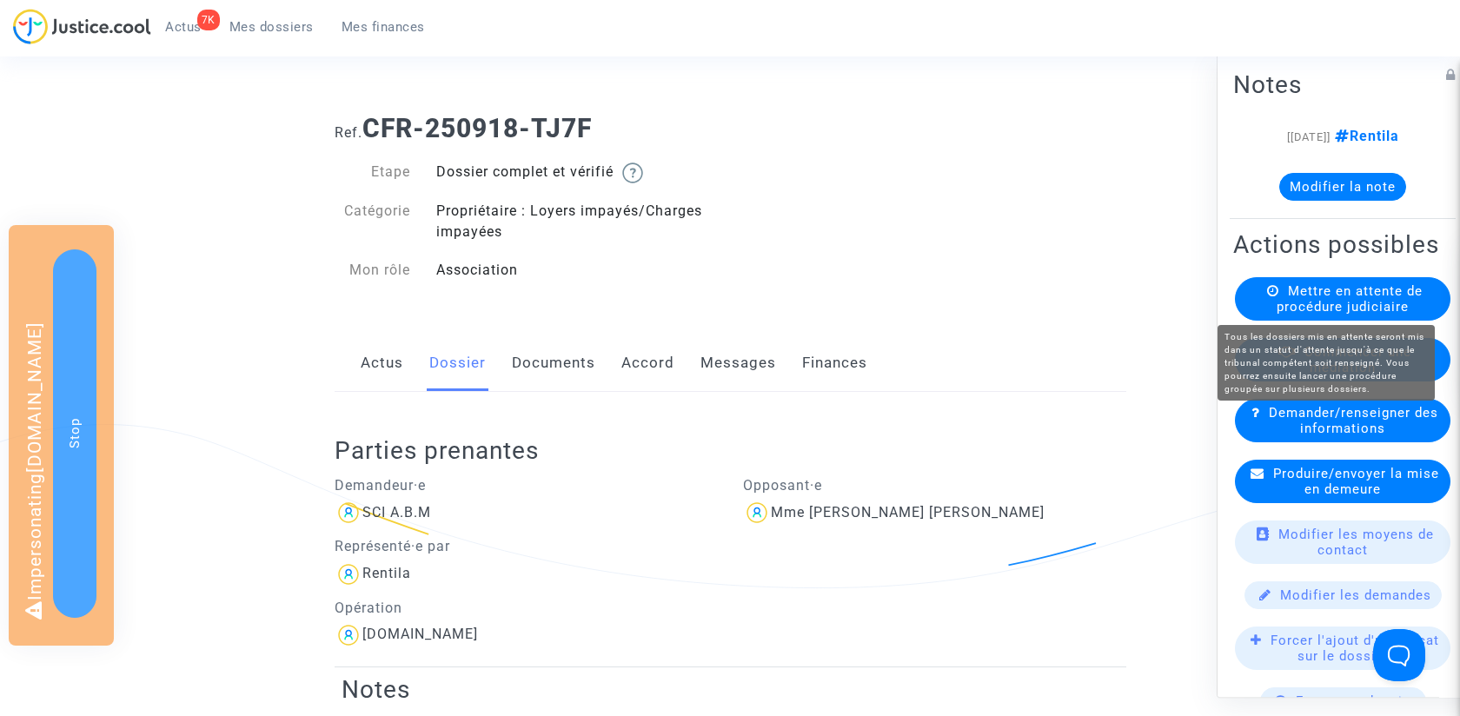
click at [1354, 289] on span "Mettre en attente de procédure judiciaire" at bounding box center [1350, 298] width 146 height 31
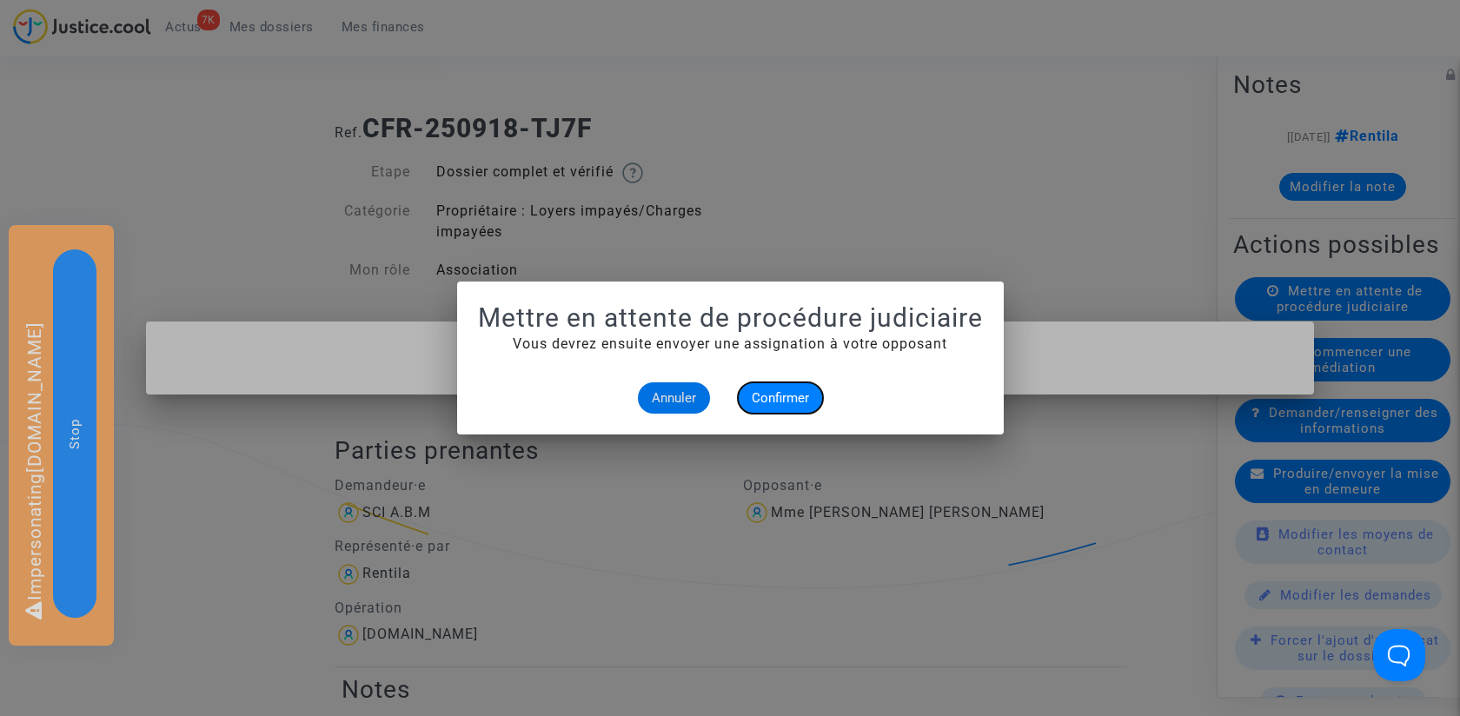
click at [793, 393] on span "Confirmer" at bounding box center [780, 398] width 57 height 16
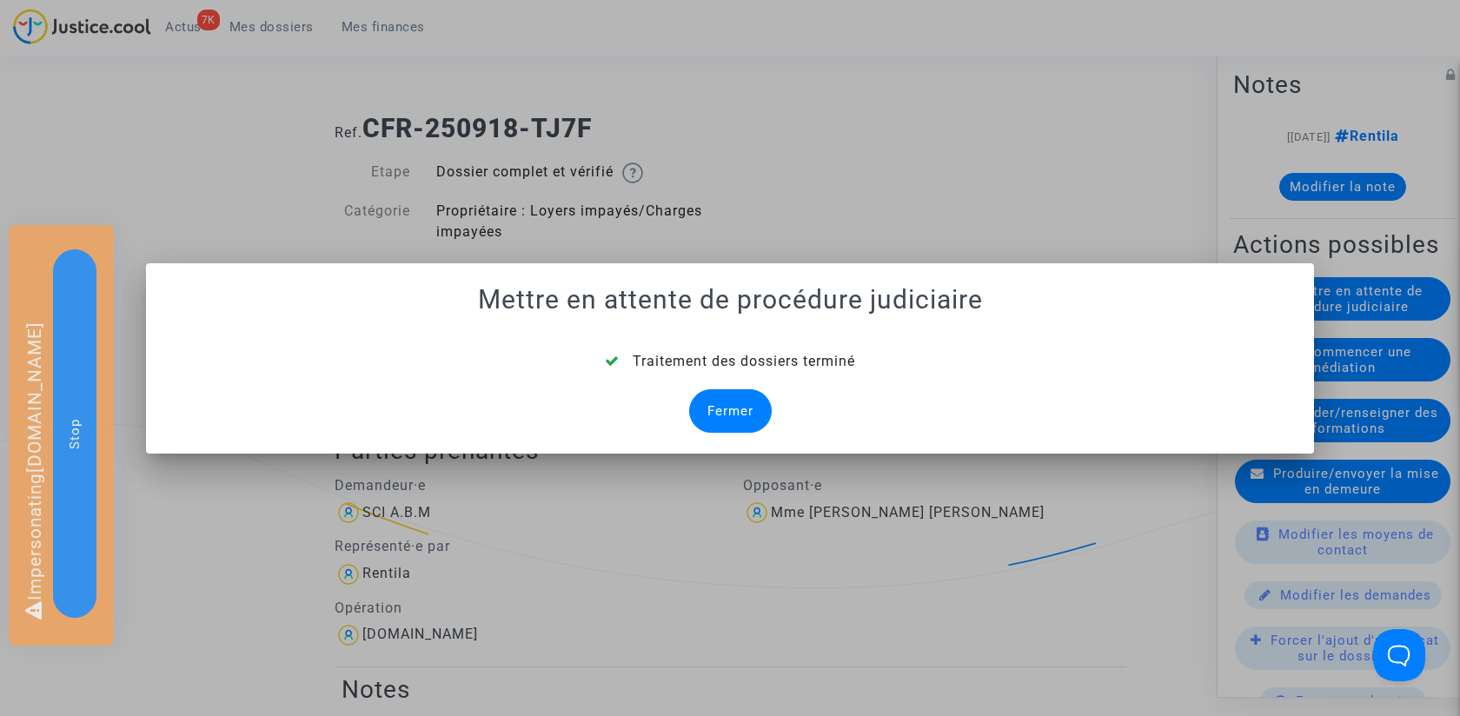
click at [729, 412] on div "Fermer" at bounding box center [730, 410] width 83 height 43
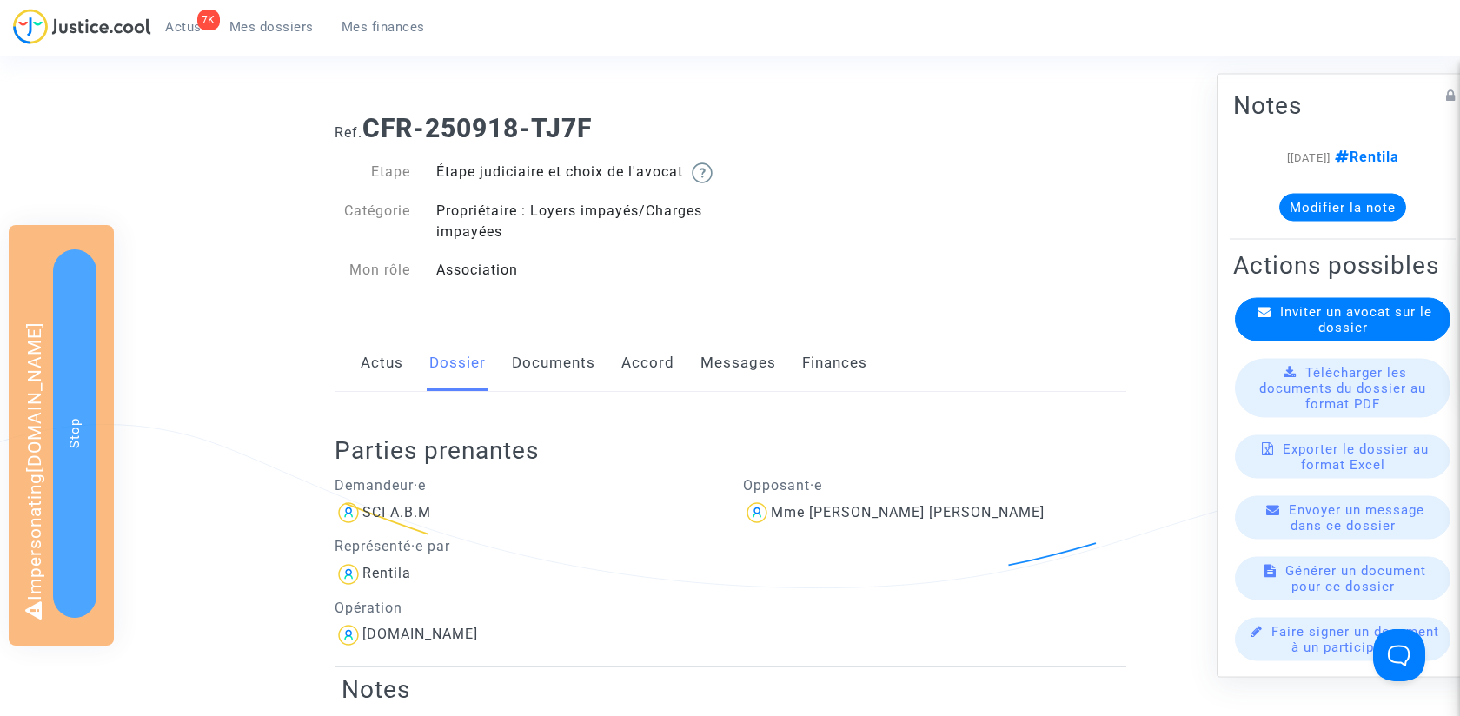
click at [285, 28] on span "Mes dossiers" at bounding box center [271, 27] width 84 height 16
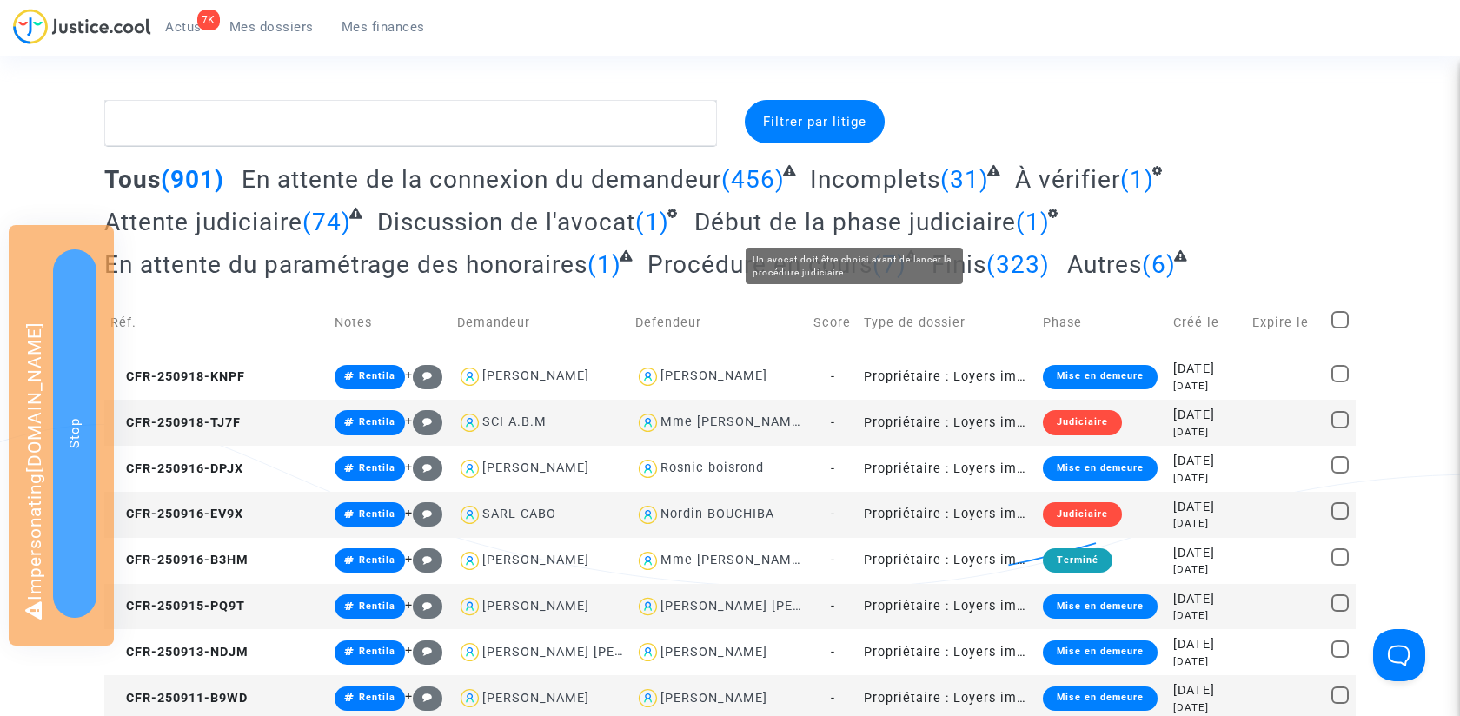
click at [820, 222] on span "Début de la phase judiciaire" at bounding box center [855, 222] width 322 height 29
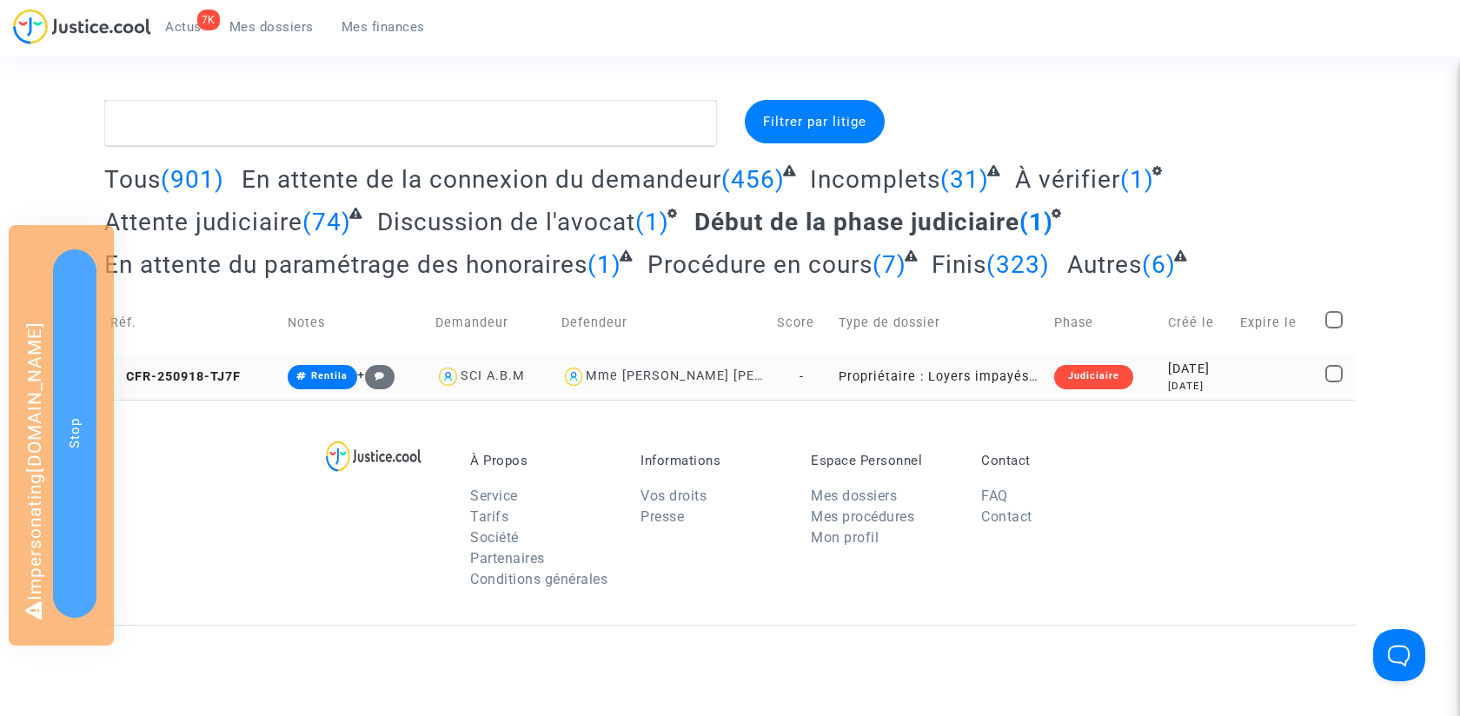
click at [219, 384] on td "CFR-250918-TJ7F" at bounding box center [192, 377] width 177 height 46
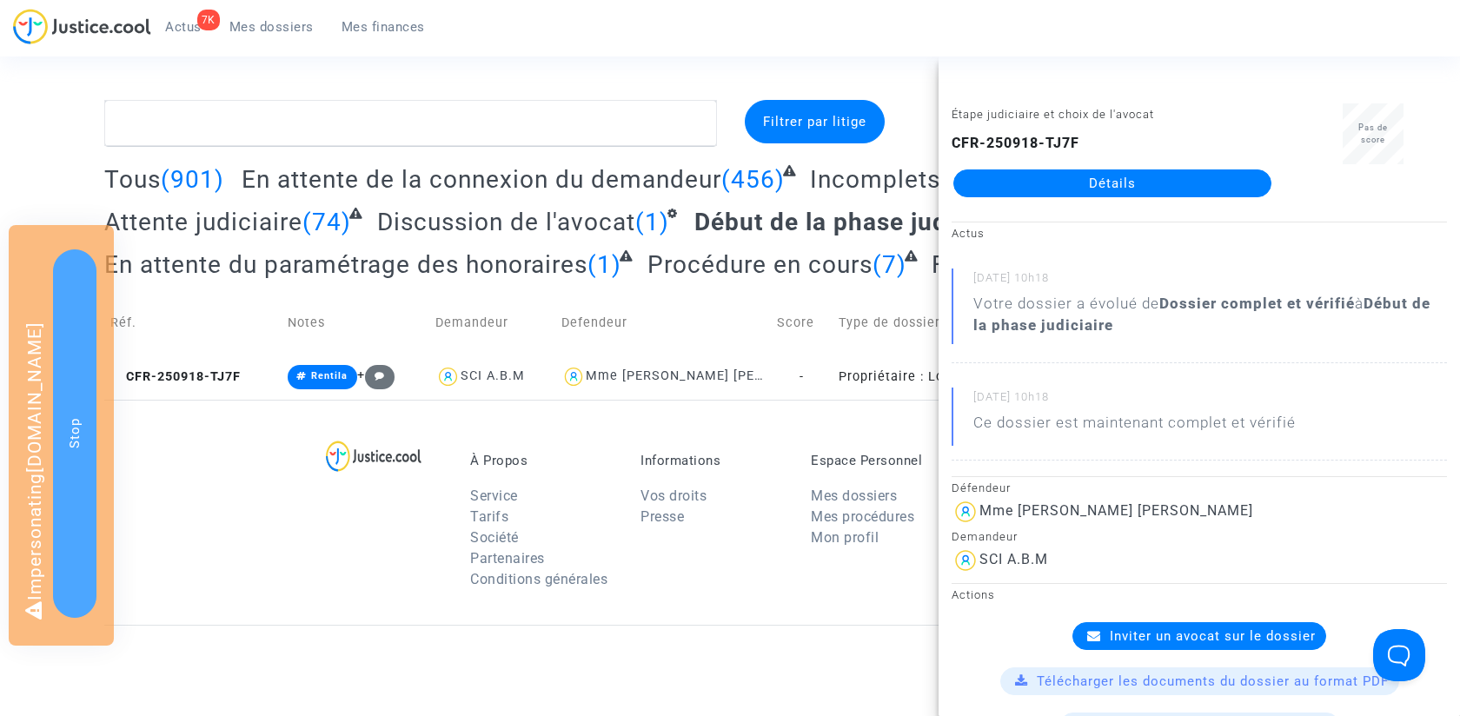
click at [1140, 631] on span "Inviter un avocat sur le dossier" at bounding box center [1213, 636] width 206 height 16
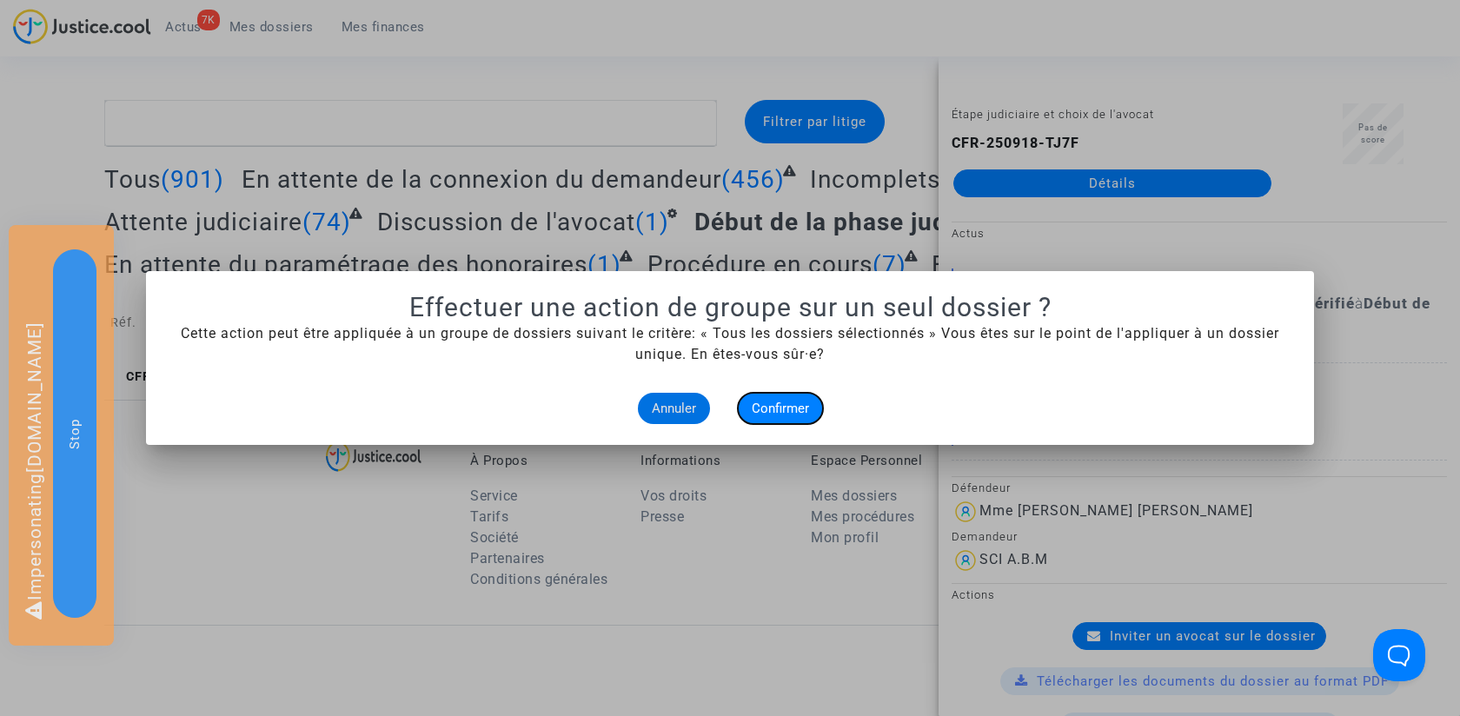
click at [773, 413] on span "Confirmer" at bounding box center [780, 409] width 57 height 16
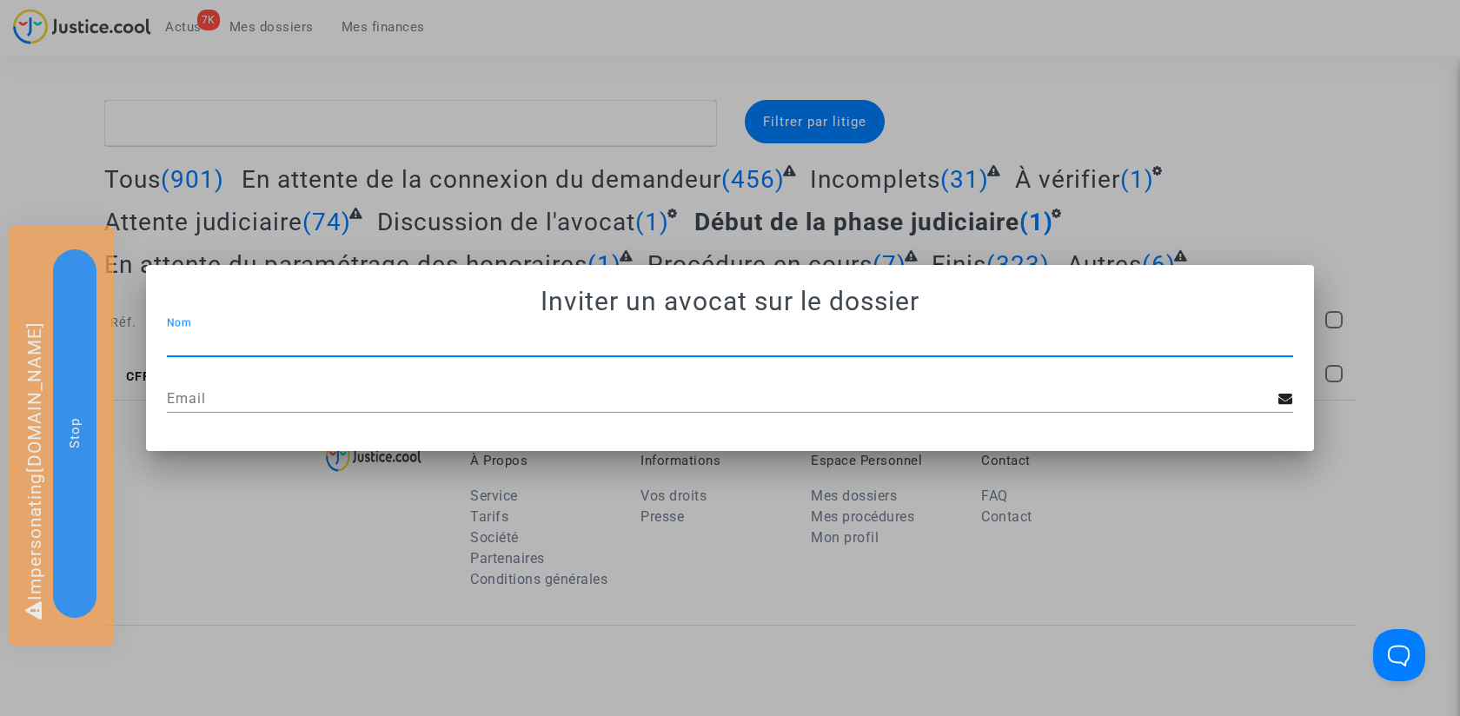
paste input "JP - MDT Avocats"
type input "JP - MDT Avocats"
click at [614, 382] on div "Email" at bounding box center [723, 393] width 1112 height 39
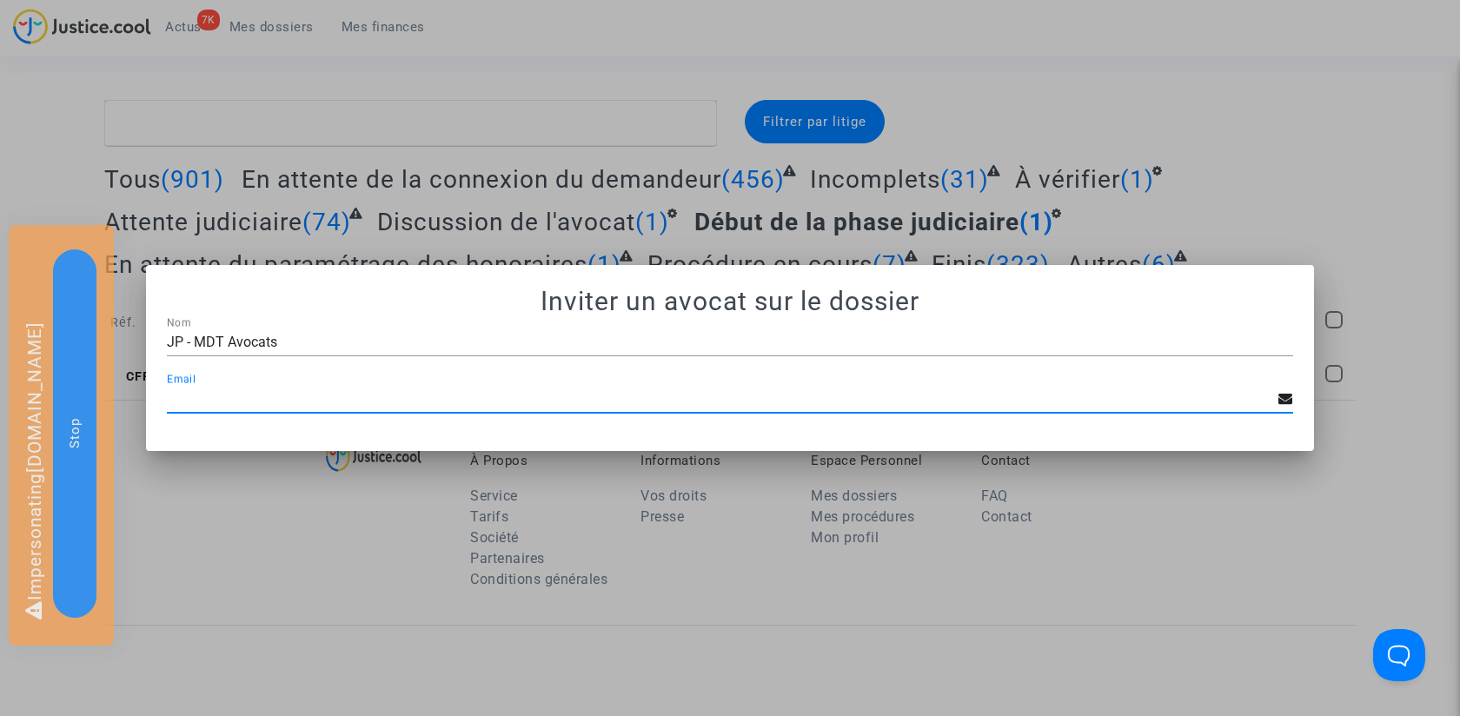
paste input "[EMAIL_ADDRESS][DOMAIN_NAME]"
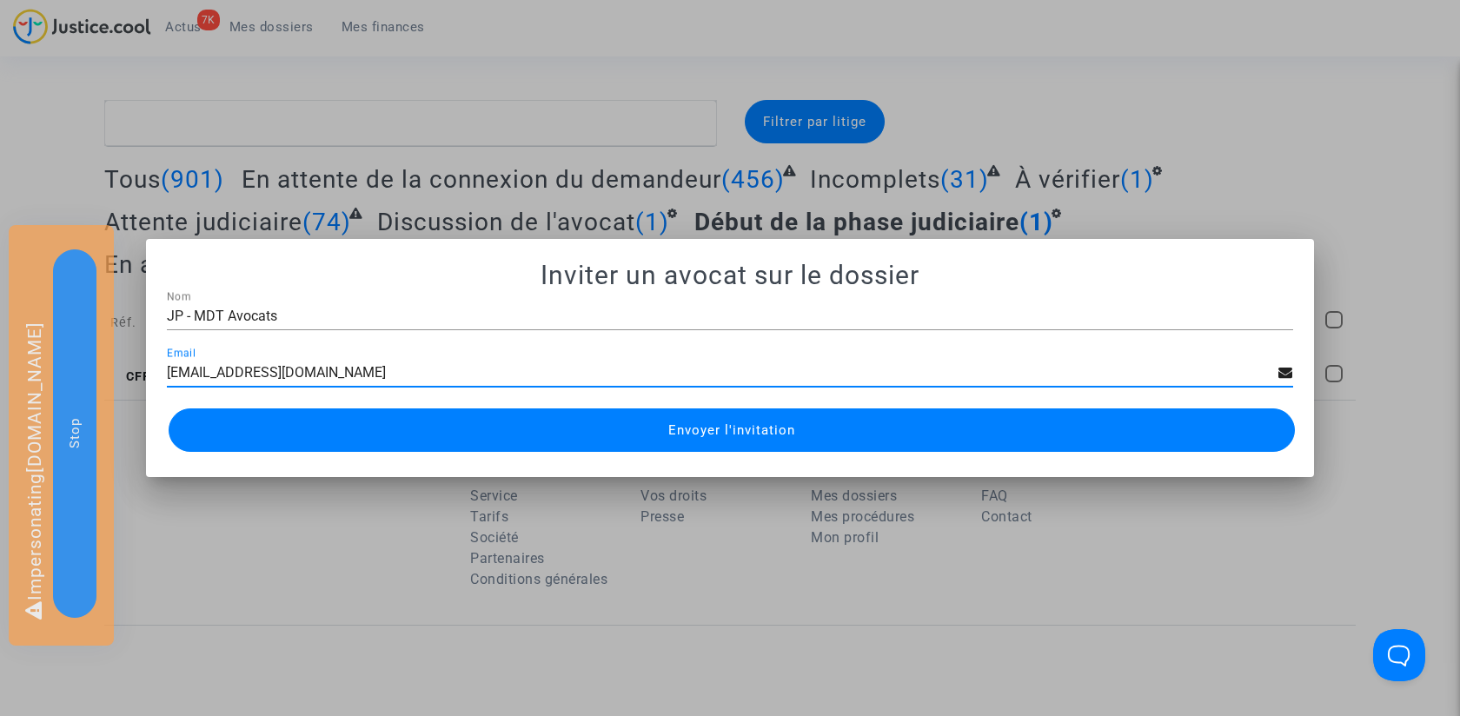
type input "[EMAIL_ADDRESS][DOMAIN_NAME]"
click at [742, 434] on span "Envoyer l'invitation" at bounding box center [731, 430] width 127 height 16
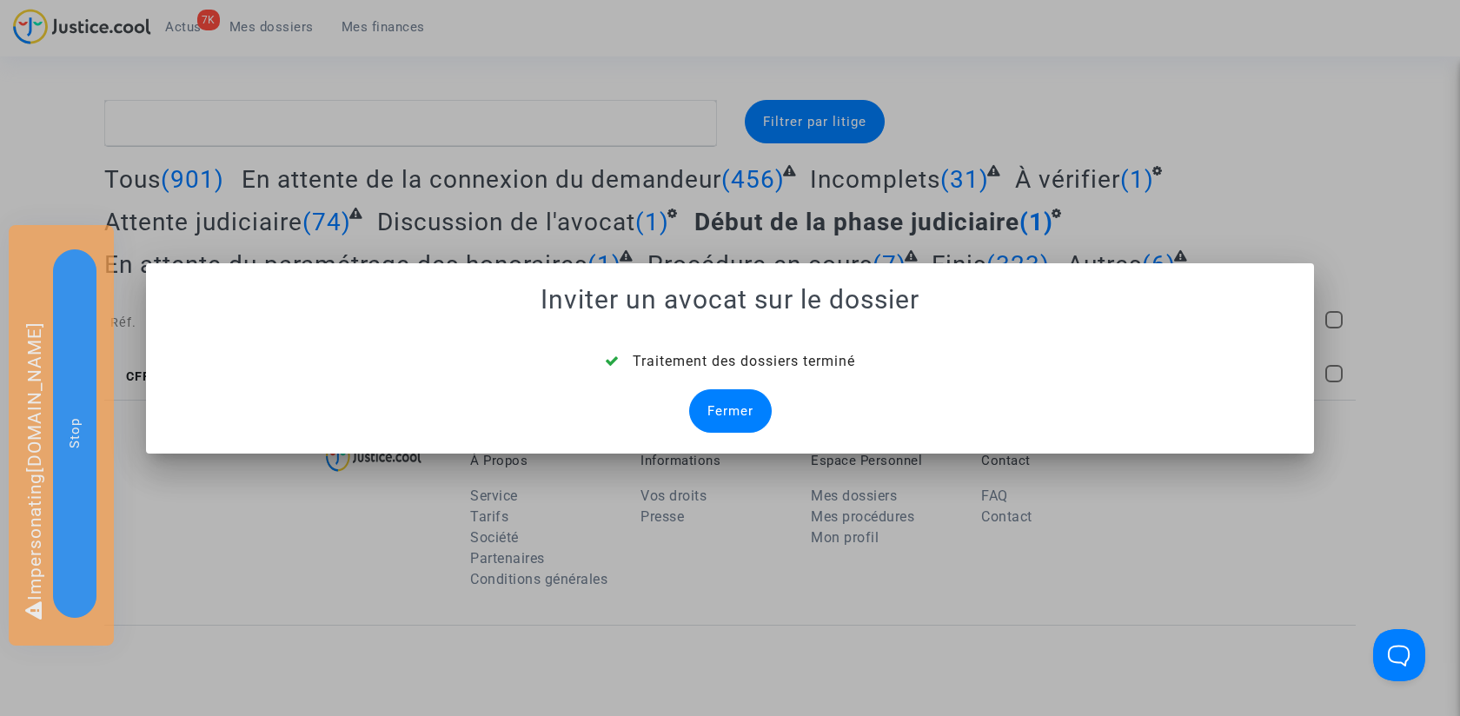
click at [715, 418] on div "Fermer" at bounding box center [730, 410] width 83 height 43
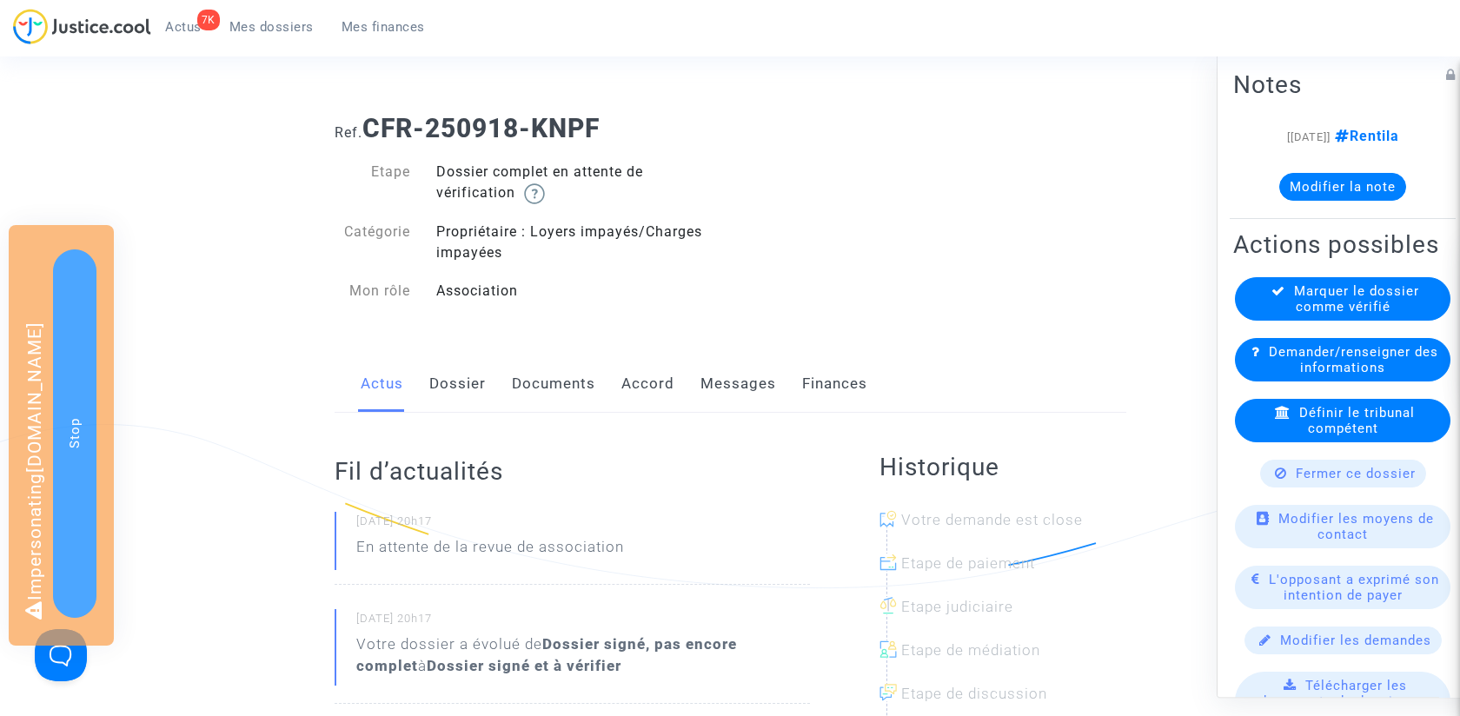
click at [1369, 283] on span "Marquer le dossier comme vérifié" at bounding box center [1356, 298] width 125 height 31
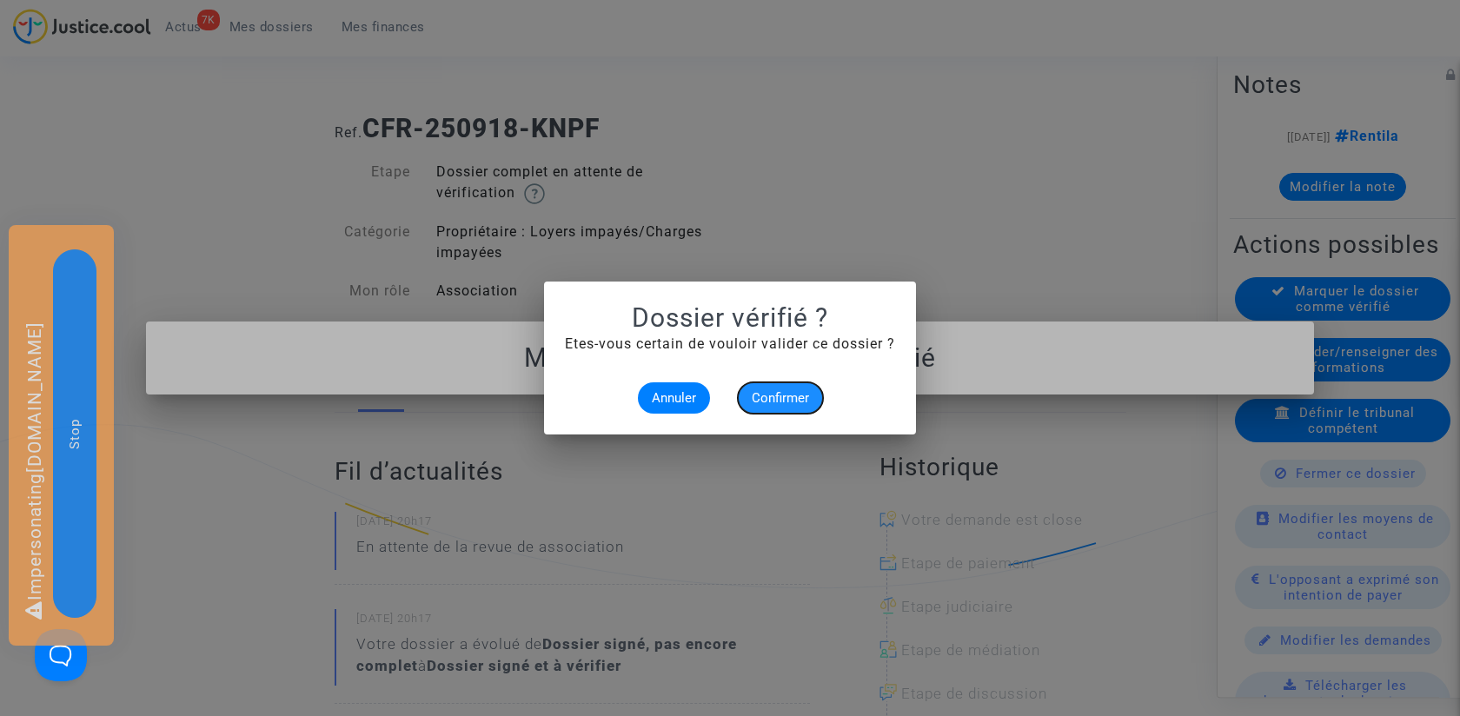
click at [758, 405] on span "Confirmer" at bounding box center [780, 398] width 57 height 16
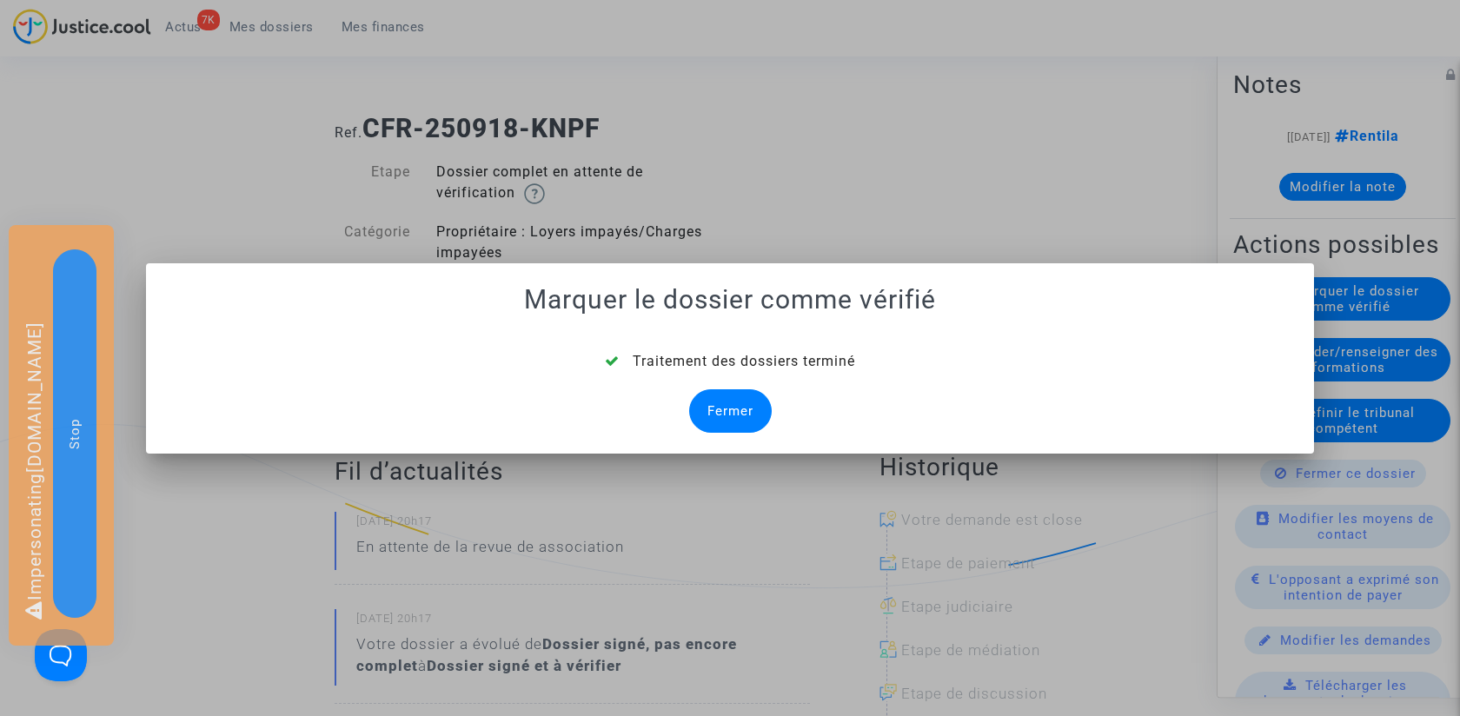
click at [730, 415] on div "Fermer" at bounding box center [730, 410] width 83 height 43
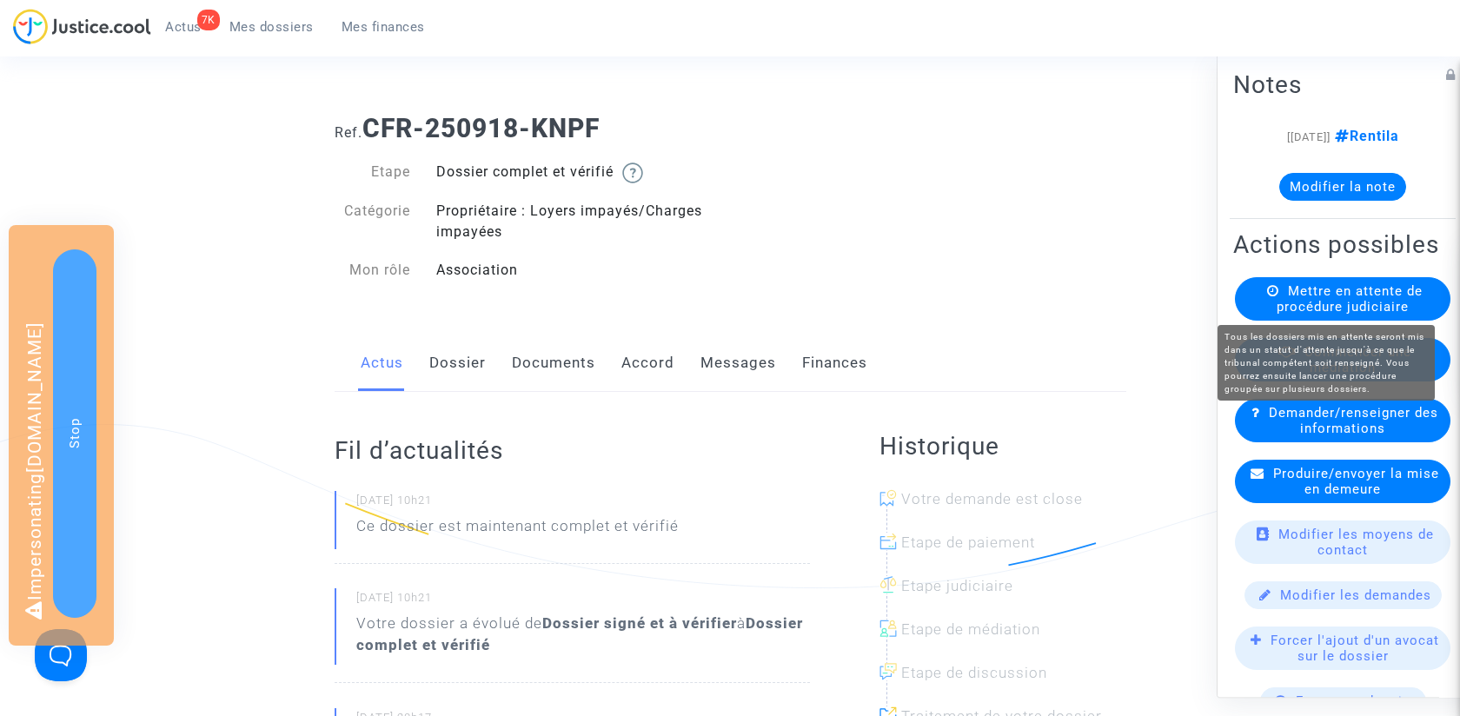
click at [1361, 298] on span "Mettre en attente de procédure judiciaire" at bounding box center [1350, 298] width 146 height 31
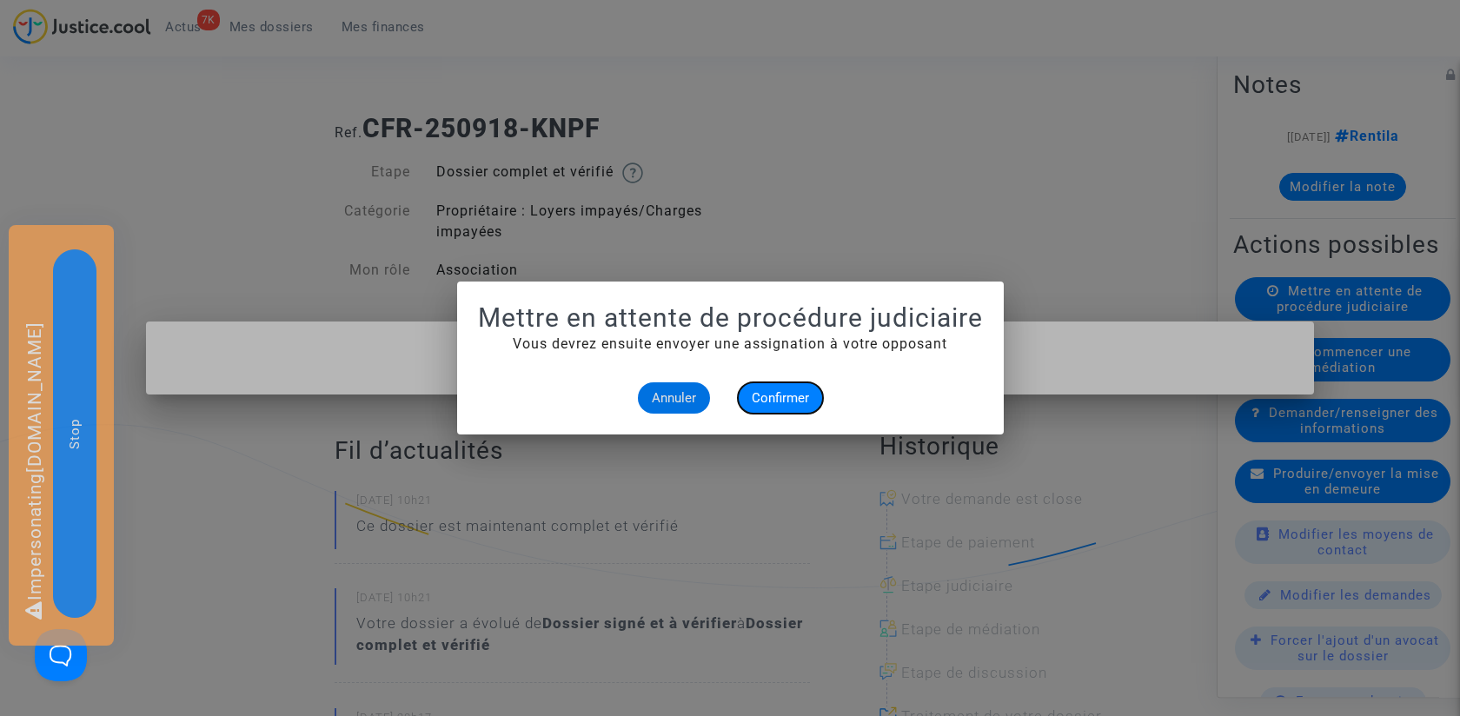
click at [776, 413] on button "Confirmer" at bounding box center [780, 397] width 85 height 31
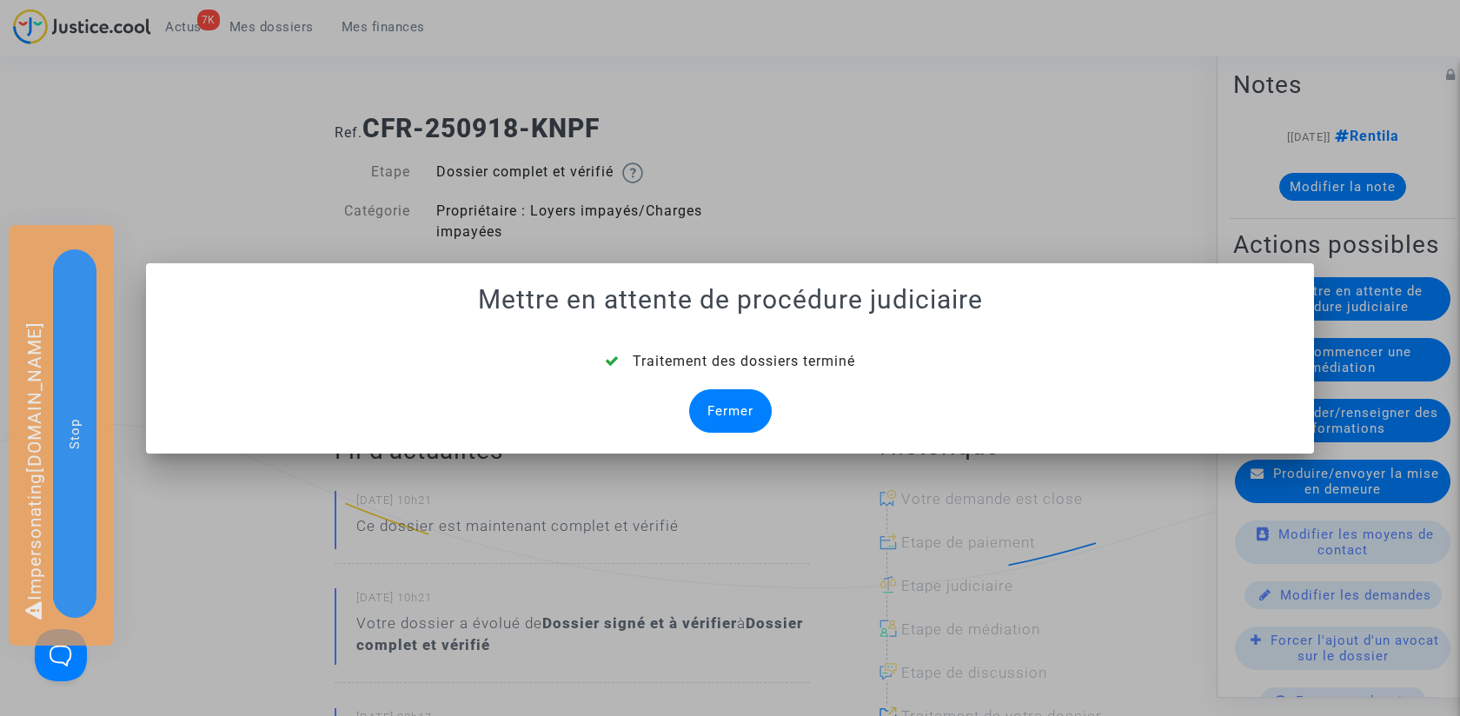
click at [736, 389] on div "Fermer" at bounding box center [730, 410] width 83 height 43
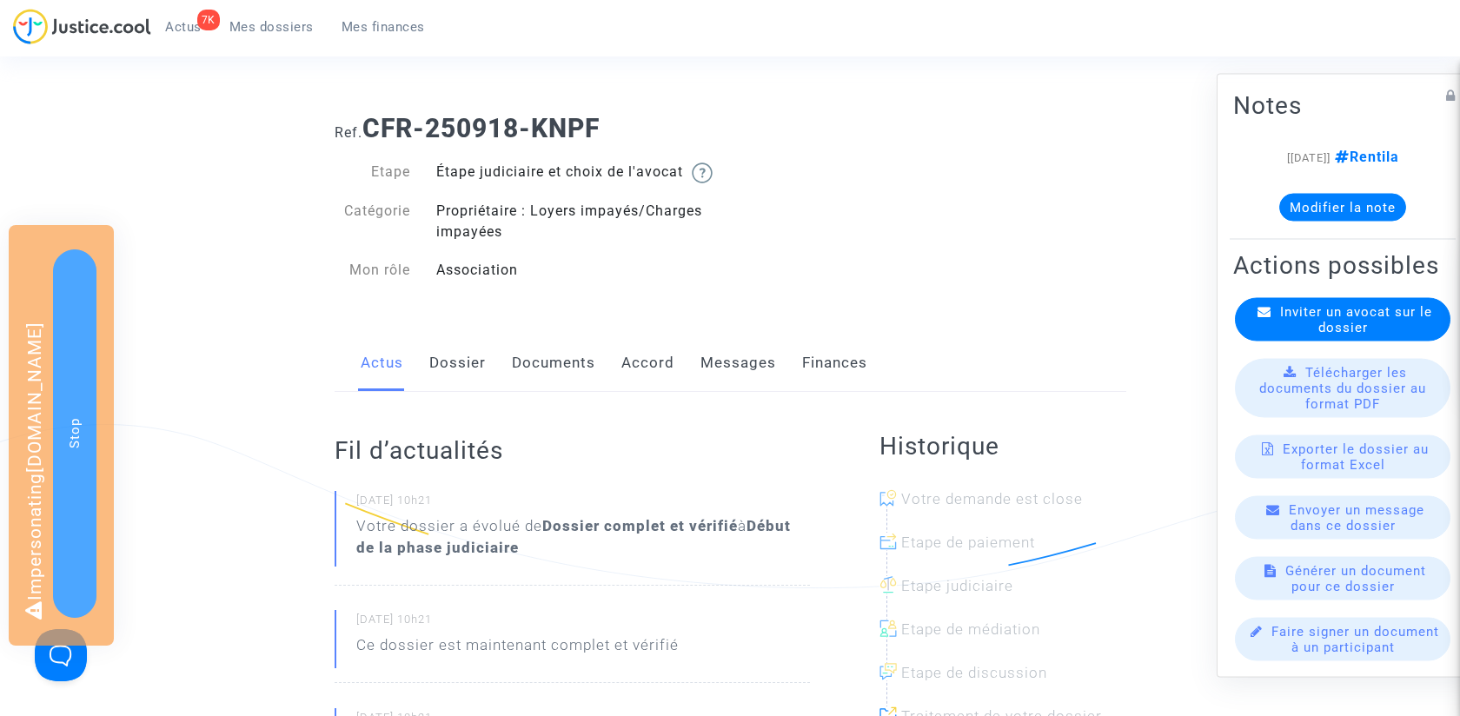
click at [293, 21] on span "Mes dossiers" at bounding box center [271, 27] width 84 height 16
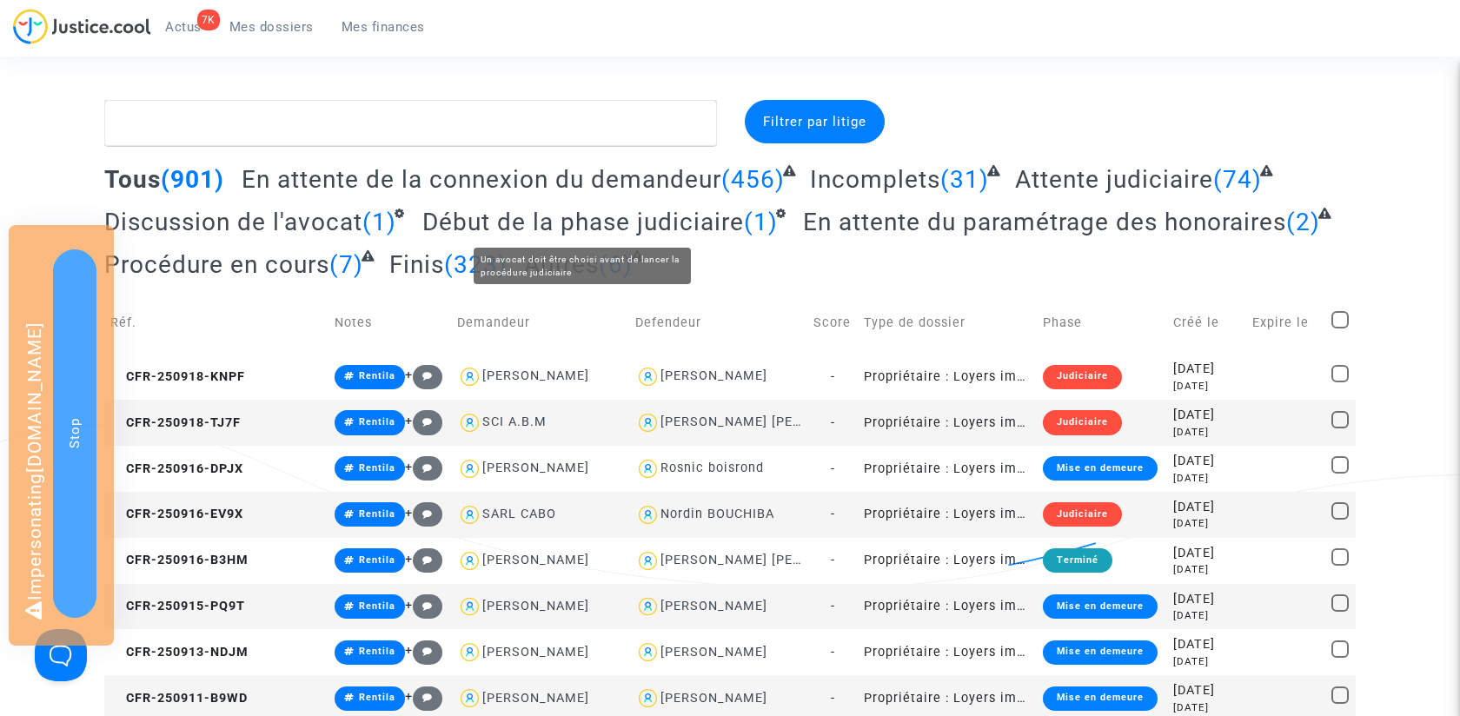
click at [497, 219] on span "Début de la phase judiciaire" at bounding box center [583, 222] width 322 height 29
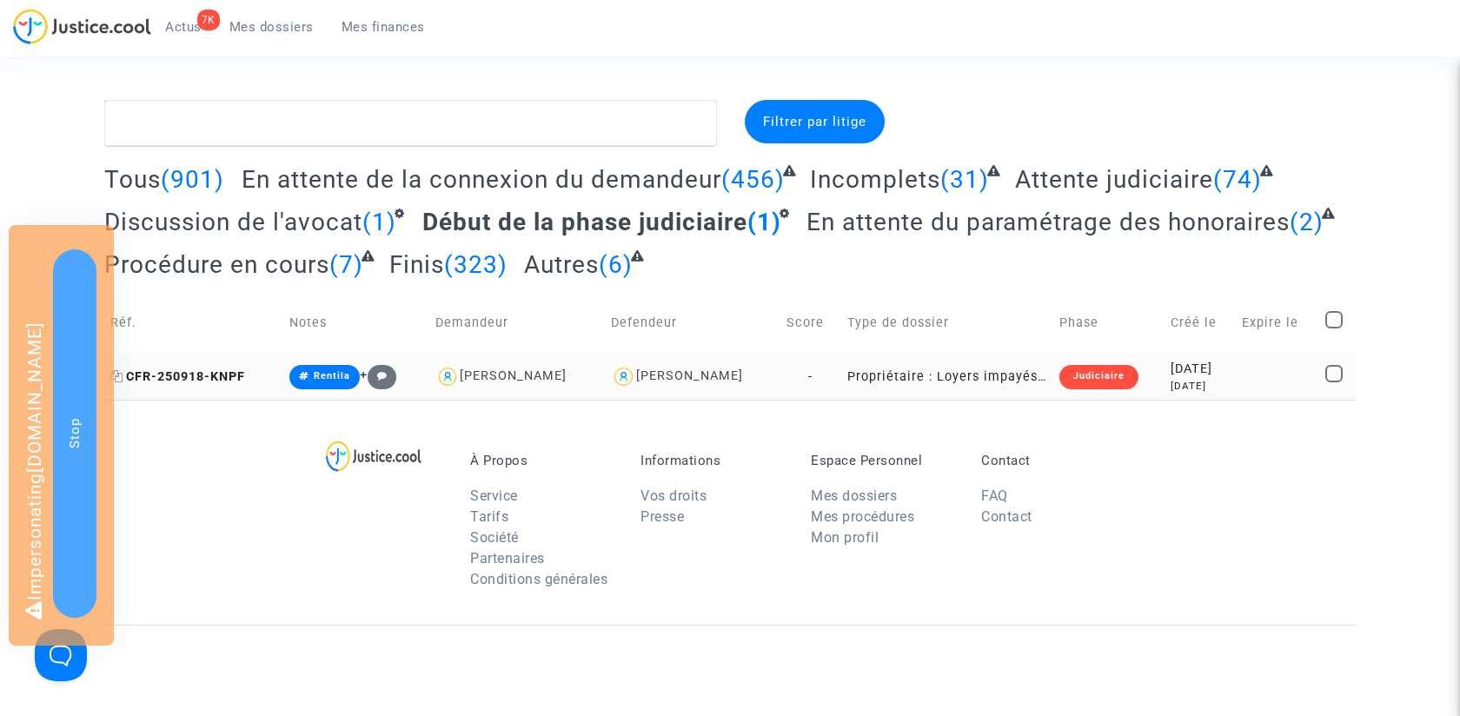
click at [197, 379] on span "CFR-250918-KNPF" at bounding box center [177, 376] width 135 height 15
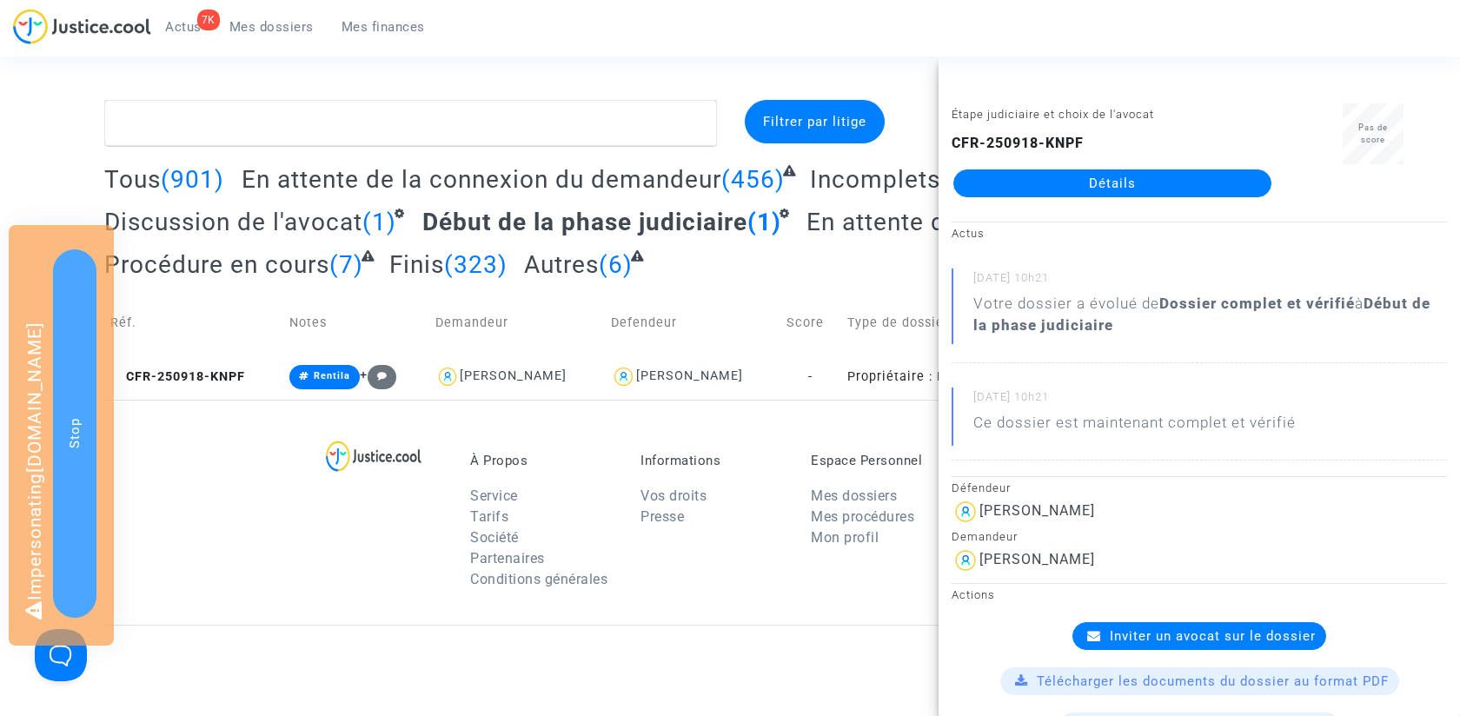
click at [1157, 633] on span "Inviter un avocat sur le dossier" at bounding box center [1213, 636] width 206 height 16
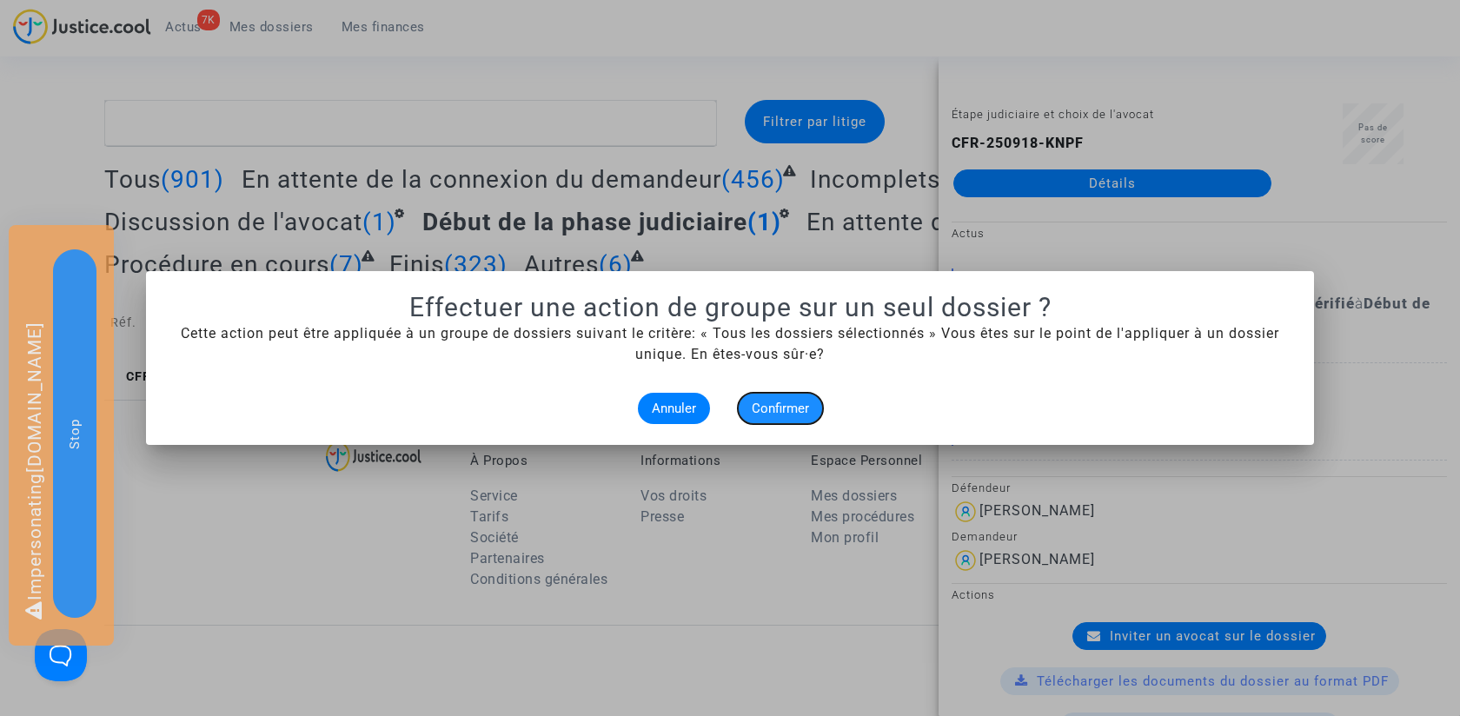
click at [796, 398] on button "Confirmer" at bounding box center [780, 408] width 85 height 31
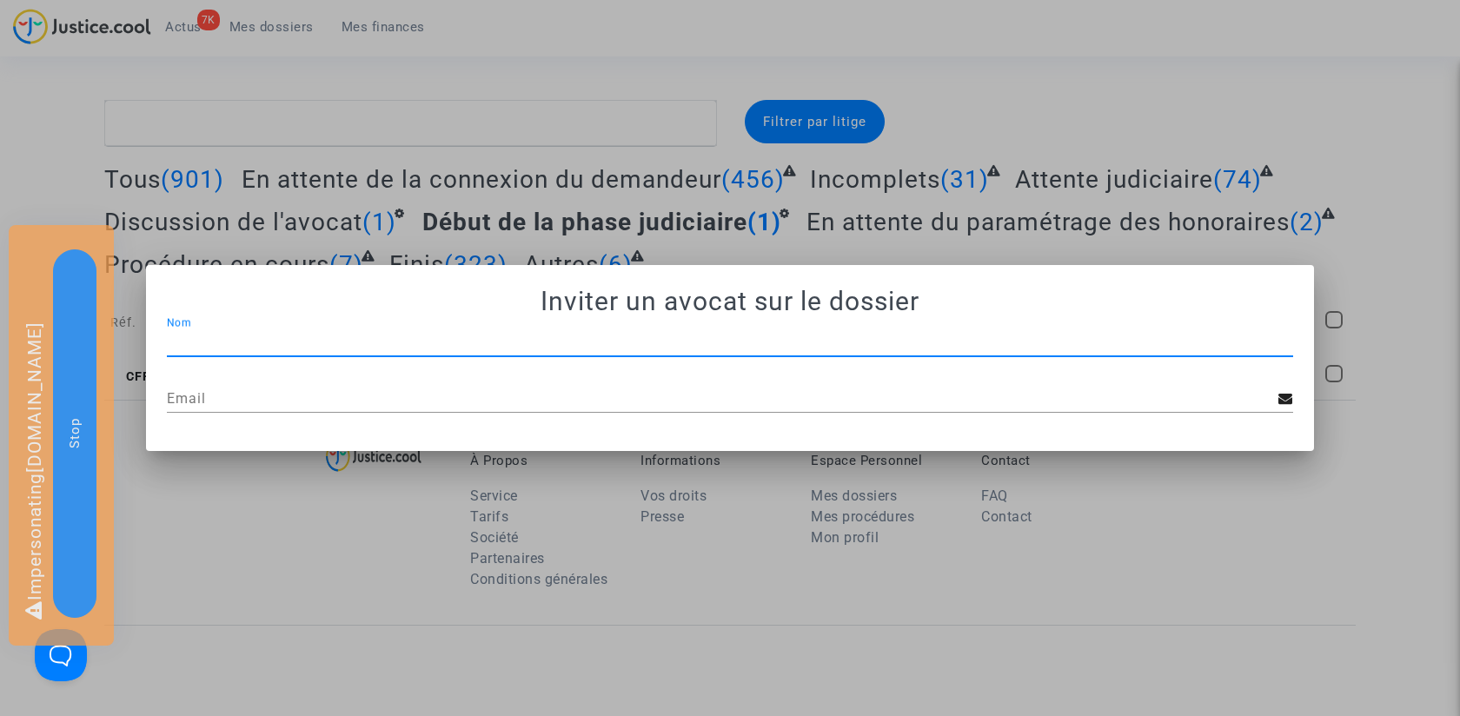
click at [670, 346] on input "Nom" at bounding box center [730, 343] width 1126 height 16
paste input "JP - MDT Avocats"
type input "JP - MDT Avocats"
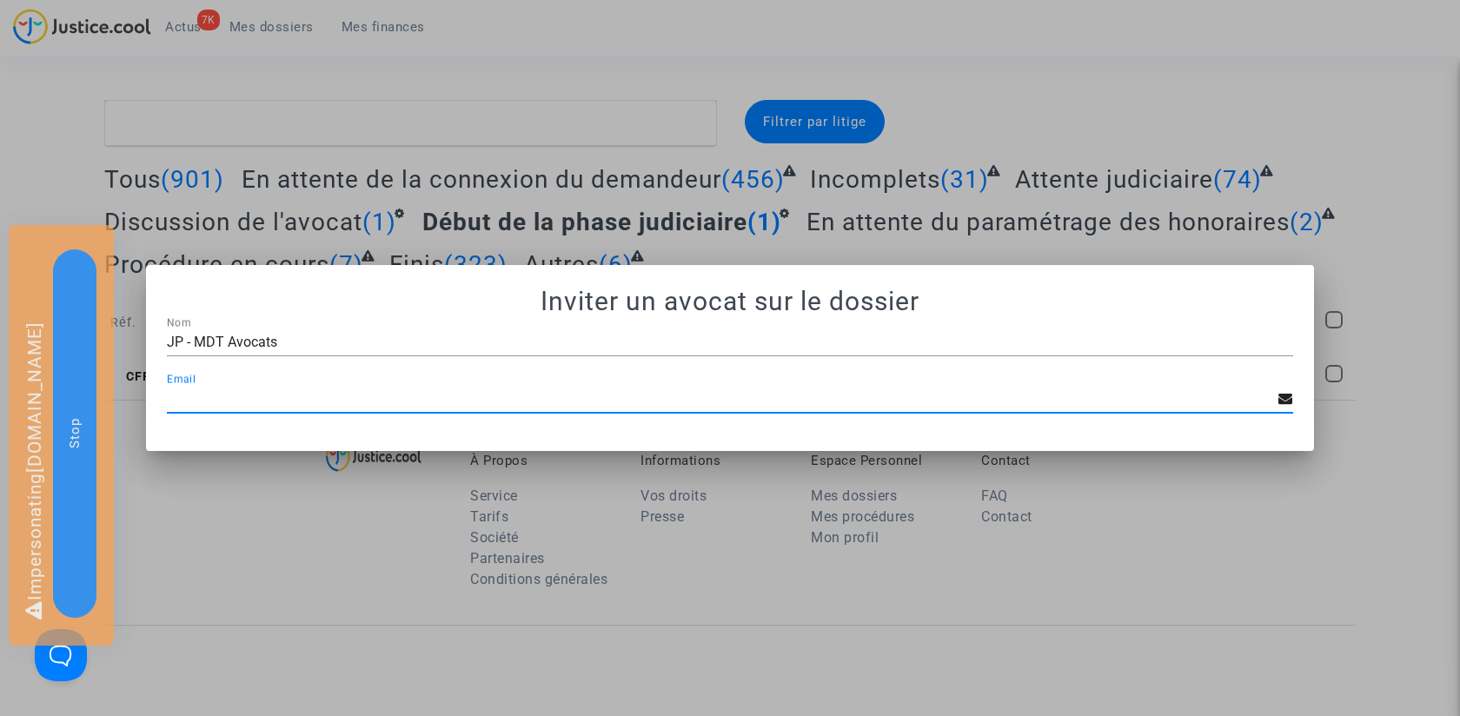
click at [840, 395] on input "Email" at bounding box center [723, 399] width 1112 height 16
paste input "[EMAIL_ADDRESS][DOMAIN_NAME]"
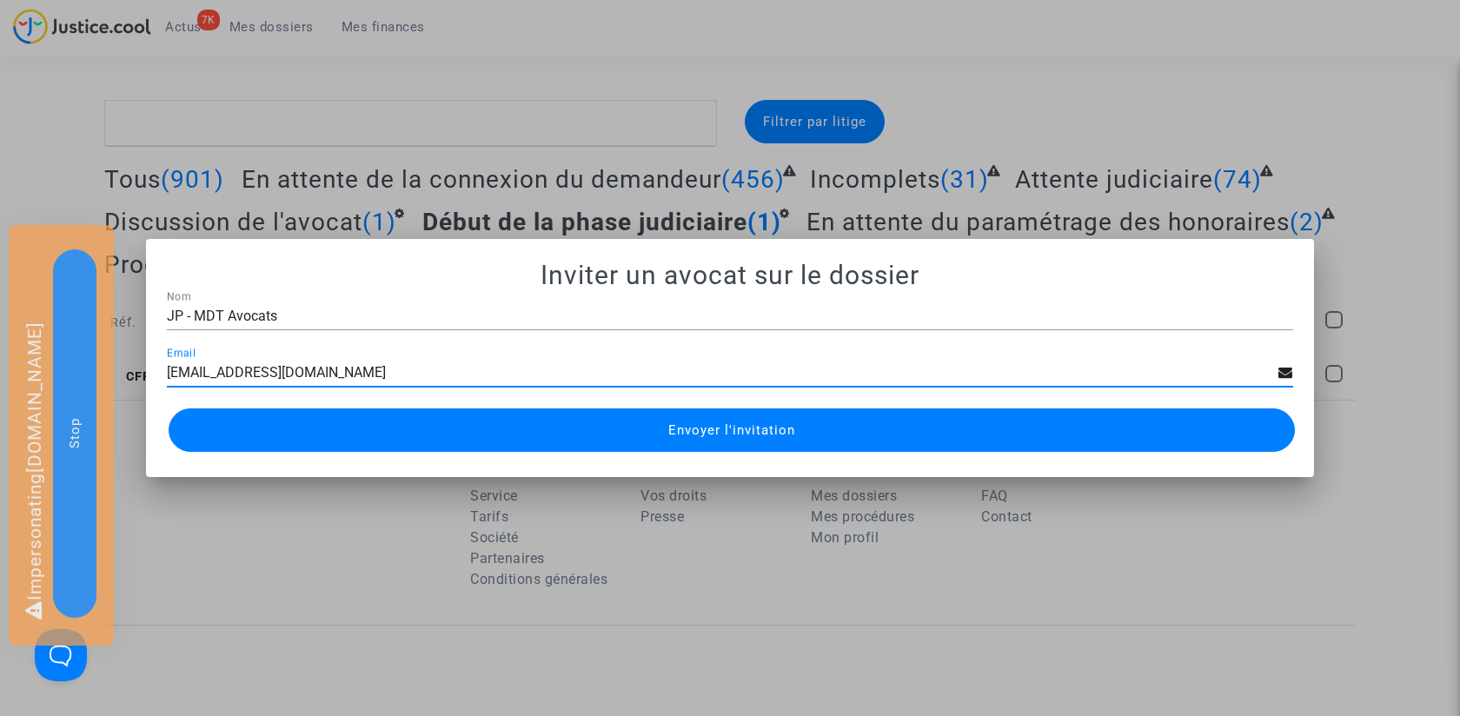
type input "[EMAIL_ADDRESS][DOMAIN_NAME]"
click at [758, 420] on button "Envoyer l'invitation" at bounding box center [732, 429] width 1126 height 43
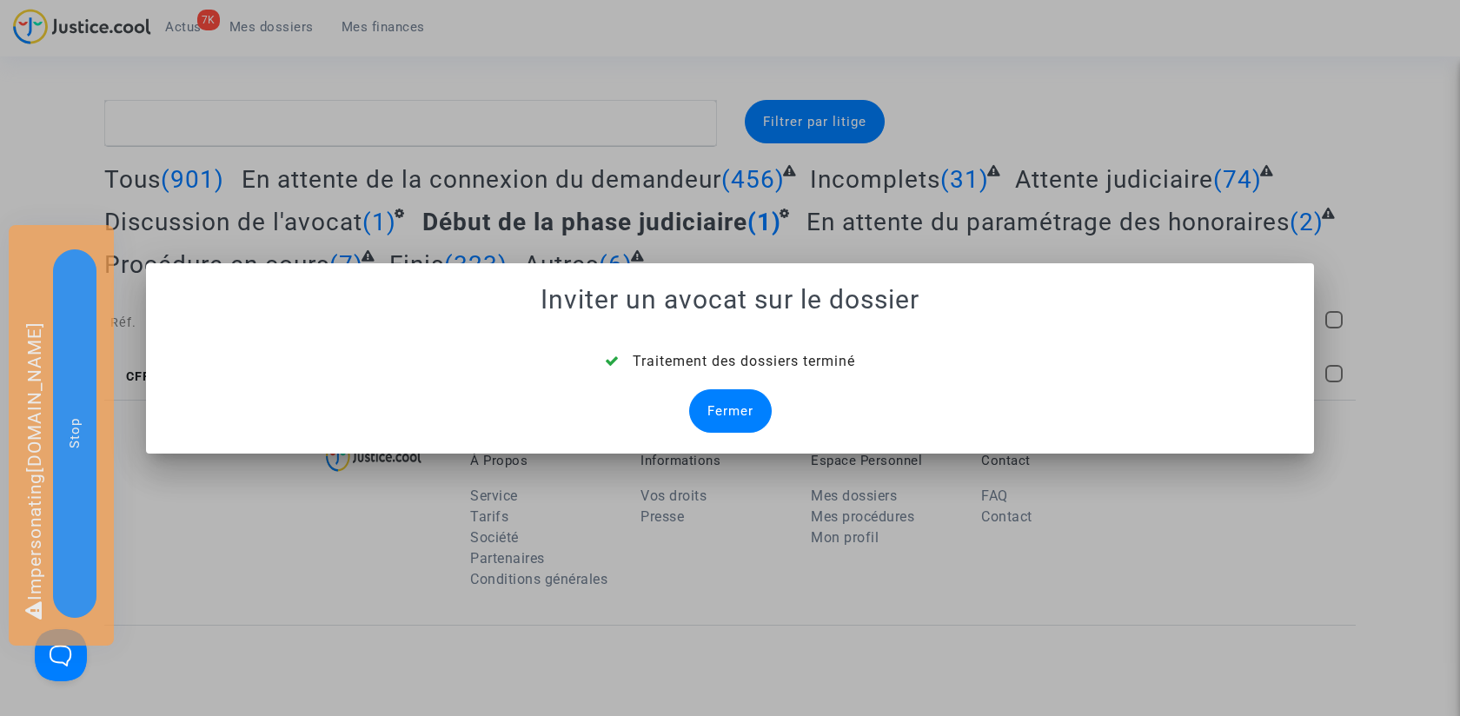
click at [734, 402] on div "Fermer" at bounding box center [730, 410] width 83 height 43
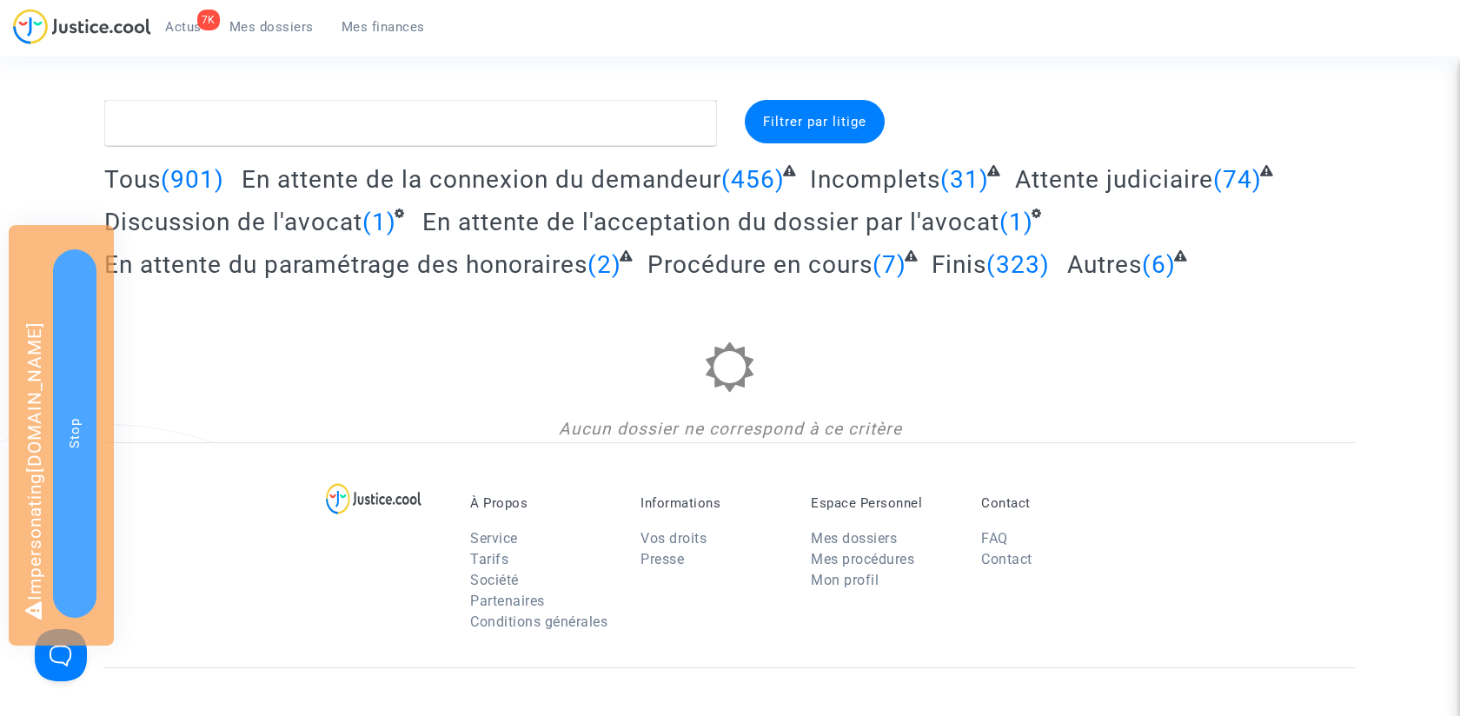
click at [690, 220] on span "En attente de l'acceptation du dossier par l'avocat" at bounding box center [710, 222] width 577 height 29
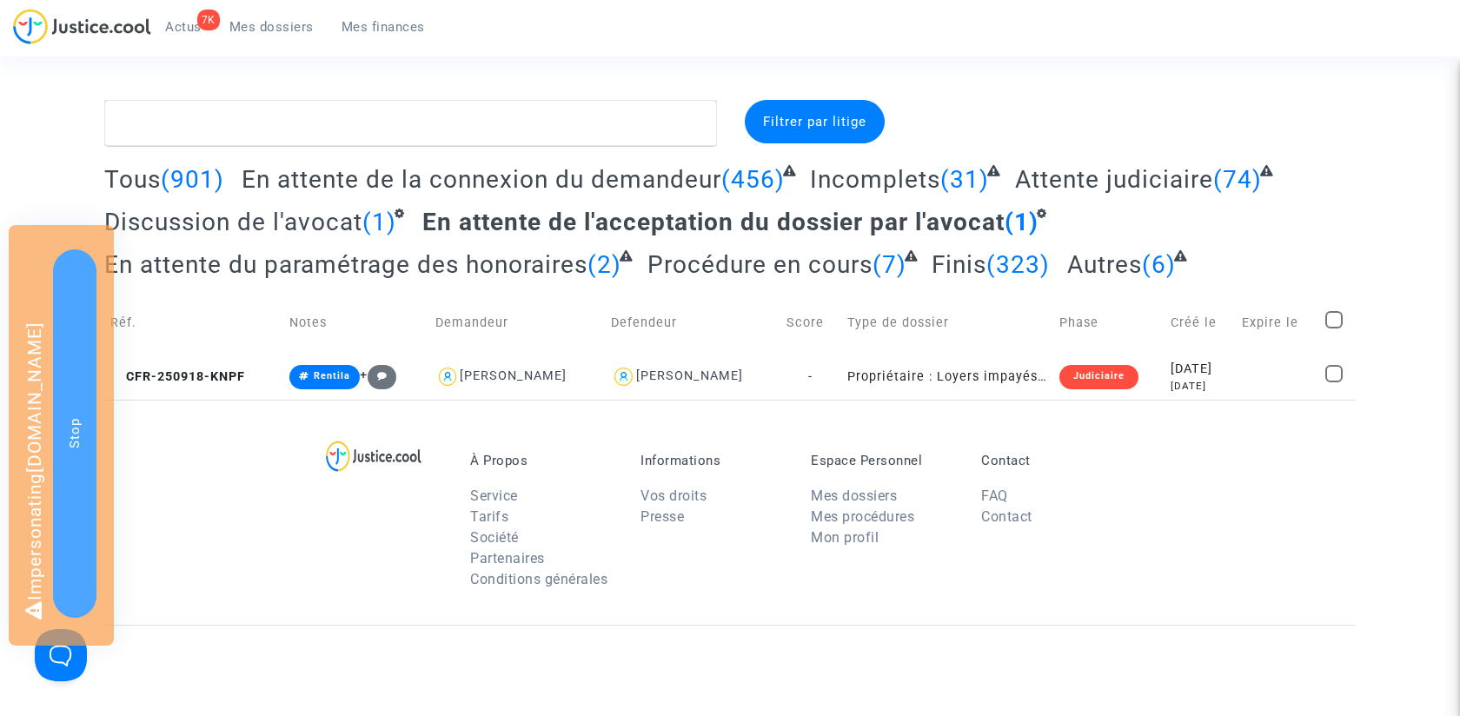
click at [386, 260] on span "En attente du paramétrage des honoraires" at bounding box center [345, 264] width 483 height 29
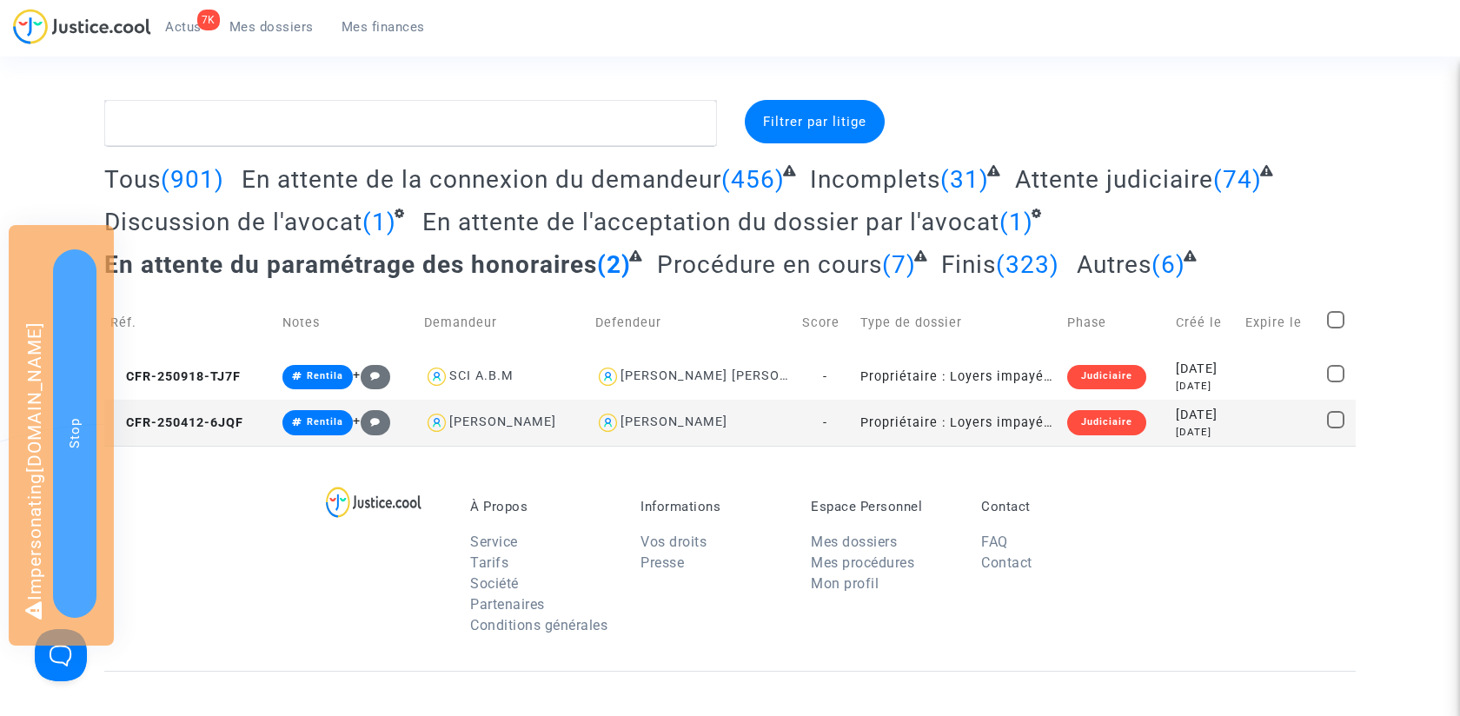
click at [545, 217] on span "En attente de l'acceptation du dossier par l'avocat" at bounding box center [710, 222] width 577 height 29
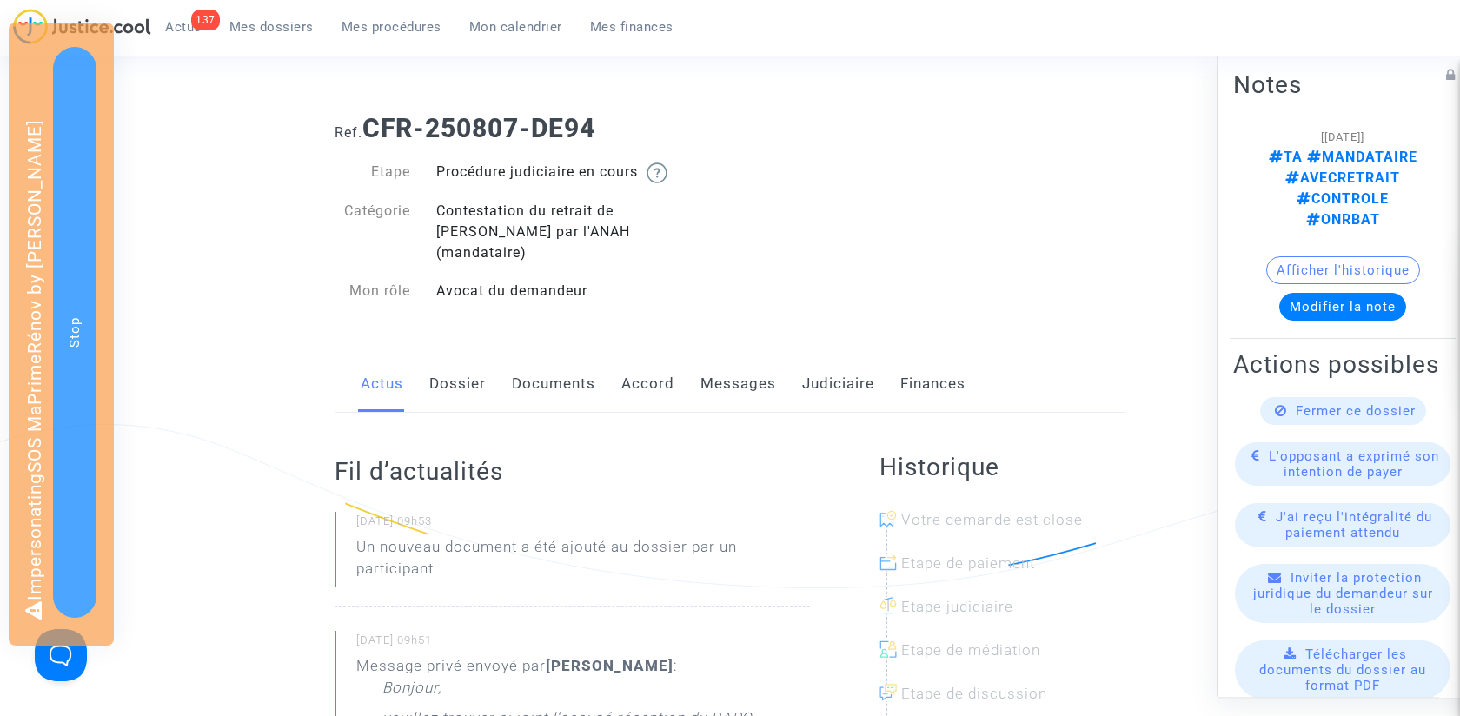
click at [757, 359] on link "Messages" at bounding box center [739, 383] width 76 height 57
